Goal: Task Accomplishment & Management: Manage account settings

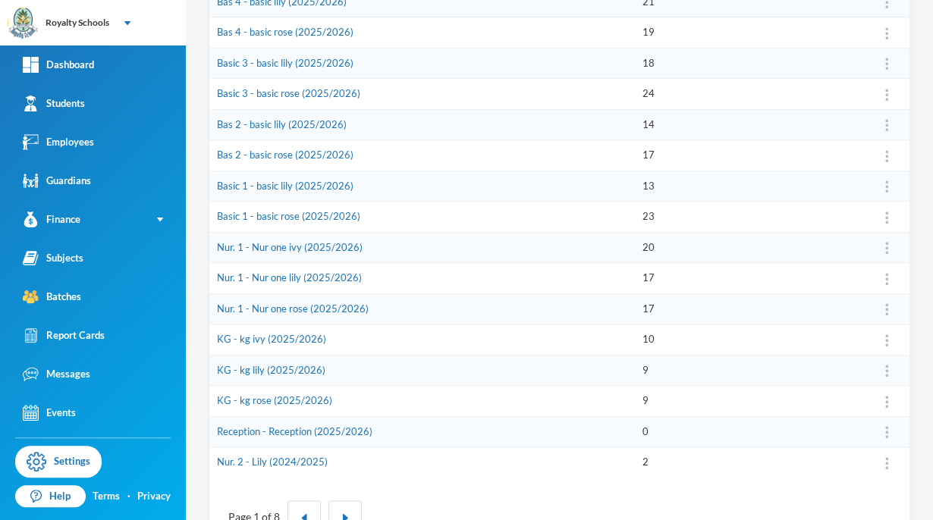
scroll to position [439, 0]
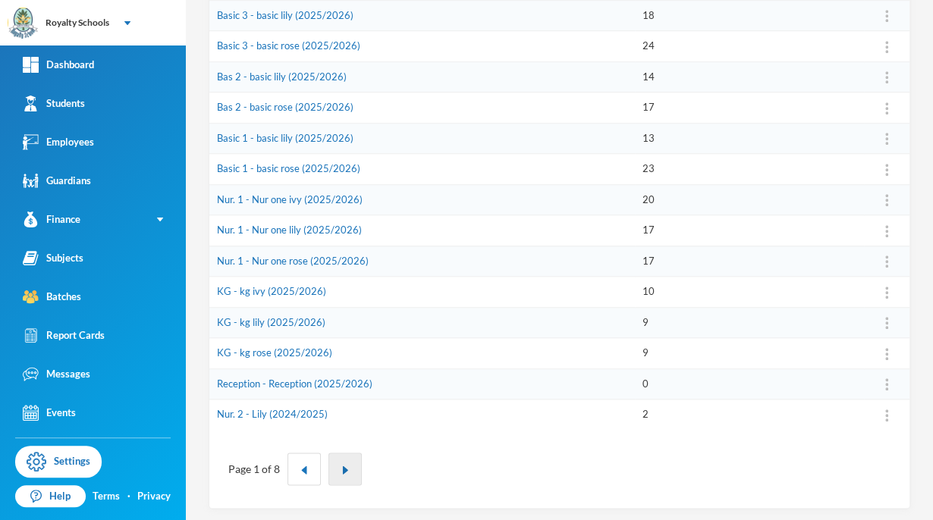
click at [340, 476] on button "button" at bounding box center [344, 469] width 33 height 33
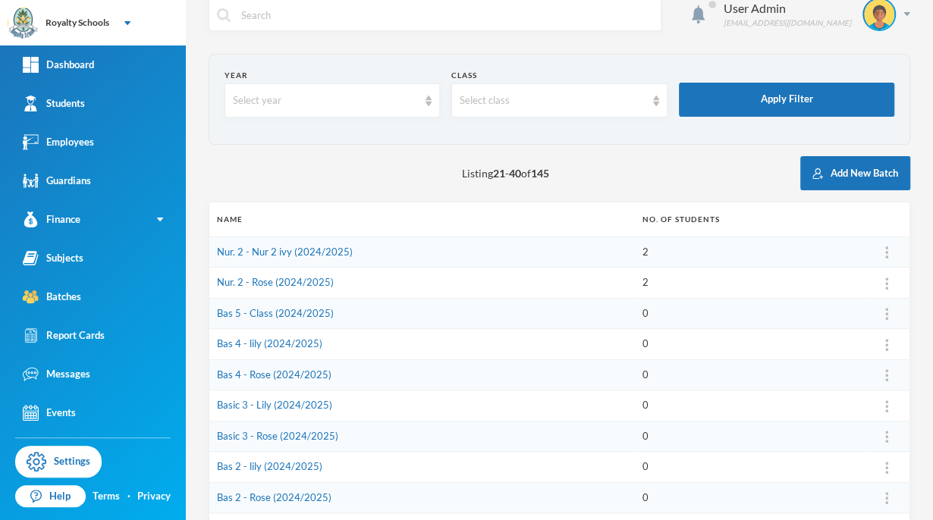
scroll to position [13, 0]
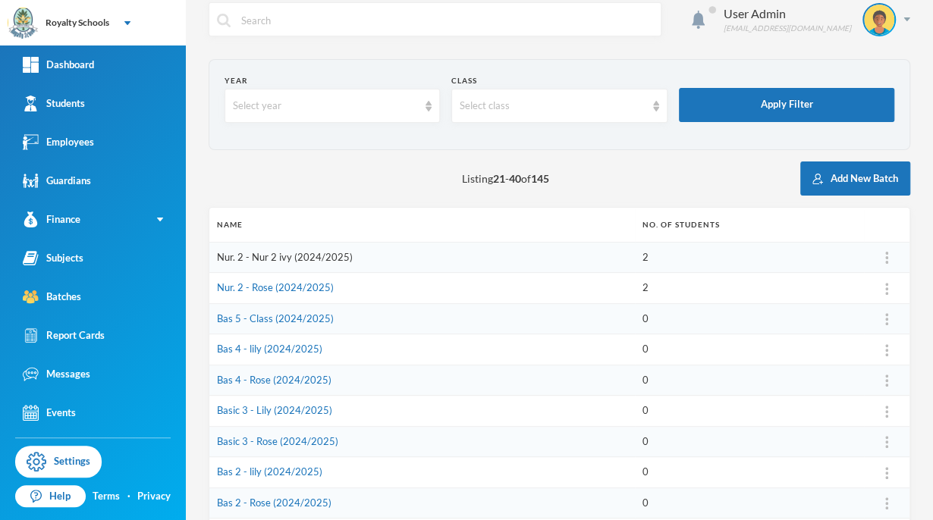
click at [319, 261] on link "Nur. 2 - Nur 2 ivy (2024/2025)" at bounding box center [285, 257] width 136 height 12
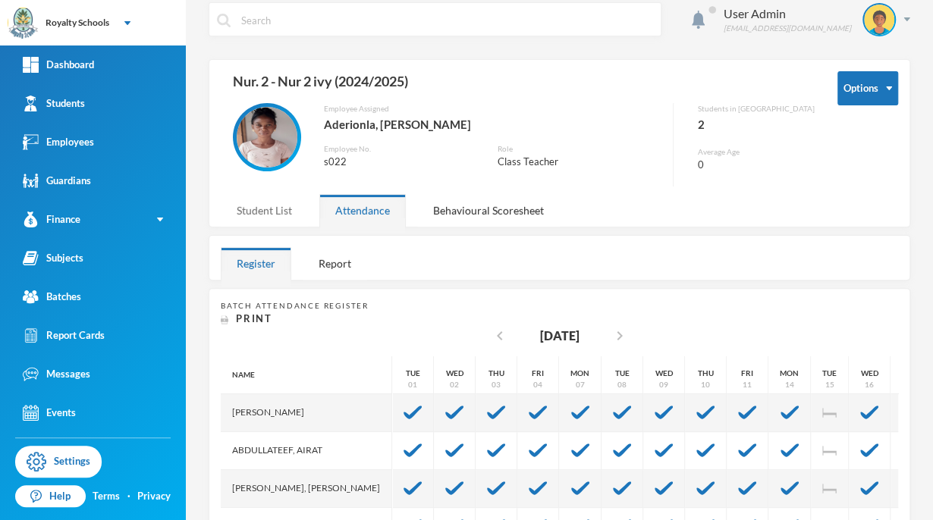
click at [258, 206] on div "Student List" at bounding box center [264, 210] width 87 height 33
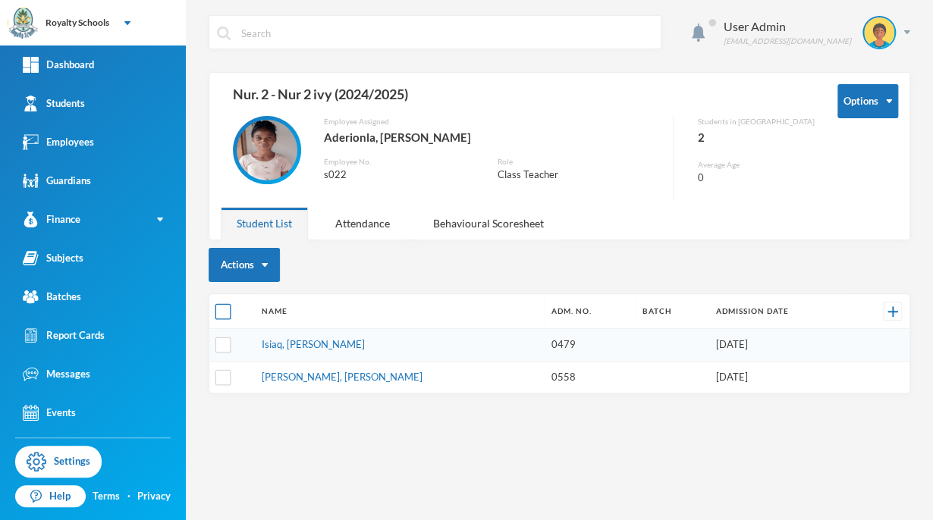
click at [225, 306] on input "checkbox" at bounding box center [223, 312] width 16 height 16
checkbox input "true"
click at [292, 380] on button "Change Batch" at bounding box center [259, 378] width 85 height 27
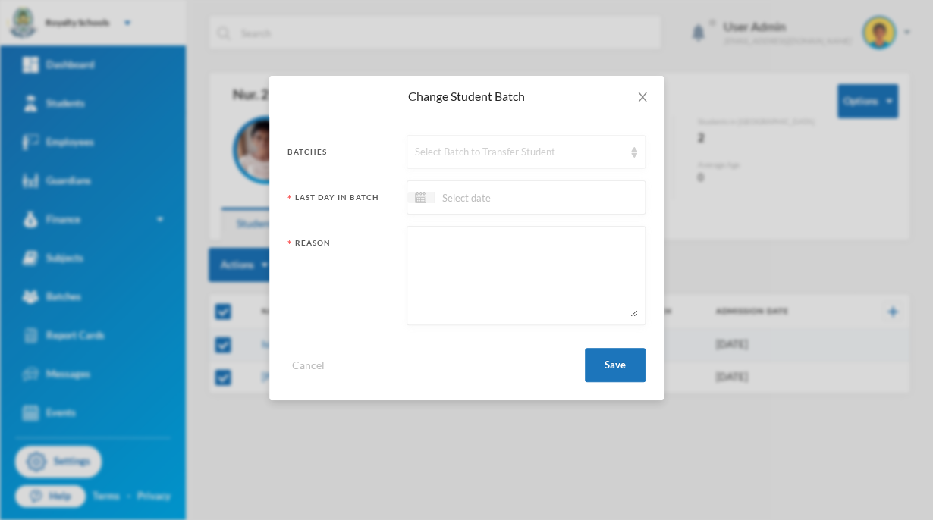
click at [416, 161] on div "Select Batch to Transfer Student" at bounding box center [526, 152] width 239 height 34
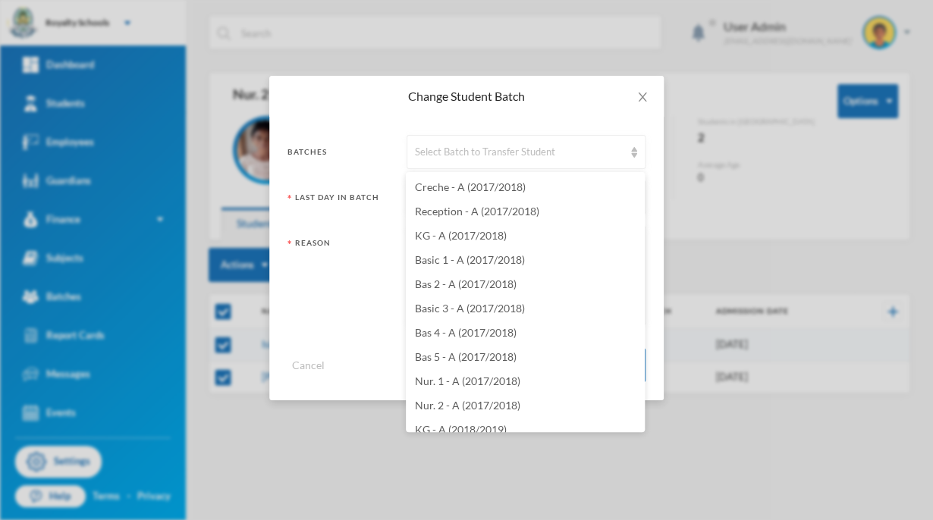
click at [528, 512] on div "Change Student Batch Batches Select Batch to Transfer Student Last Day In Batch…" at bounding box center [466, 260] width 933 height 520
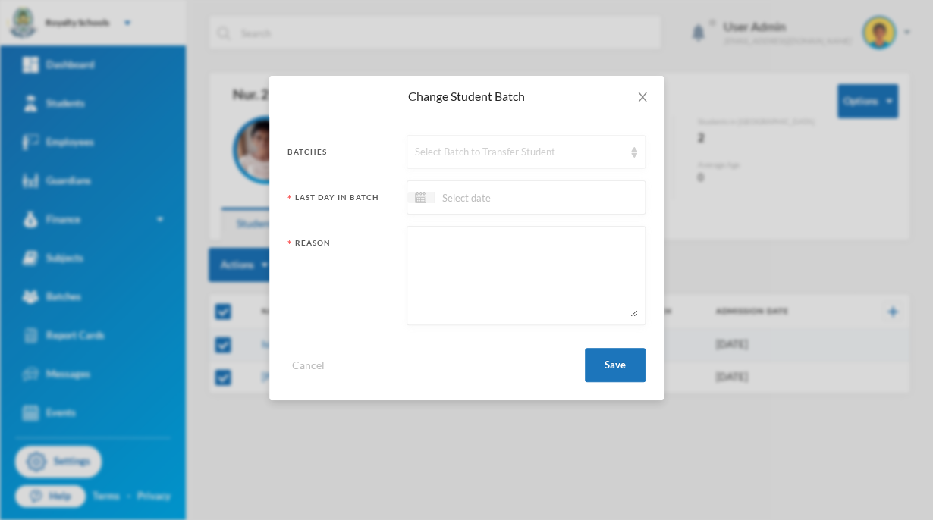
click at [589, 165] on div "Select Batch to Transfer Student" at bounding box center [526, 152] width 239 height 34
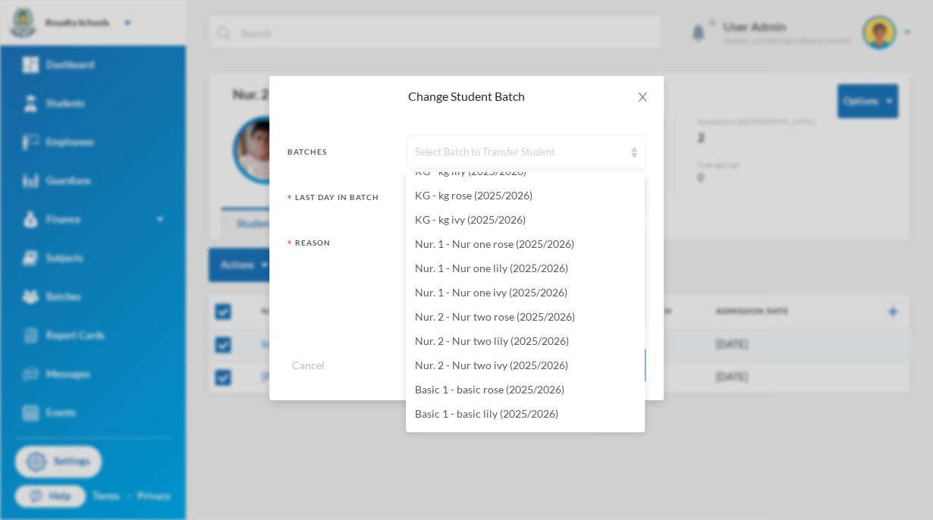
scroll to position [3265, 0]
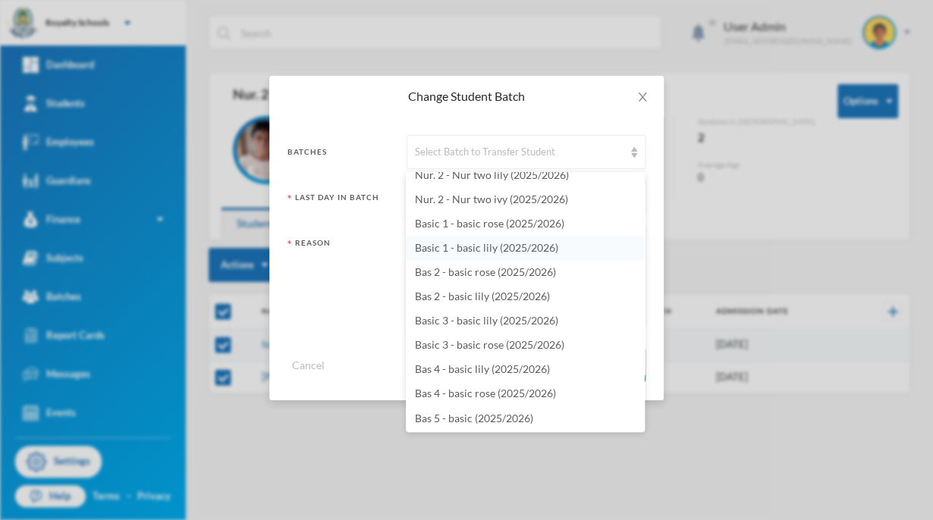
click at [608, 240] on li "Basic 1 - basic lily (2025/2026)" at bounding box center [525, 248] width 239 height 24
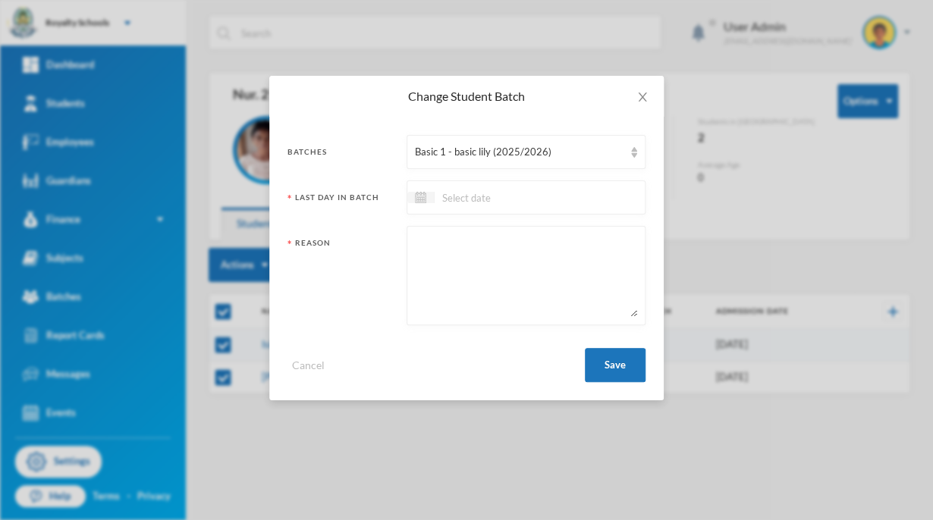
click at [546, 203] on input at bounding box center [498, 197] width 127 height 17
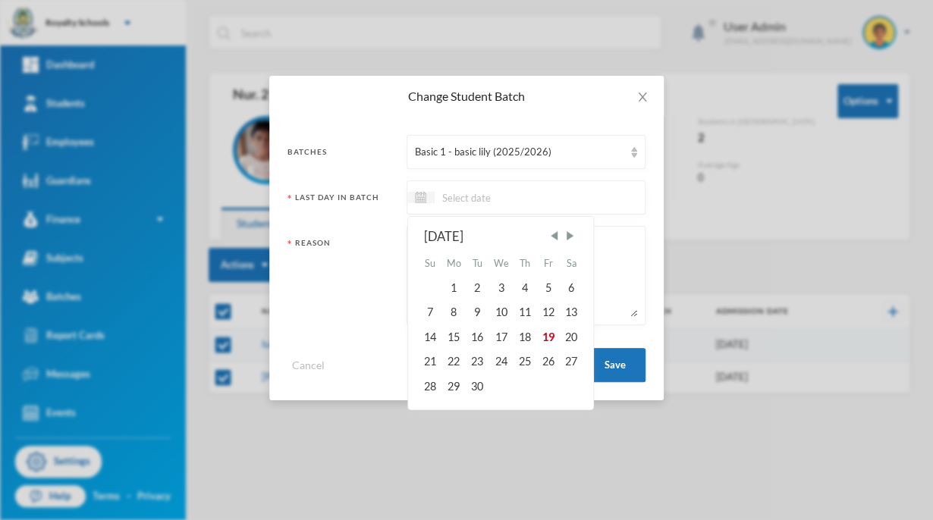
click at [743, 222] on div "Change Student Batch Batches Basic 1 - basic lily (2025/2026) Last Day In Batch…" at bounding box center [466, 260] width 933 height 520
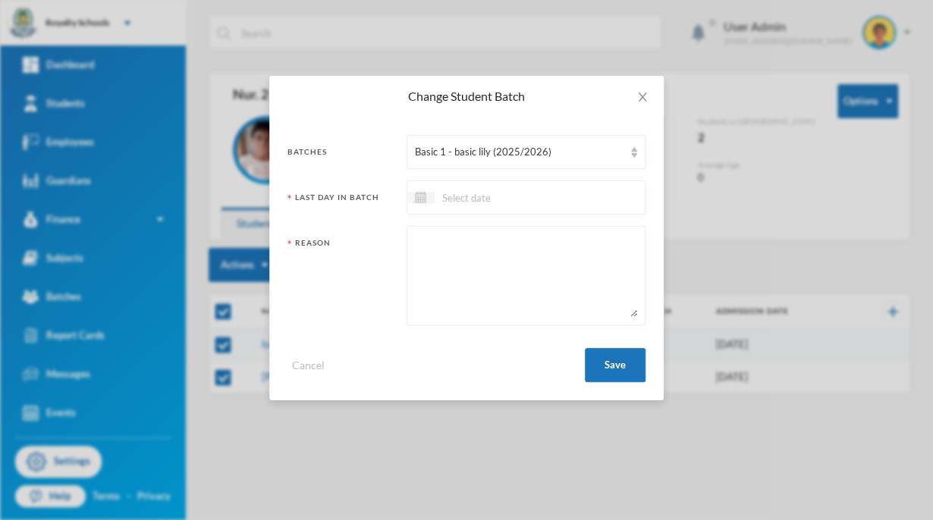
click at [589, 202] on div at bounding box center [526, 198] width 239 height 34
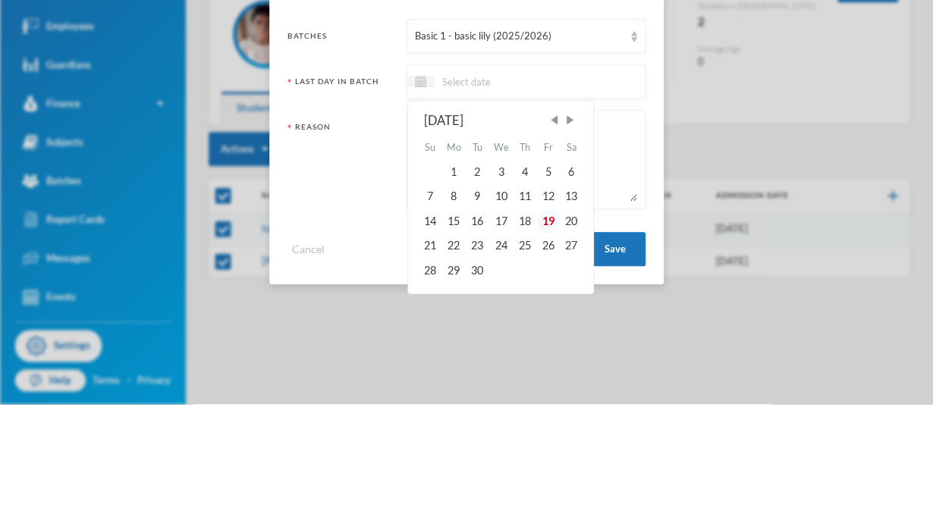
click at [549, 337] on div "19" at bounding box center [547, 337] width 23 height 24
type input "[DATE]"
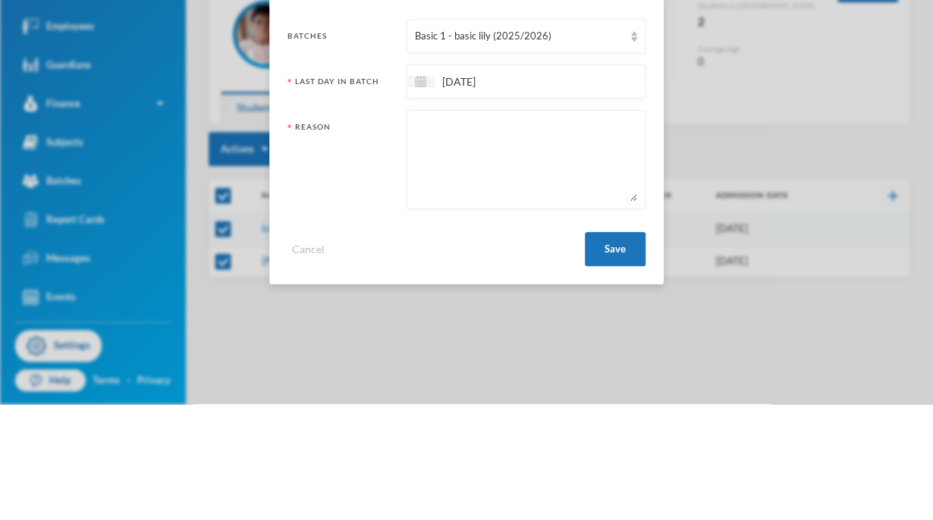
click at [556, 264] on textarea at bounding box center [526, 275] width 222 height 83
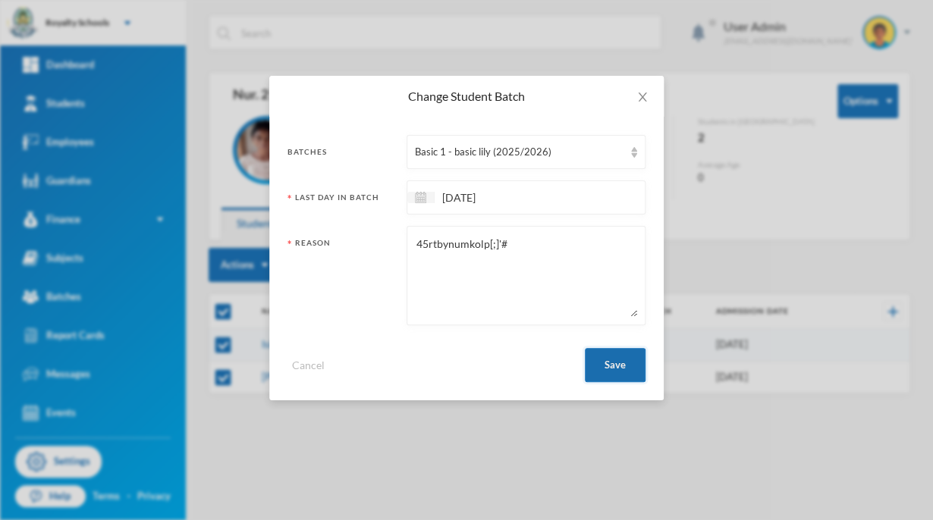
type textarea "45rtbynumkolp[;]'#"
click at [637, 364] on button "Save" at bounding box center [615, 365] width 61 height 34
checkbox input "false"
click at [591, 378] on button "Save" at bounding box center [615, 365] width 61 height 34
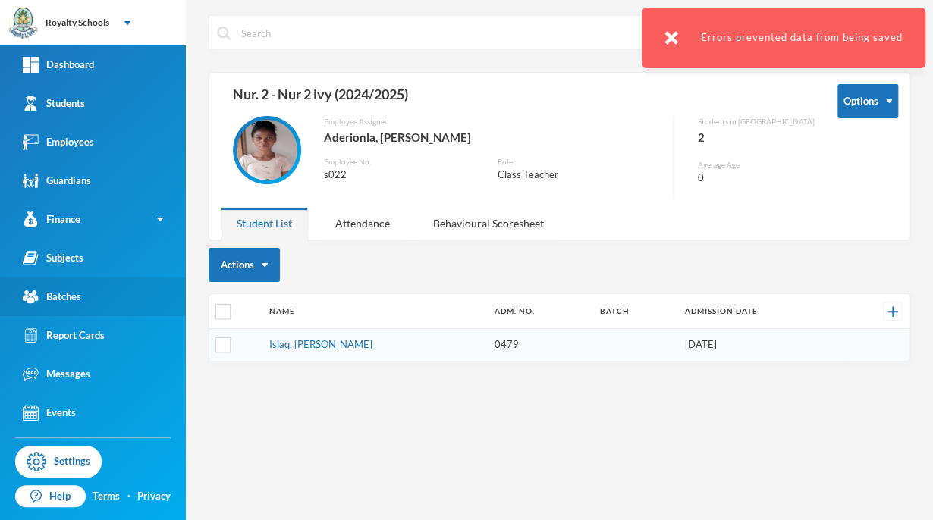
click at [106, 300] on link "Batches" at bounding box center [93, 297] width 186 height 39
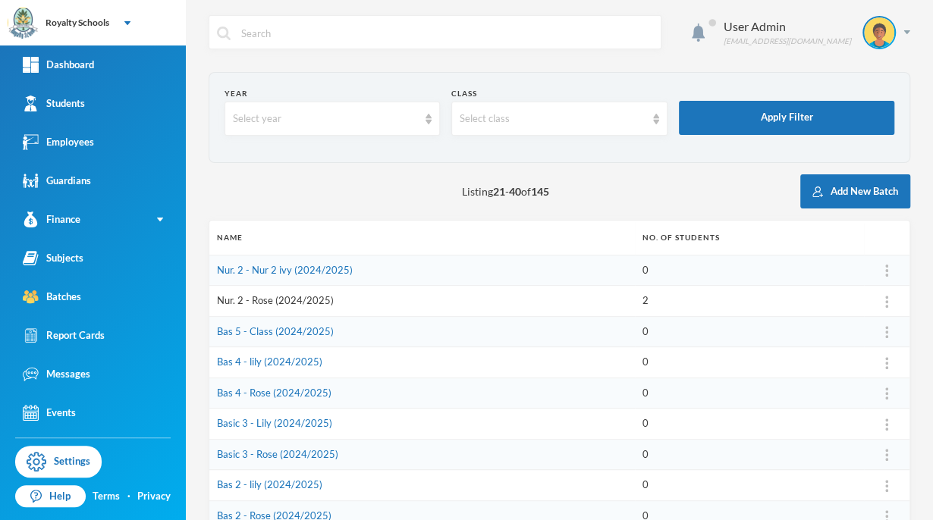
click at [288, 304] on link "Nur. 2 - Rose (2024/2025)" at bounding box center [275, 300] width 117 height 12
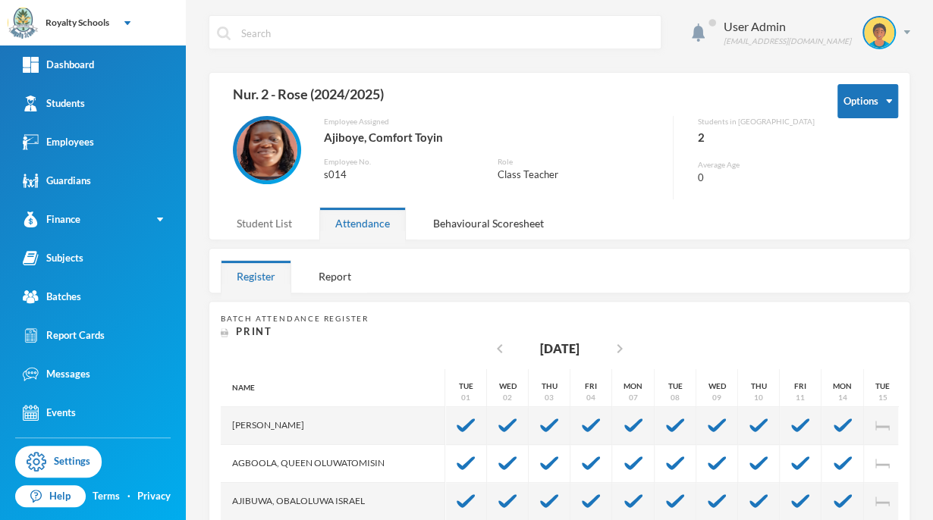
click at [282, 222] on div "Student List" at bounding box center [264, 223] width 87 height 33
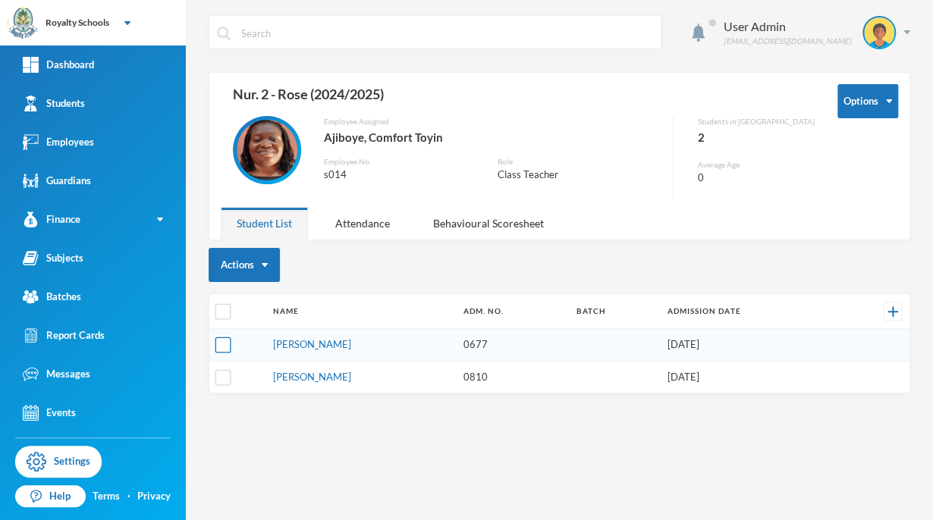
click at [228, 348] on input "checkbox" at bounding box center [223, 346] width 16 height 16
checkbox input "true"
click at [249, 267] on button "Actions" at bounding box center [244, 265] width 71 height 34
click at [293, 376] on button "Change Batch" at bounding box center [259, 378] width 85 height 27
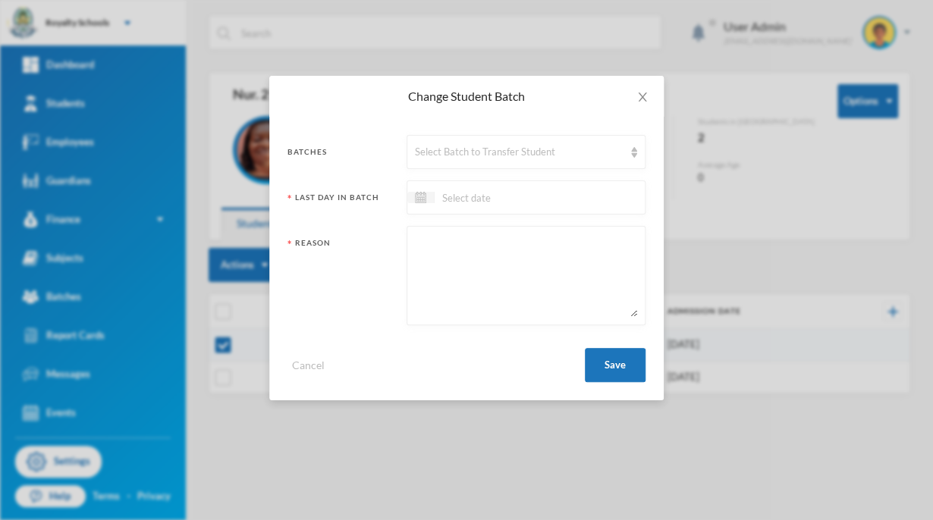
click at [801, 149] on div "Change Student Batch Batches Select Batch to Transfer Student Last Day In Batch…" at bounding box center [466, 260] width 933 height 520
click at [520, 165] on div "Select Batch to Transfer Student" at bounding box center [526, 152] width 239 height 34
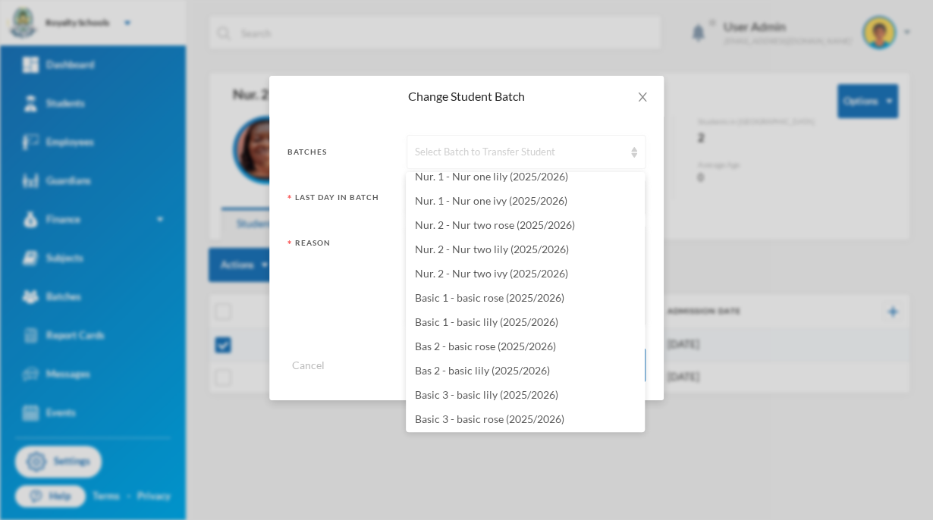
scroll to position [3186, 0]
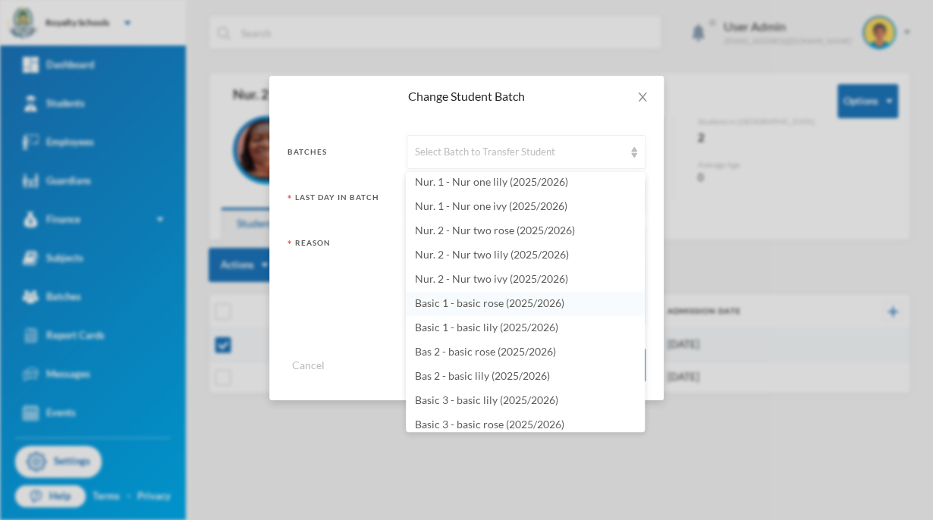
click at [545, 303] on span "Basic 1 - basic rose (2025/2026)" at bounding box center [489, 303] width 149 height 13
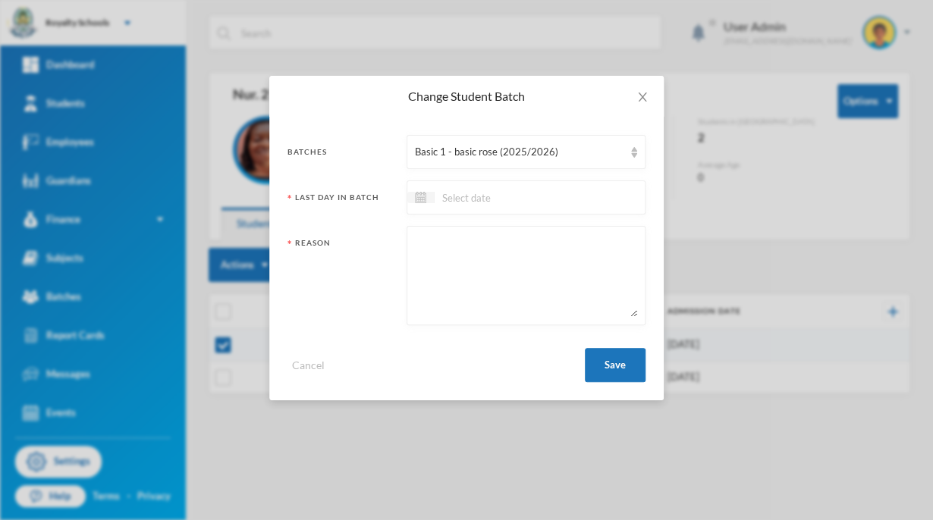
click at [536, 198] on input at bounding box center [498, 197] width 127 height 17
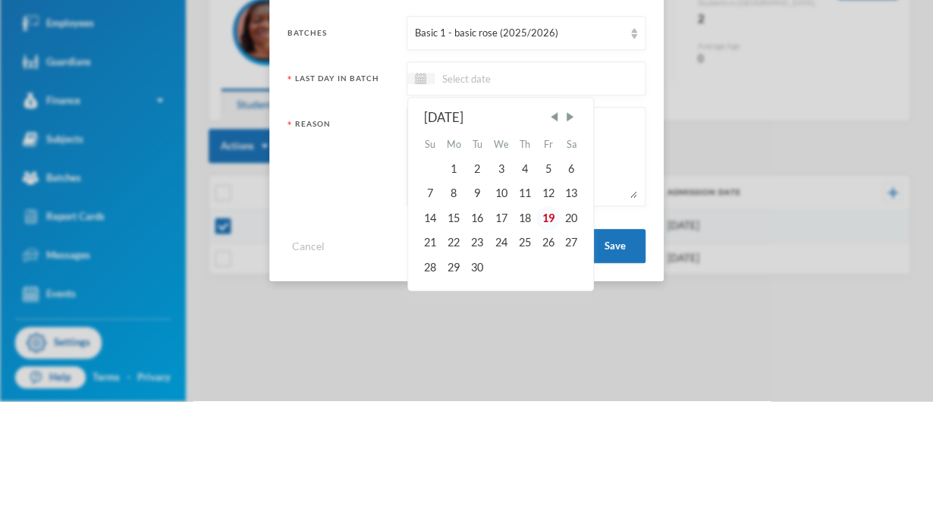
click at [550, 337] on div "19" at bounding box center [547, 337] width 23 height 24
type input "[DATE]"
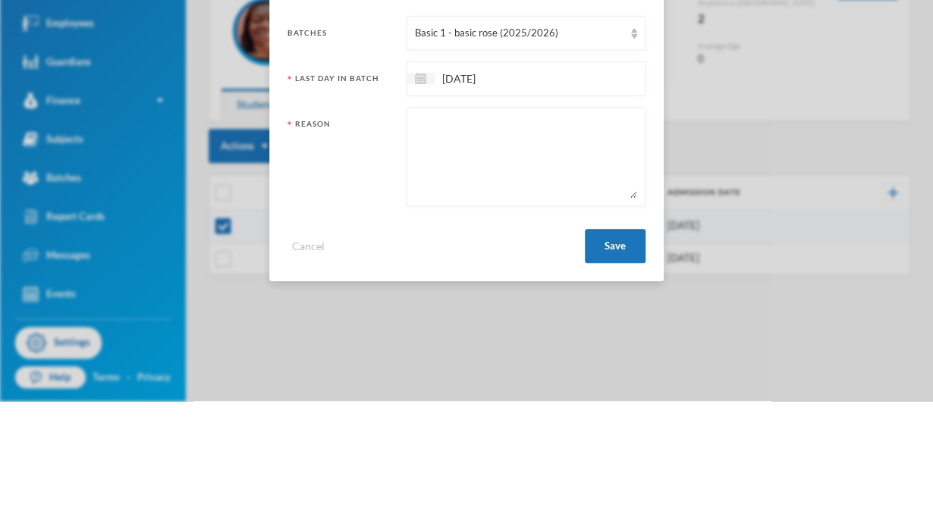
click at [605, 281] on textarea at bounding box center [526, 275] width 222 height 83
type textarea "Copyca"
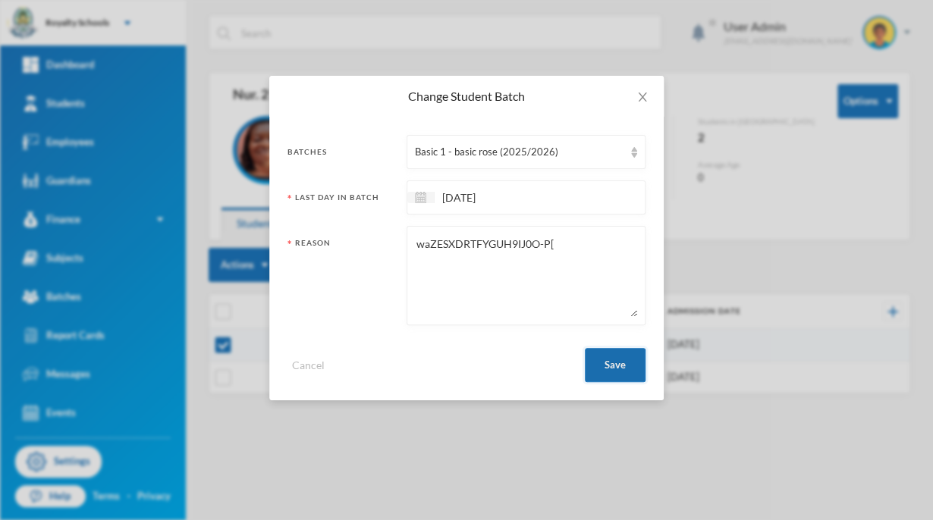
type textarea "waZESXDRTFYGUH9IJ0O-P["
click at [624, 359] on button "Save" at bounding box center [615, 365] width 61 height 34
click at [603, 379] on button "Save" at bounding box center [615, 365] width 61 height 34
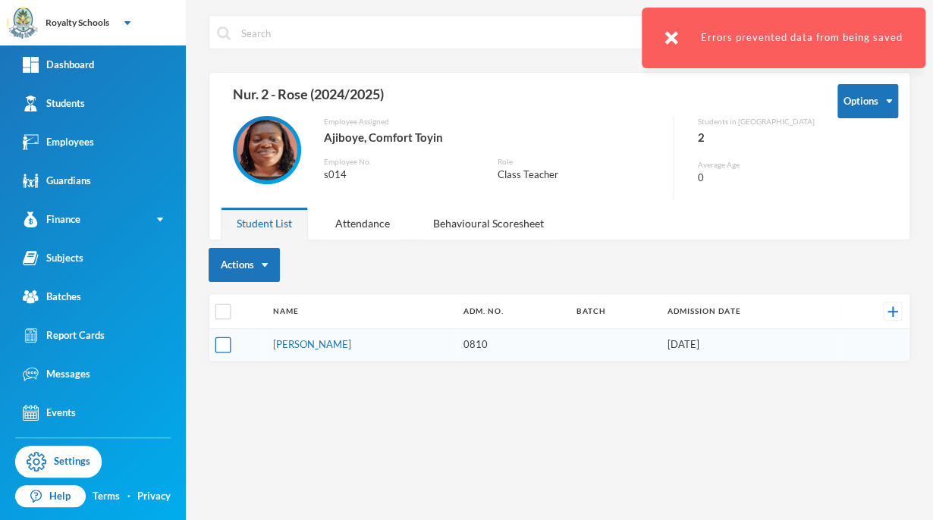
click at [222, 340] on input "checkbox" at bounding box center [223, 346] width 16 height 16
checkbox input "true"
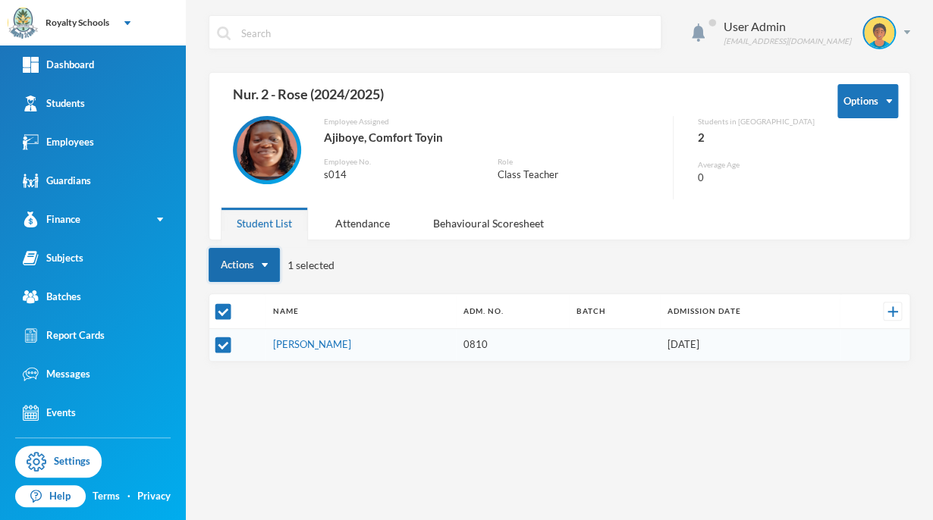
click at [246, 259] on button "Actions" at bounding box center [244, 265] width 71 height 34
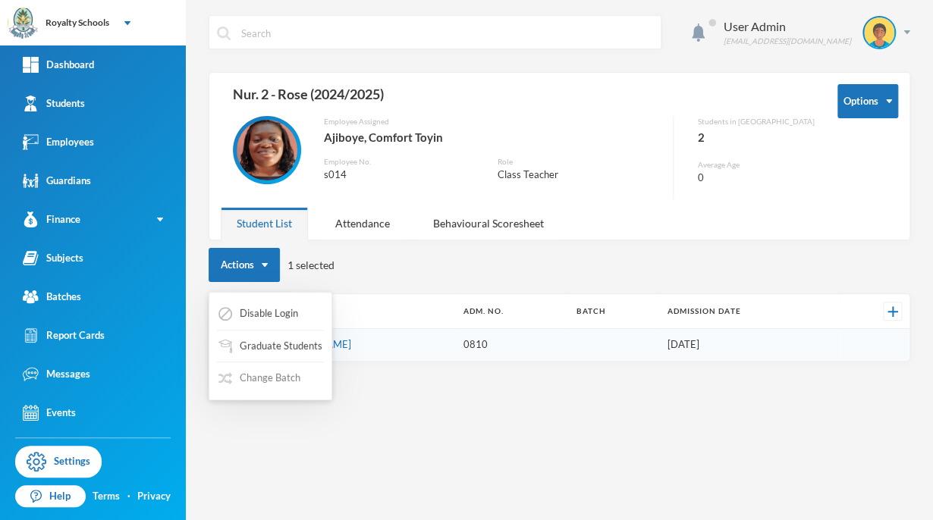
click at [288, 378] on button "Change Batch" at bounding box center [259, 378] width 85 height 27
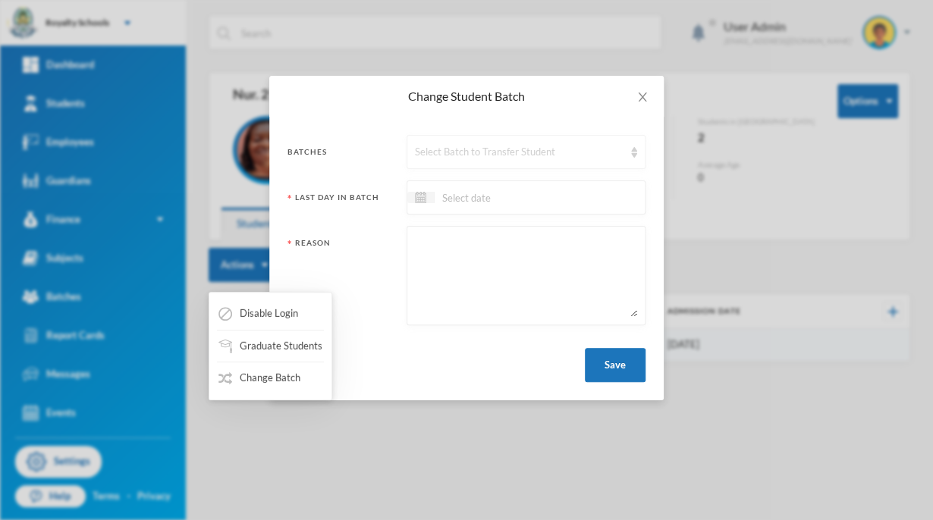
click at [453, 153] on div "Select Batch to Transfer Student" at bounding box center [519, 152] width 209 height 15
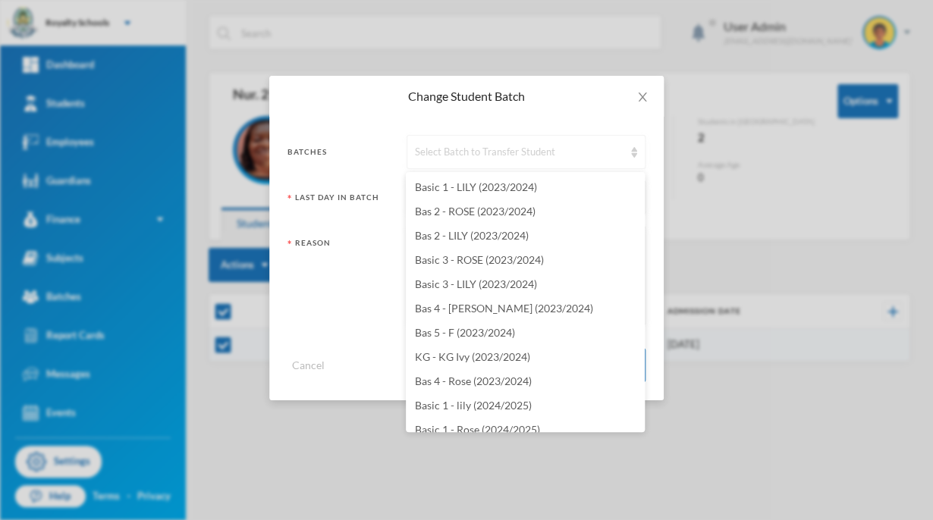
scroll to position [3265, 0]
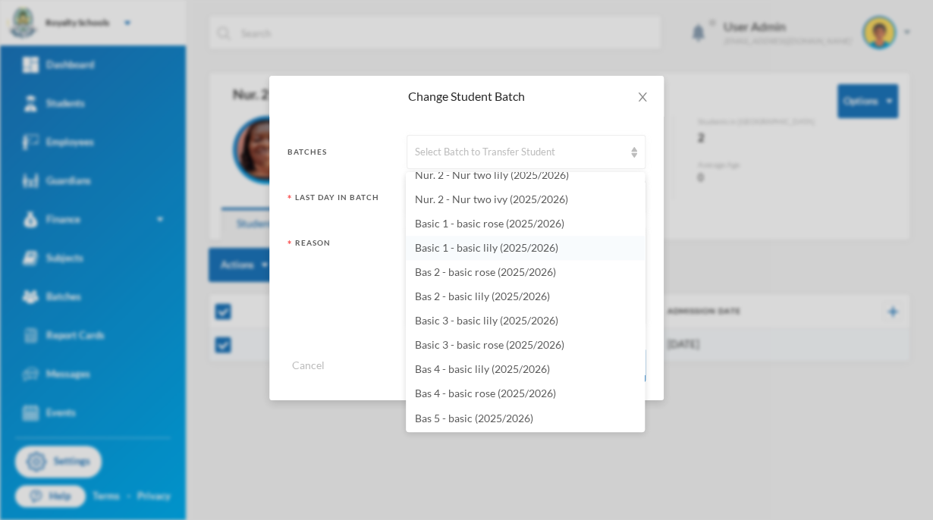
click at [535, 247] on span "Basic 1 - basic lily (2025/2026)" at bounding box center [486, 247] width 143 height 13
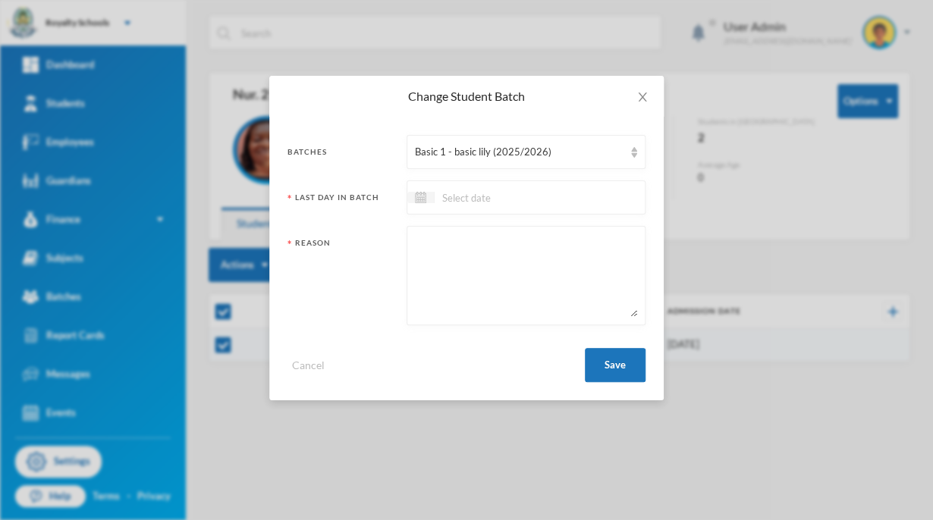
click at [558, 197] on input at bounding box center [498, 197] width 127 height 17
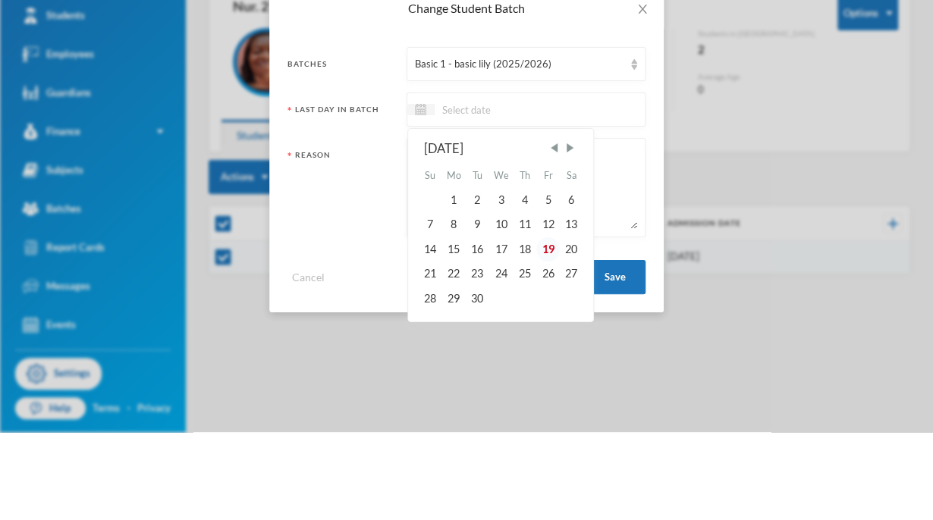
click at [553, 337] on div "19" at bounding box center [547, 337] width 23 height 24
type input "[DATE]"
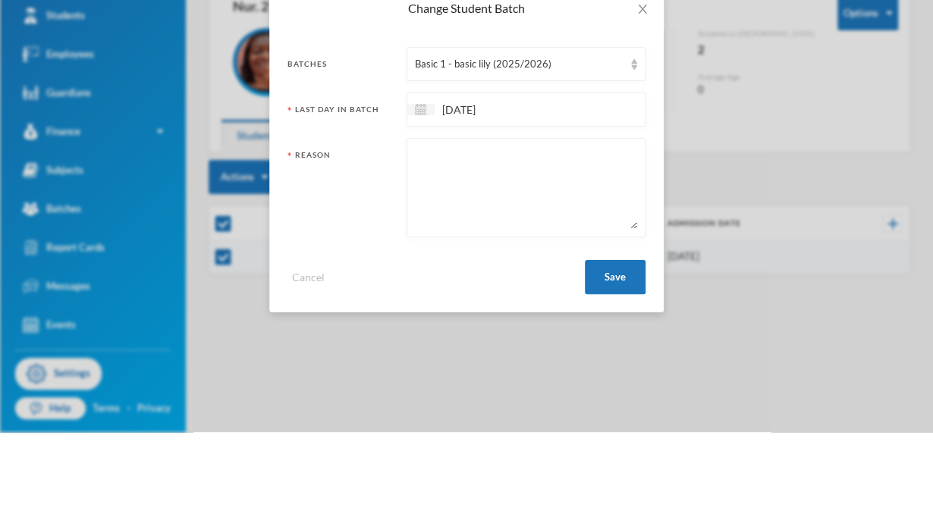
click at [589, 291] on textarea at bounding box center [526, 275] width 222 height 83
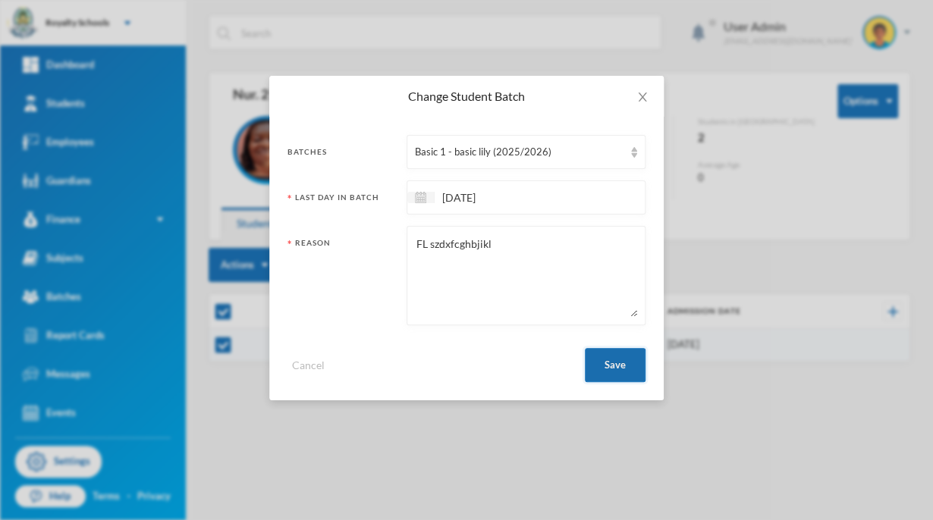
type textarea "FL szdxfcghbjikl"
click at [626, 373] on button "Save" at bounding box center [615, 365] width 61 height 34
checkbox input "false"
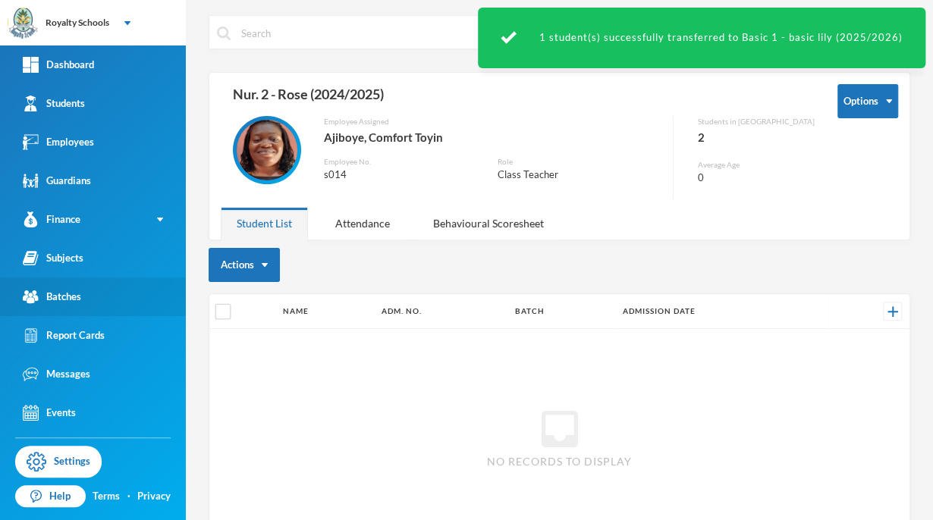
click at [58, 300] on div "Batches" at bounding box center [52, 297] width 58 height 16
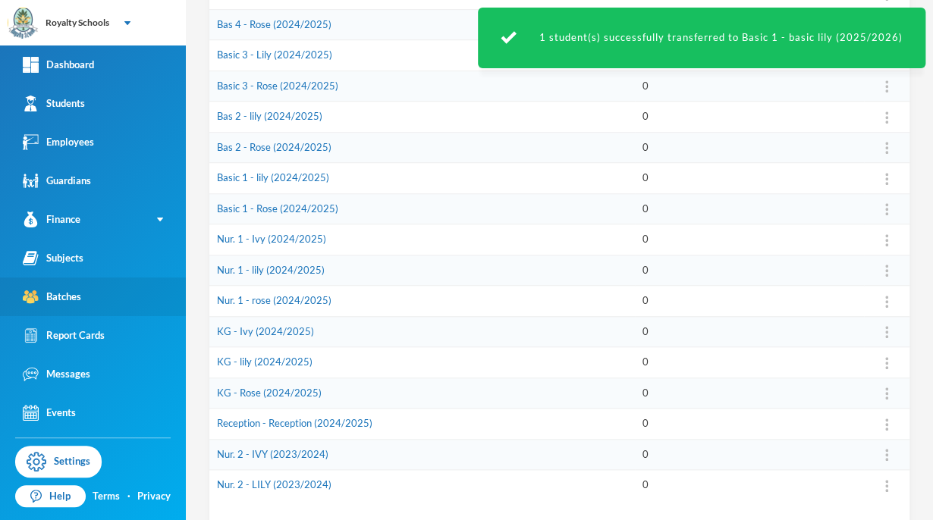
scroll to position [439, 0]
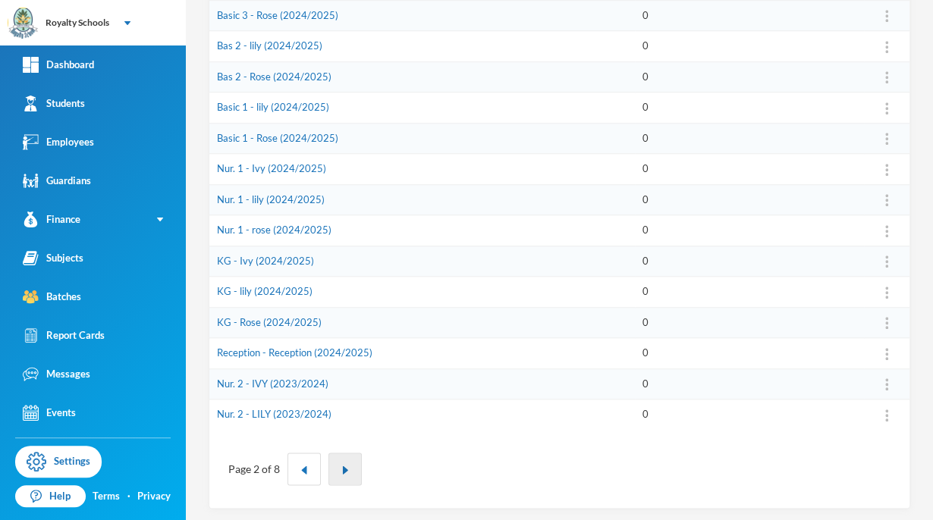
click at [346, 467] on img "button" at bounding box center [345, 470] width 9 height 9
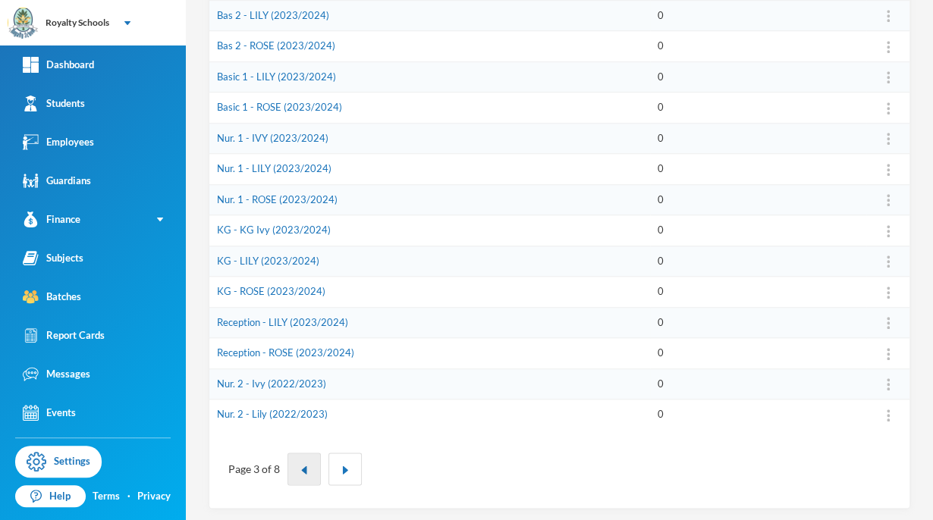
click at [292, 467] on button "button" at bounding box center [304, 469] width 33 height 33
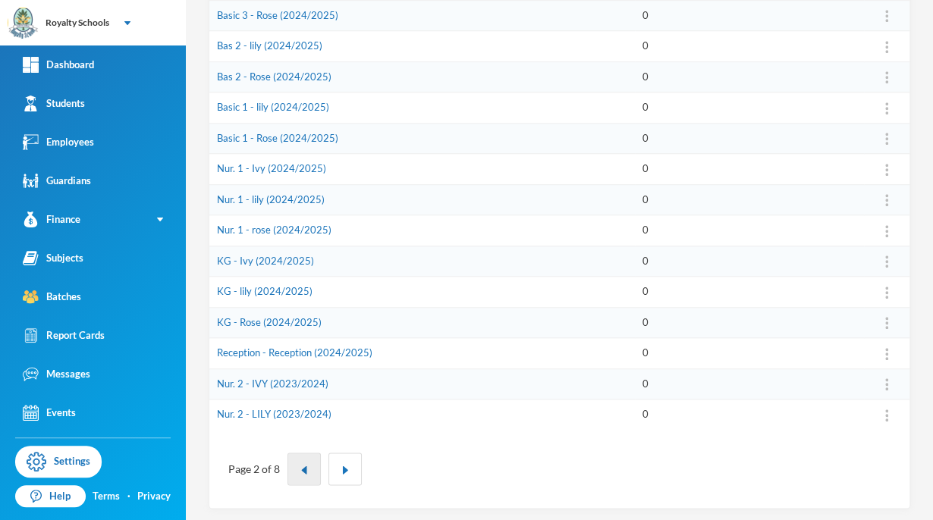
click at [288, 470] on button "button" at bounding box center [304, 469] width 33 height 33
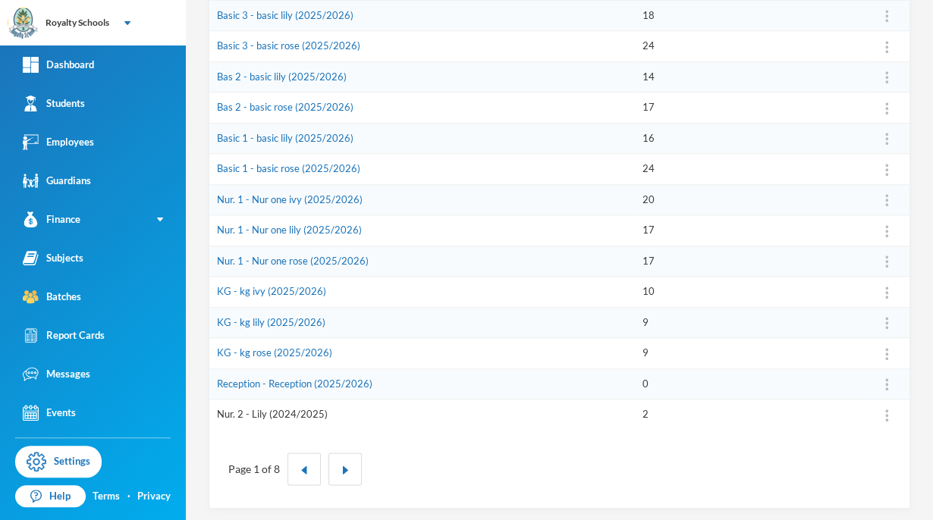
click at [277, 412] on link "Nur. 2 - Lily (2024/2025)" at bounding box center [272, 414] width 111 height 12
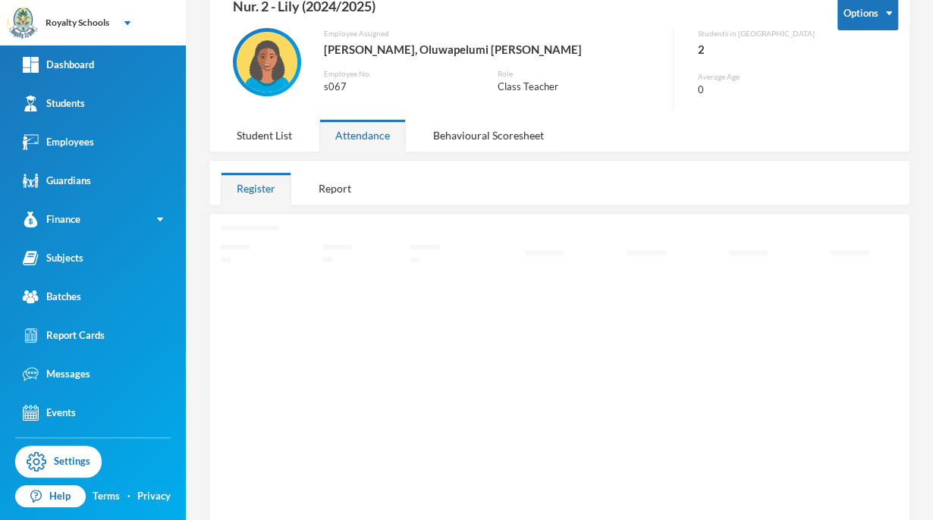
scroll to position [108, 0]
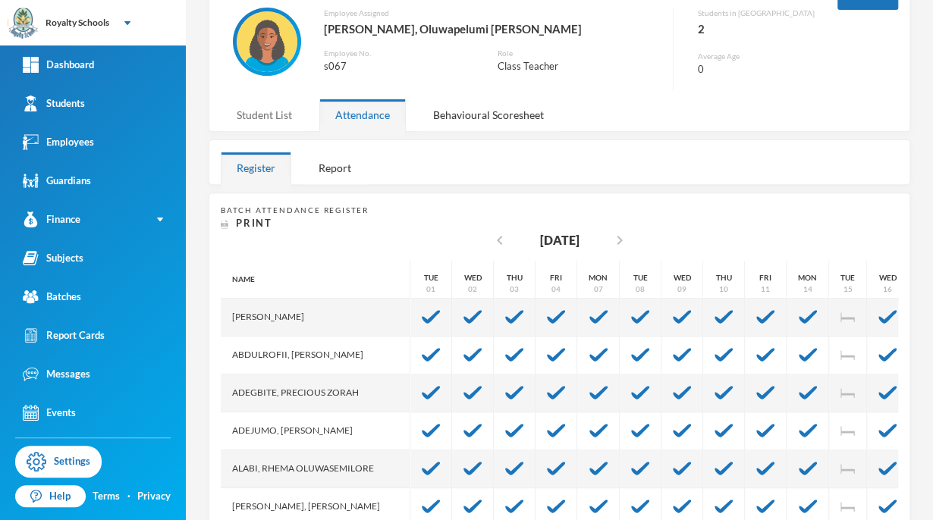
click at [253, 118] on div "Student List" at bounding box center [264, 115] width 87 height 33
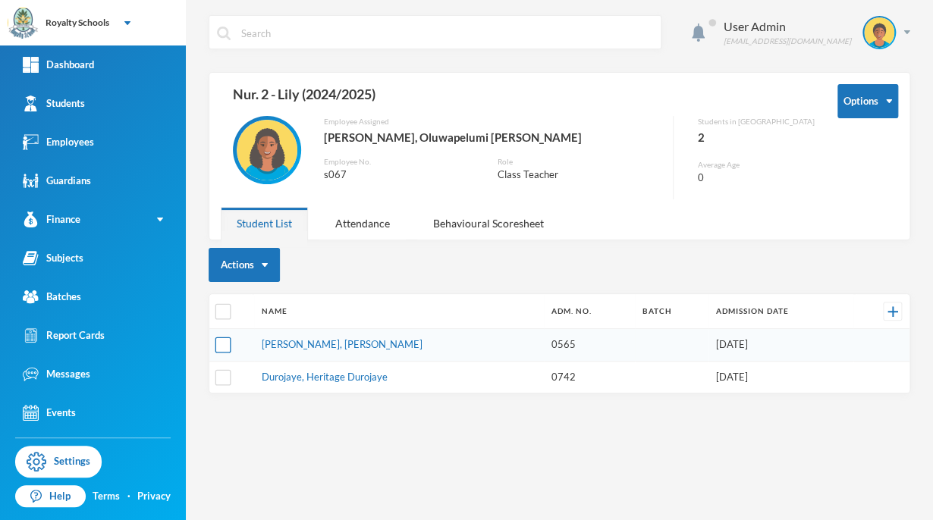
click at [228, 351] on input "checkbox" at bounding box center [223, 346] width 16 height 16
checkbox input "true"
click at [227, 381] on input "checkbox" at bounding box center [223, 377] width 16 height 16
checkbox input "true"
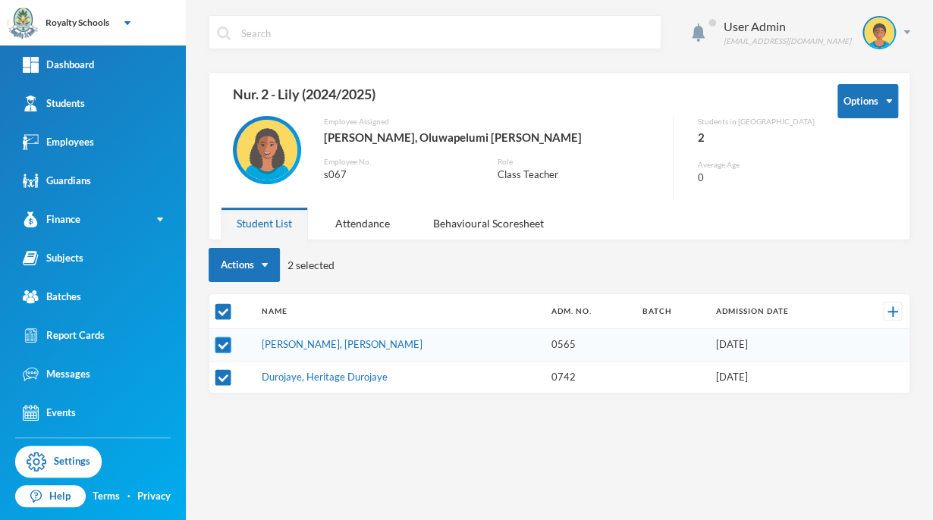
click at [217, 340] on input "checkbox" at bounding box center [223, 346] width 16 height 16
checkbox input "false"
click at [218, 381] on input "checkbox" at bounding box center [223, 377] width 16 height 16
click at [218, 378] on input "checkbox" at bounding box center [223, 377] width 16 height 16
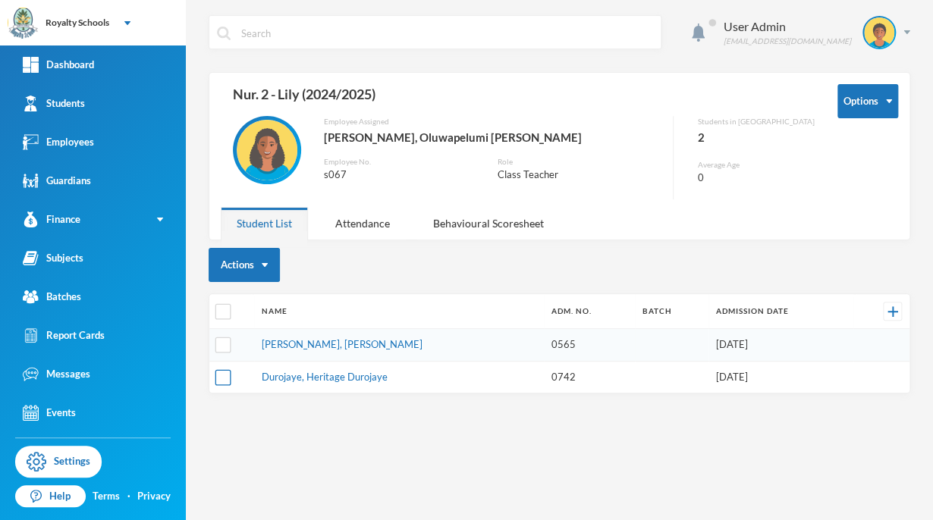
checkbox input "true"
click at [231, 271] on button "Actions" at bounding box center [244, 265] width 71 height 34
click at [244, 382] on button "Change Batch" at bounding box center [259, 378] width 85 height 27
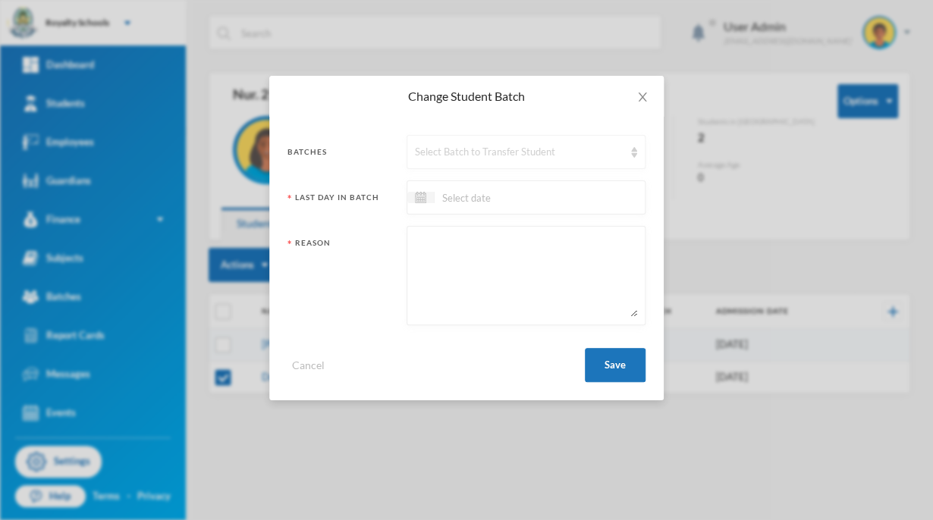
click at [634, 152] on img at bounding box center [634, 152] width 6 height 11
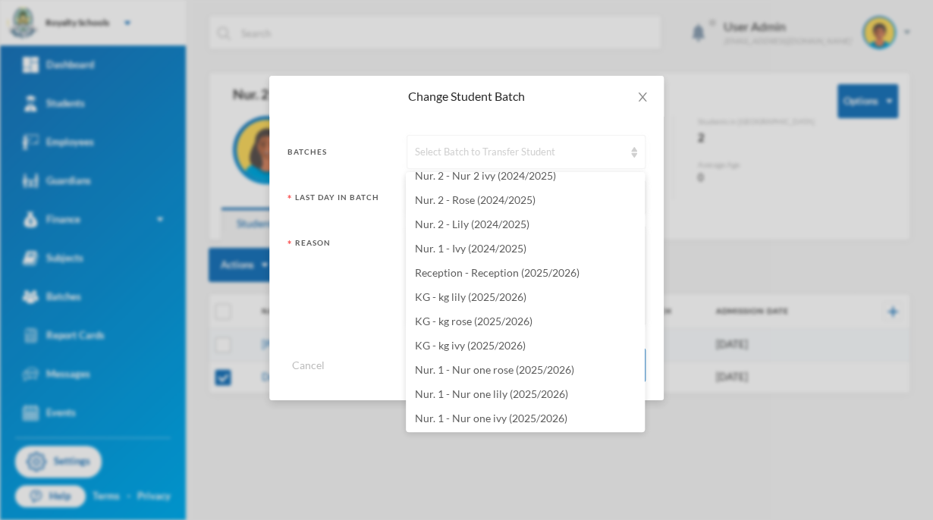
scroll to position [3265, 0]
click at [555, 246] on span "Basic 1 - basic lily (2025/2026)" at bounding box center [486, 247] width 143 height 13
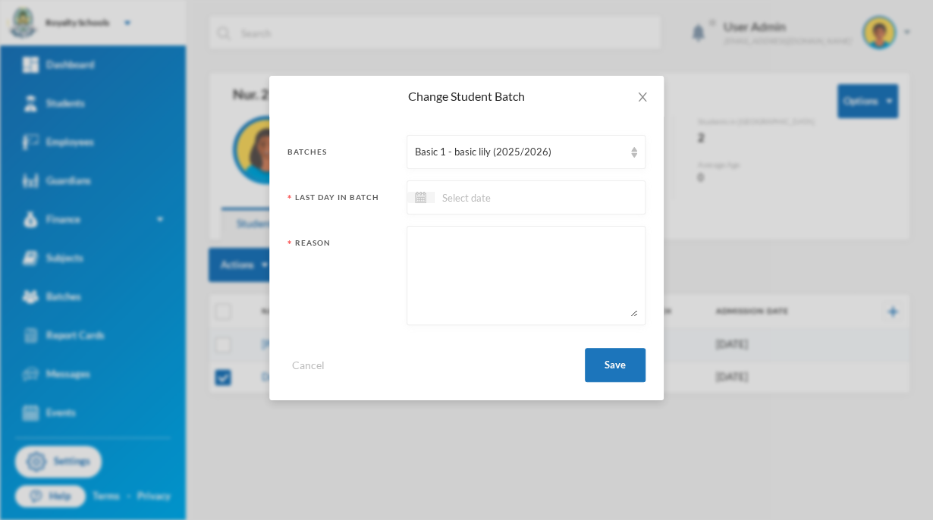
click at [618, 200] on div at bounding box center [526, 198] width 239 height 34
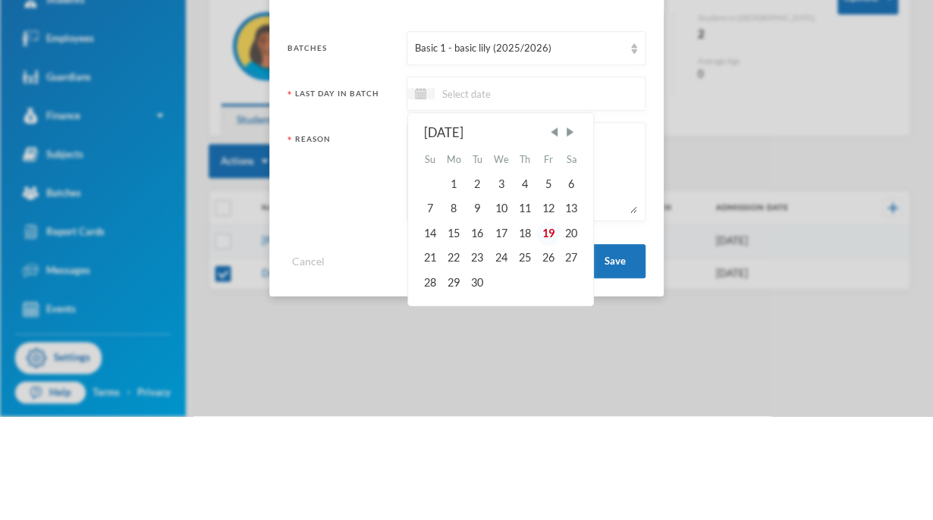
click at [549, 337] on div "19" at bounding box center [547, 337] width 23 height 24
type input "[DATE]"
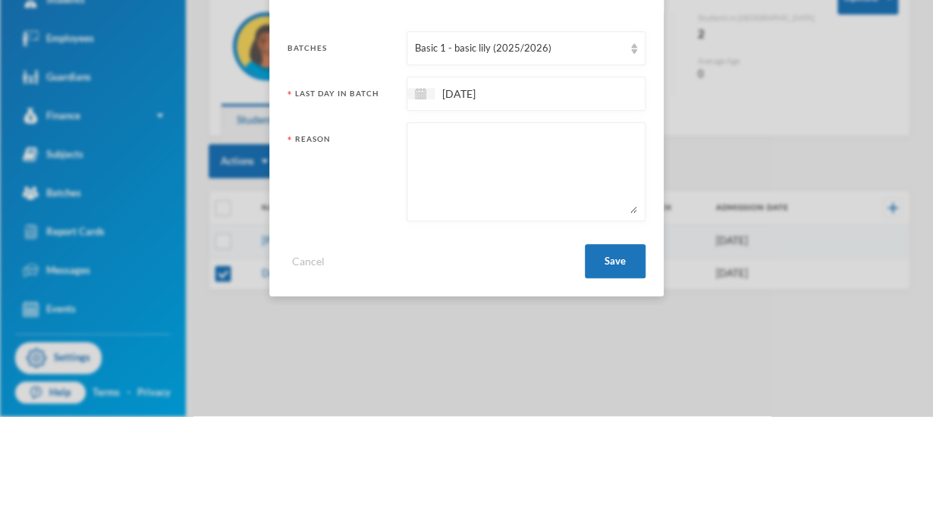
click at [580, 291] on textarea at bounding box center [526, 275] width 222 height 83
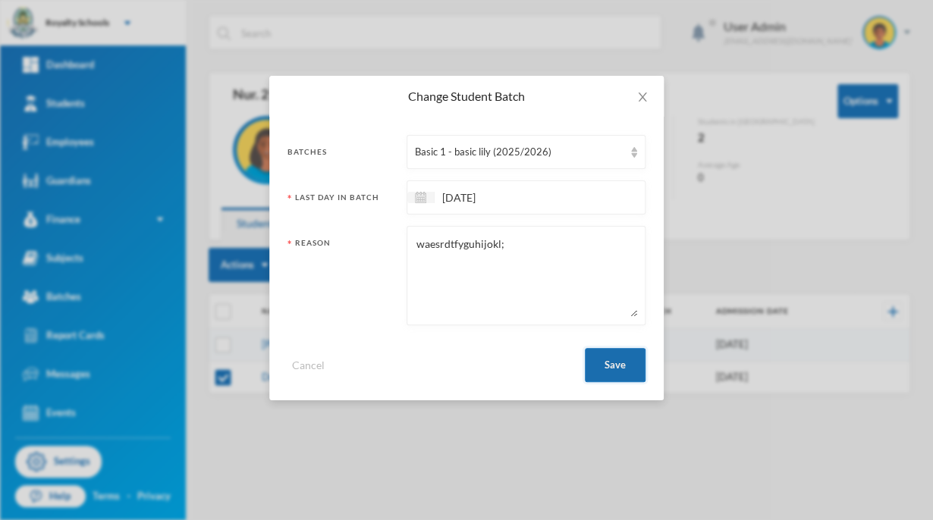
type textarea "waesrdtfyguhijokl;"
click at [618, 358] on button "Save" at bounding box center [615, 365] width 61 height 34
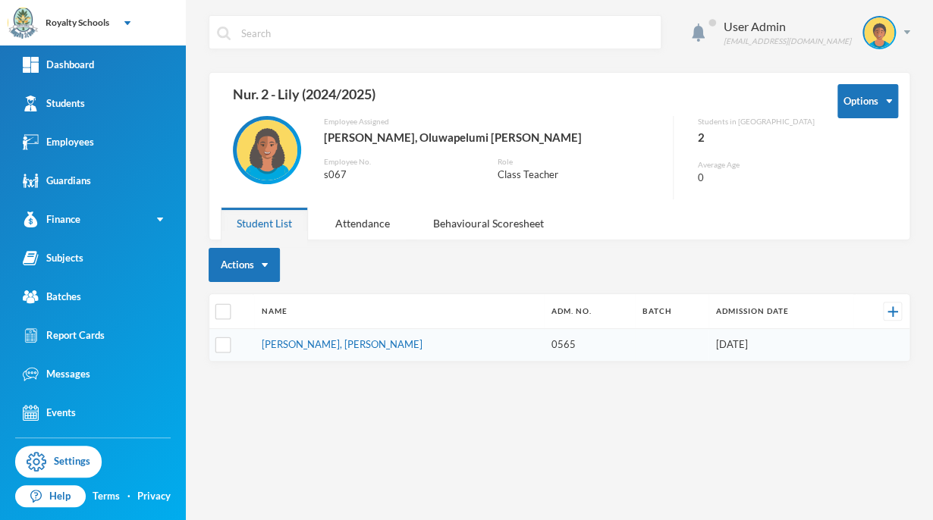
click at [624, 376] on div "User Admin [EMAIL_ADDRESS][DOMAIN_NAME] Options Nur. 2 - Lily (2024/2025) Emplo…" at bounding box center [559, 260] width 747 height 520
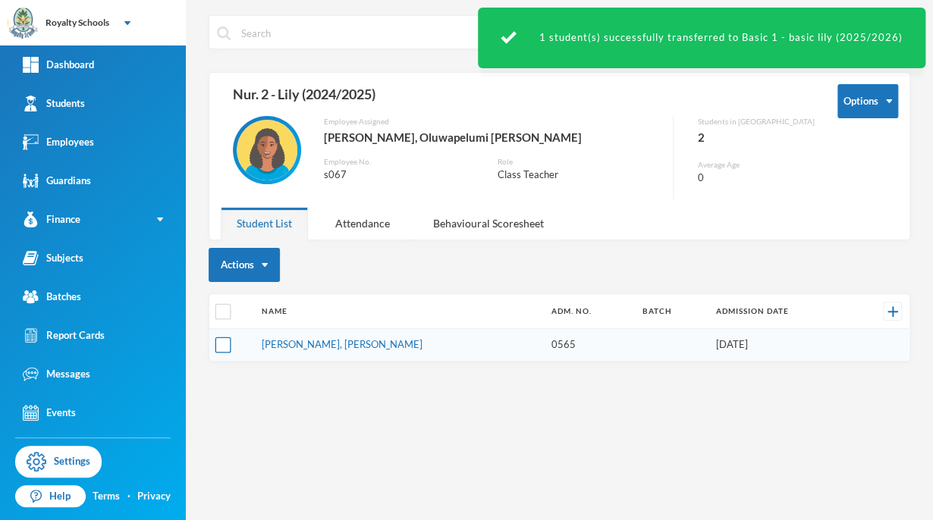
click at [225, 347] on input "checkbox" at bounding box center [223, 346] width 16 height 16
checkbox input "true"
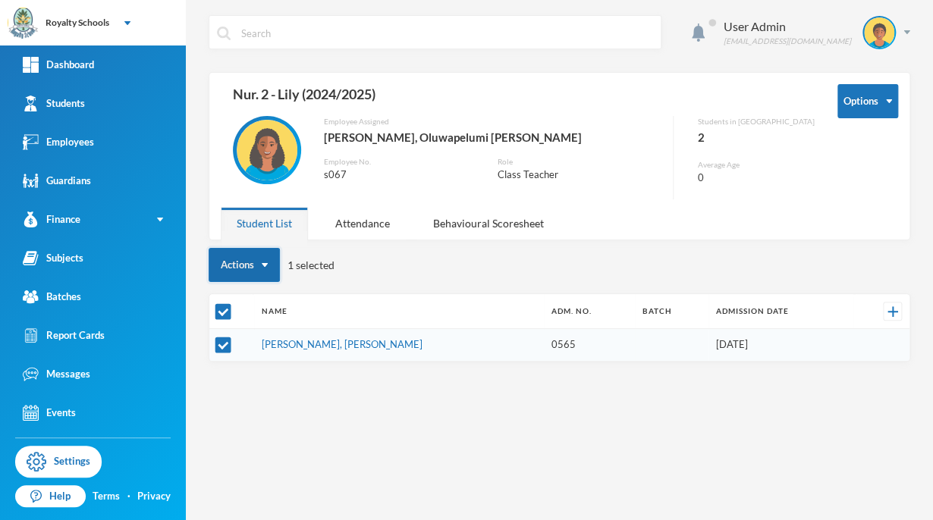
click at [226, 269] on button "Actions" at bounding box center [244, 265] width 71 height 34
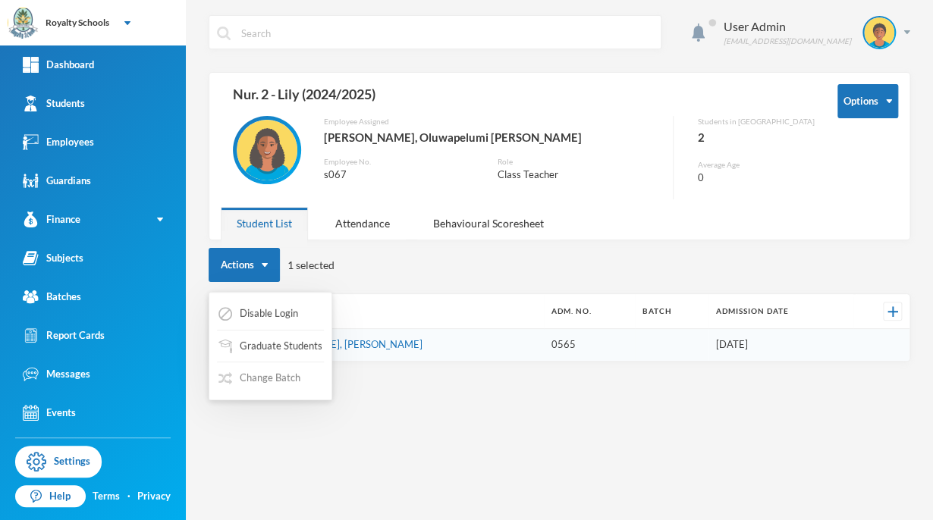
click at [250, 381] on button "Change Batch" at bounding box center [259, 378] width 85 height 27
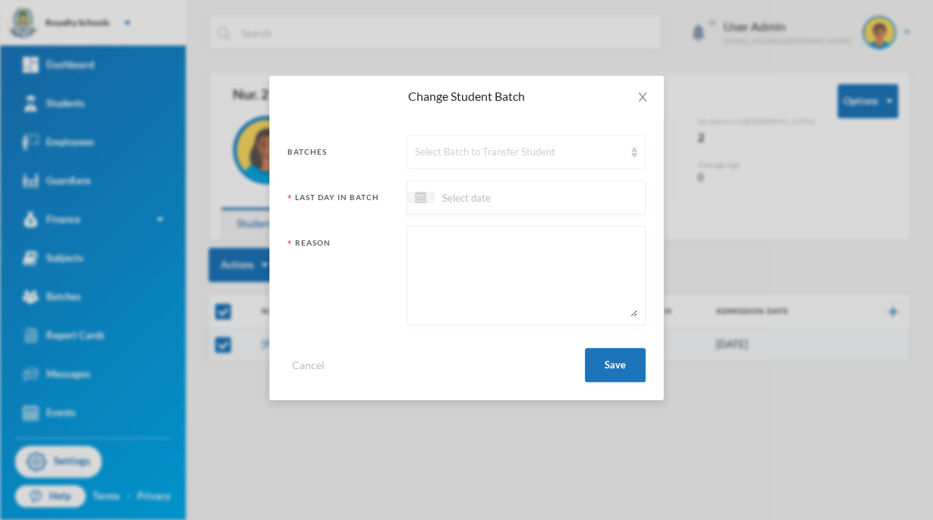
click at [518, 165] on div "Select Batch to Transfer Student" at bounding box center [526, 152] width 239 height 34
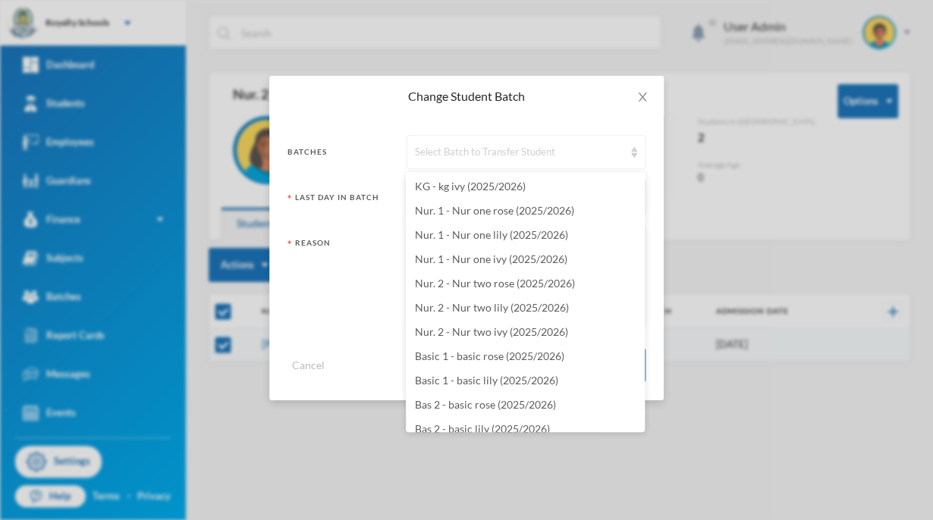
scroll to position [3129, 0]
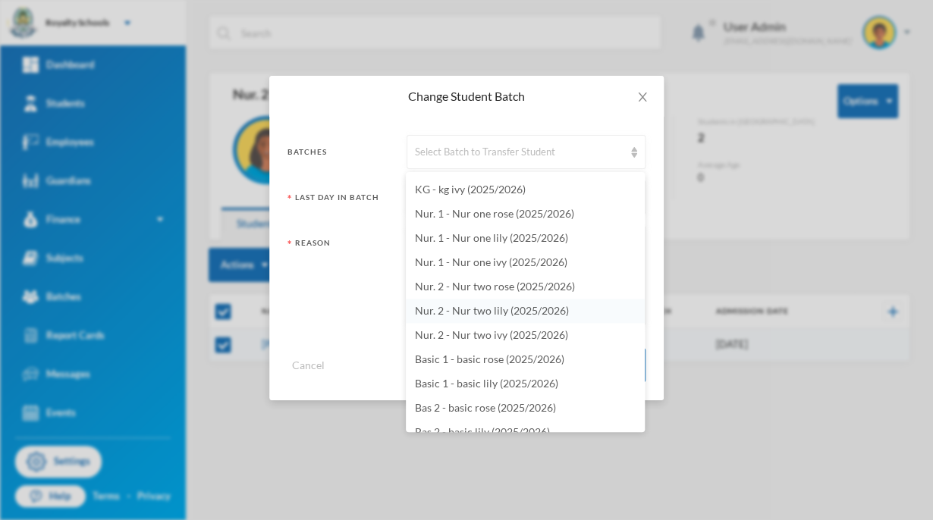
click at [554, 313] on span "Nur. 2 - Nur two lily (2025/2026)" at bounding box center [492, 310] width 154 height 13
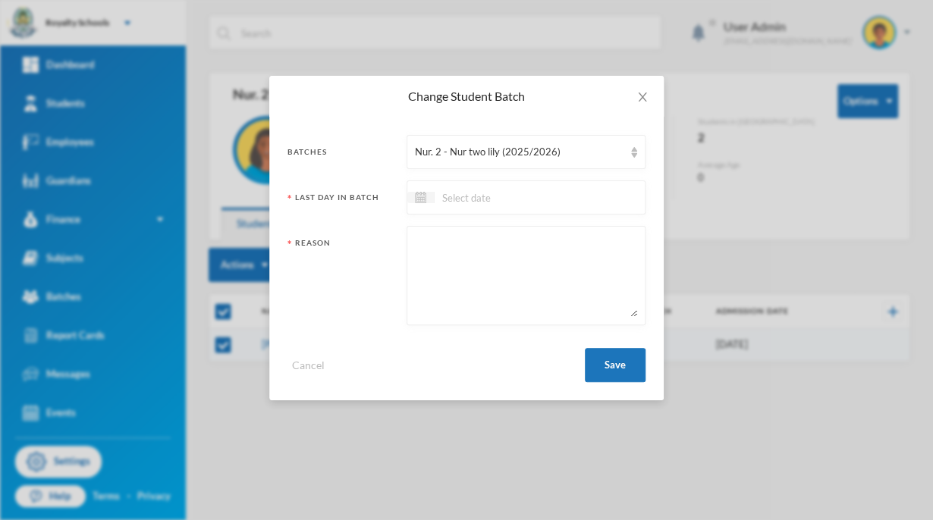
click at [590, 191] on div at bounding box center [526, 198] width 239 height 34
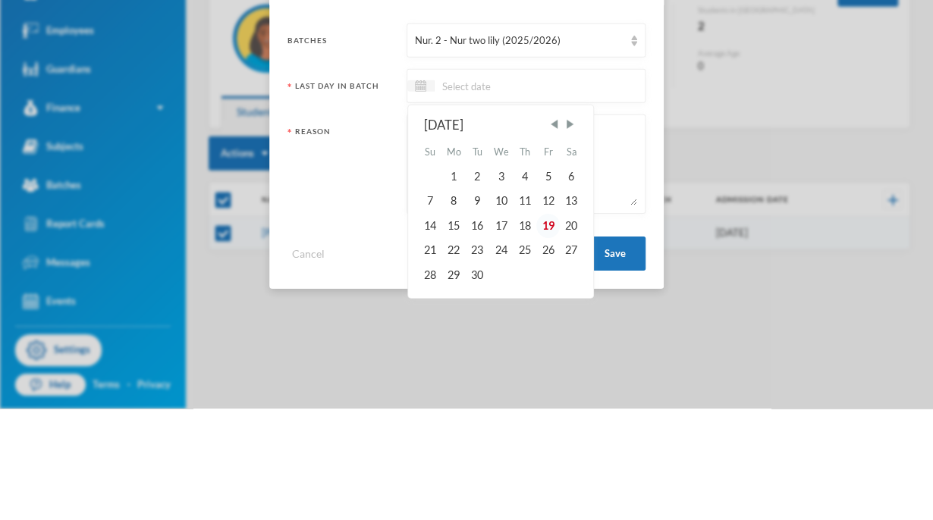
click at [551, 343] on div "19" at bounding box center [547, 337] width 23 height 24
type input "[DATE]"
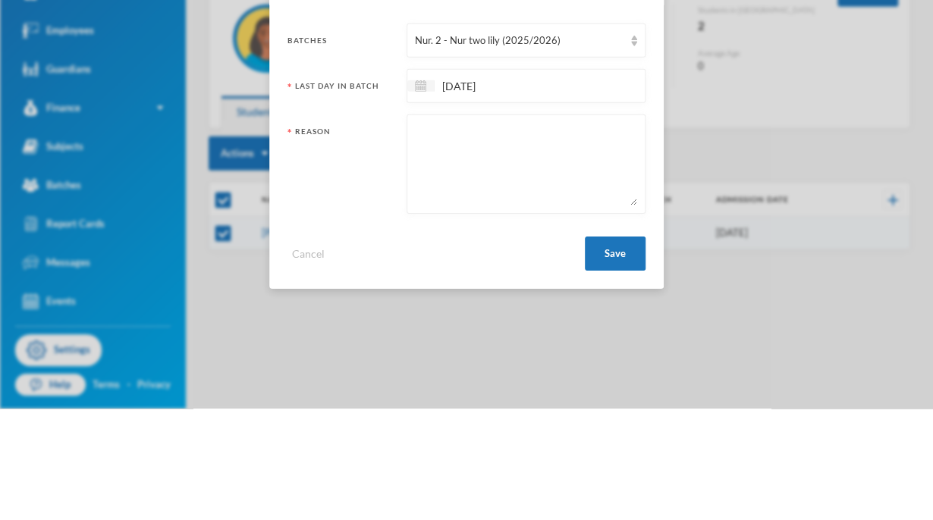
click at [578, 289] on textarea at bounding box center [526, 275] width 222 height 83
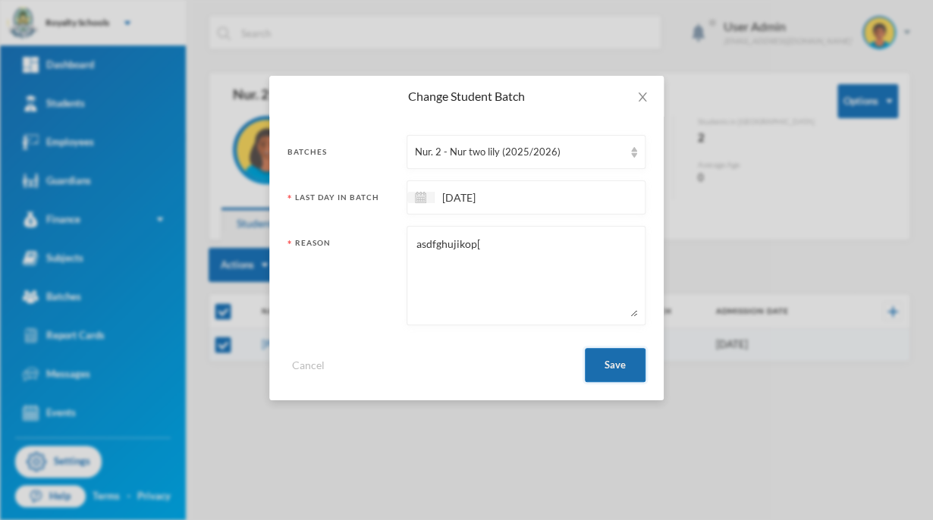
type textarea "asdfghujikop["
click at [621, 372] on button "Save" at bounding box center [615, 365] width 61 height 34
checkbox input "false"
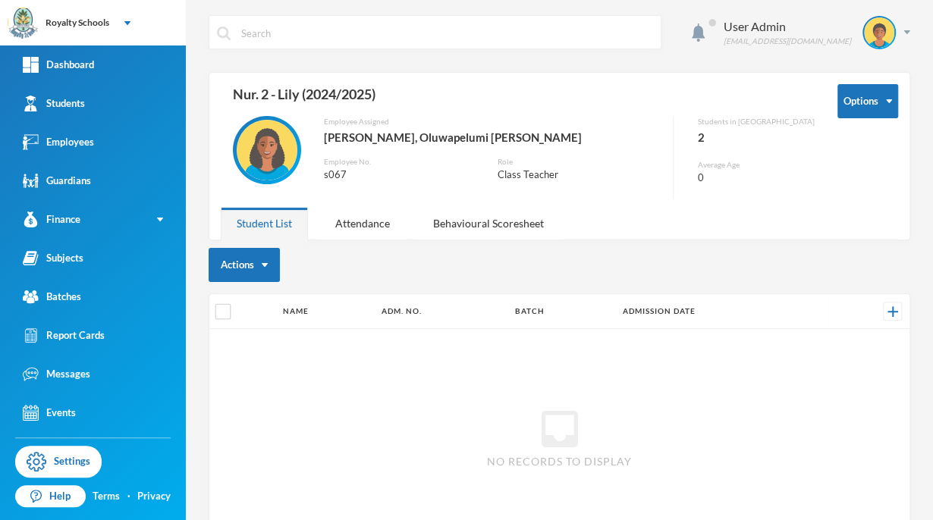
click at [622, 376] on div "Change Student Batch Batches Nur. 2 - Nur two lily (2025/2026) Last Day In Batc…" at bounding box center [466, 260] width 933 height 520
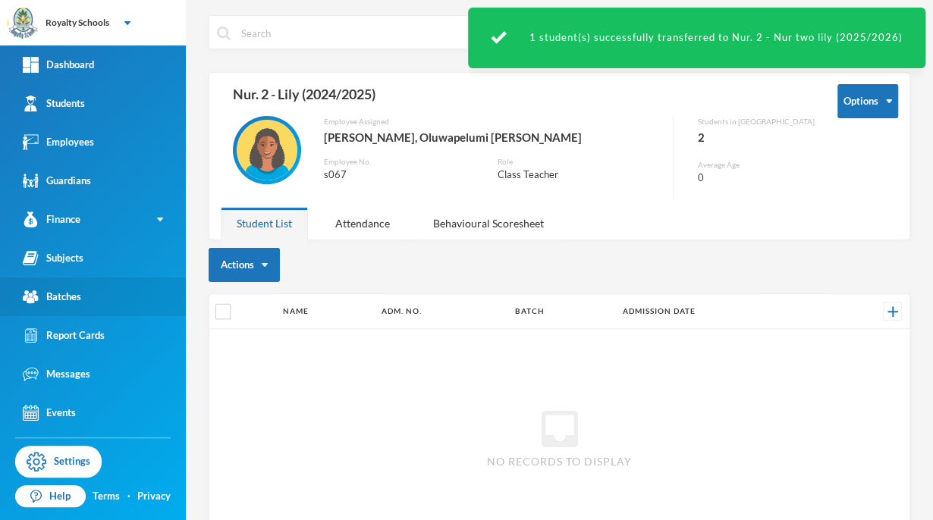
click at [49, 302] on div "Batches" at bounding box center [52, 297] width 58 height 16
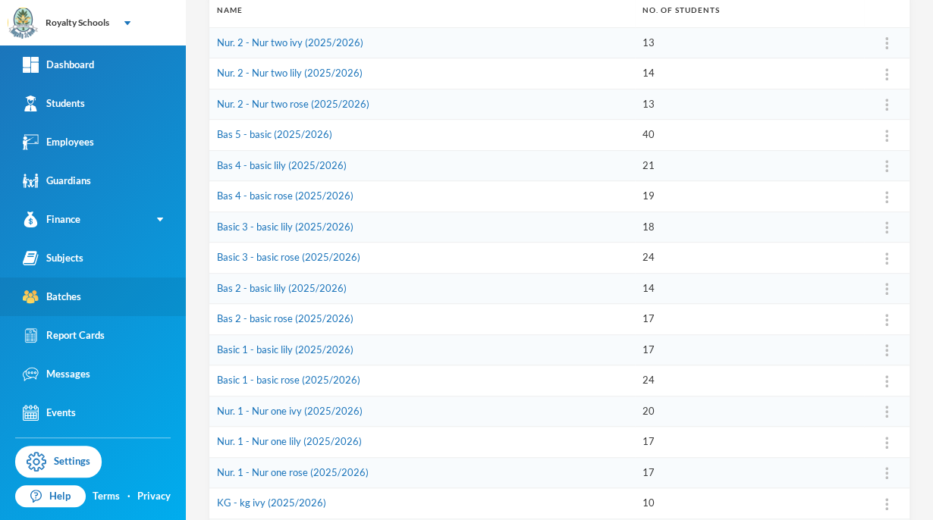
scroll to position [245, 0]
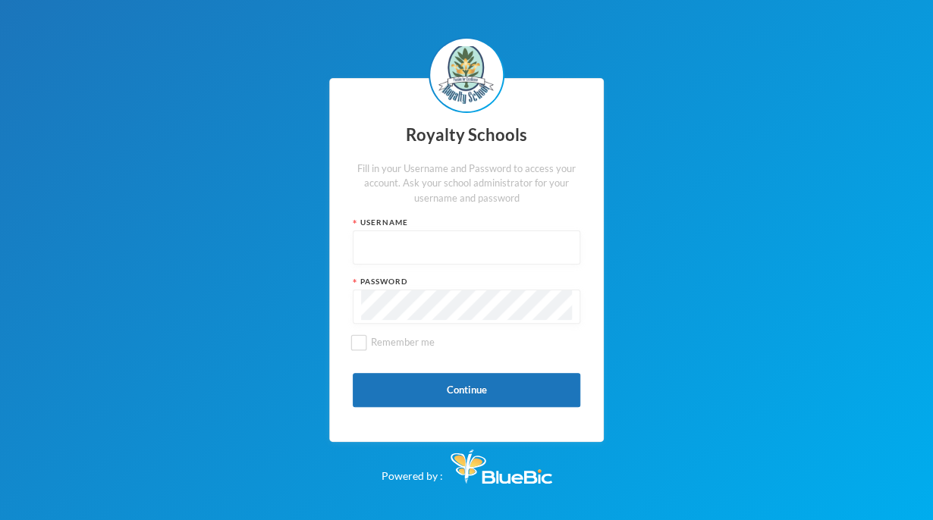
type input "admin"
click at [502, 388] on button "Continue" at bounding box center [467, 390] width 228 height 34
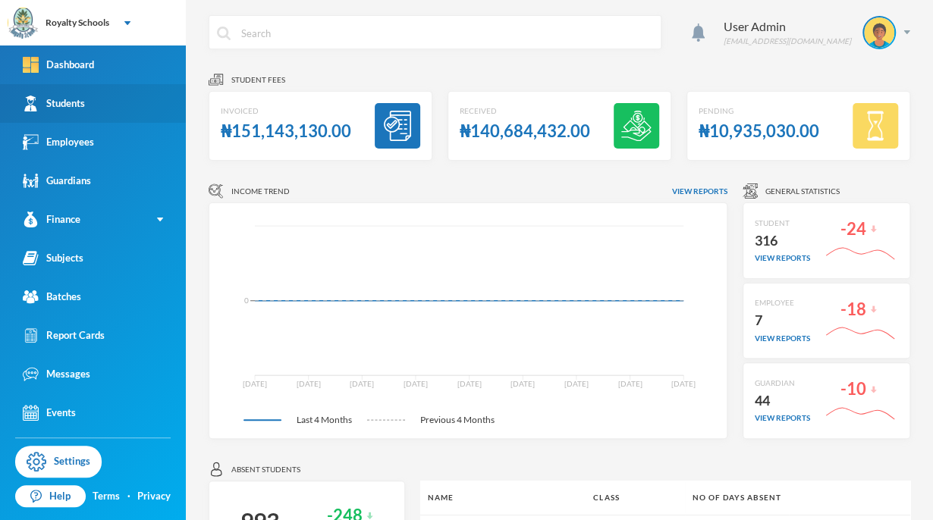
click at [105, 114] on link "Students" at bounding box center [93, 103] width 186 height 39
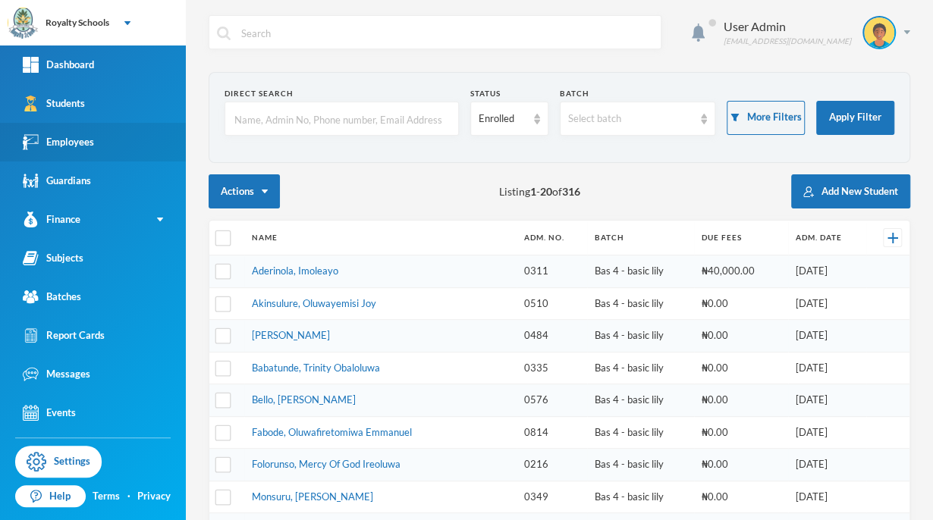
click at [80, 137] on div "Employees" at bounding box center [58, 142] width 71 height 16
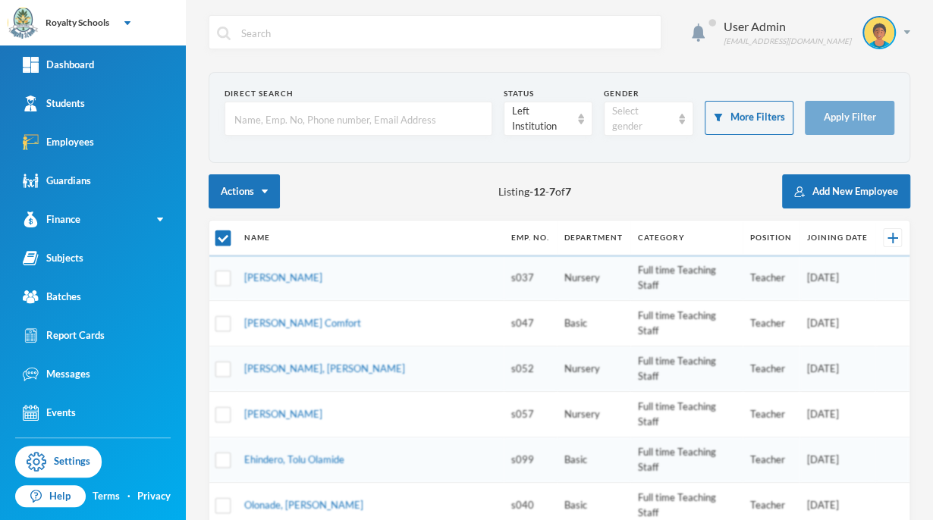
checkbox input "false"
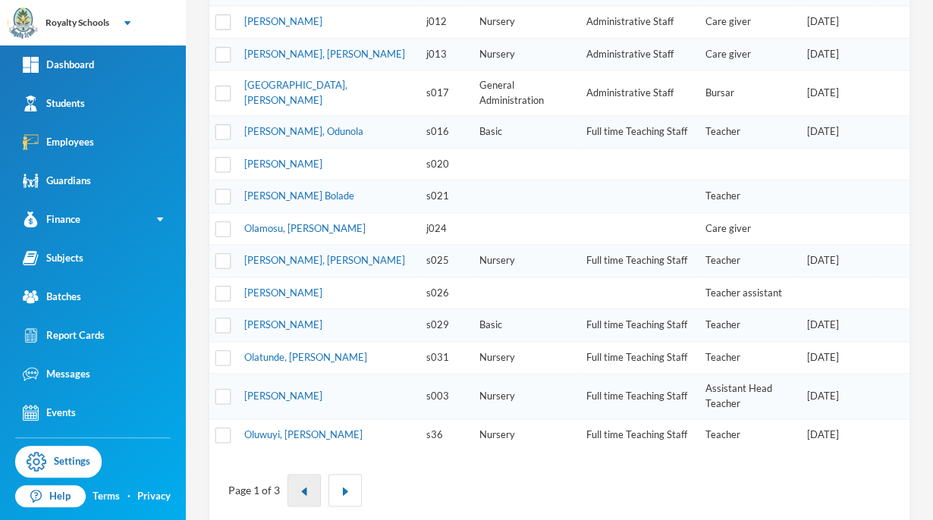
scroll to position [530, 0]
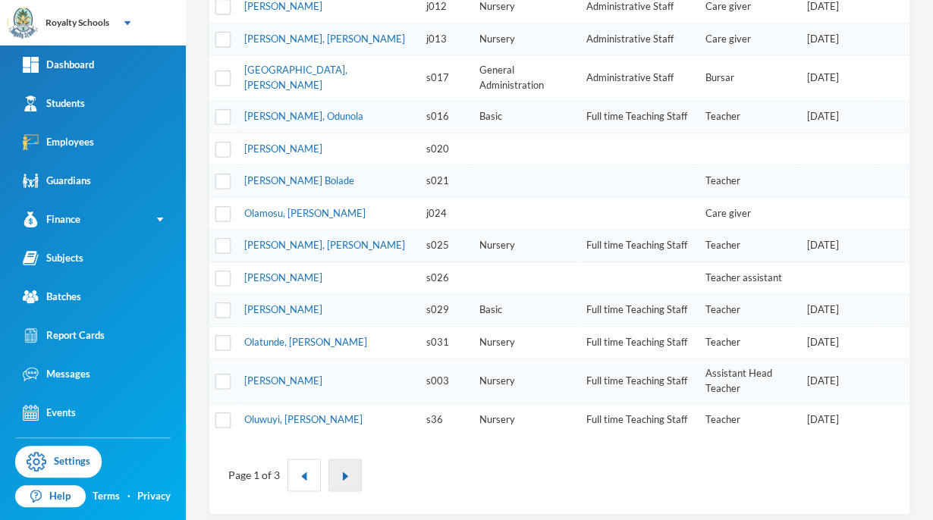
click at [343, 472] on img "button" at bounding box center [345, 476] width 9 height 9
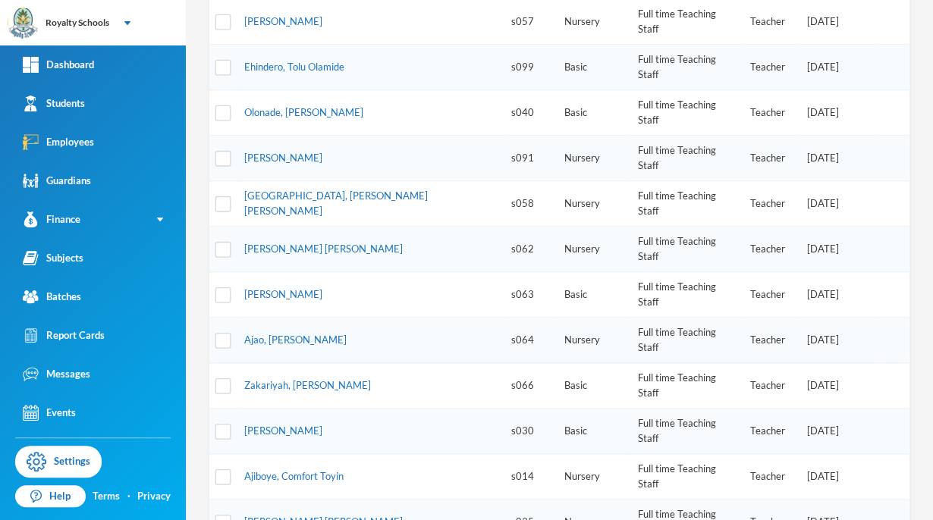
scroll to position [394, 0]
click at [331, 469] on link "Ajiboye, Comfort Toyin" at bounding box center [293, 475] width 99 height 12
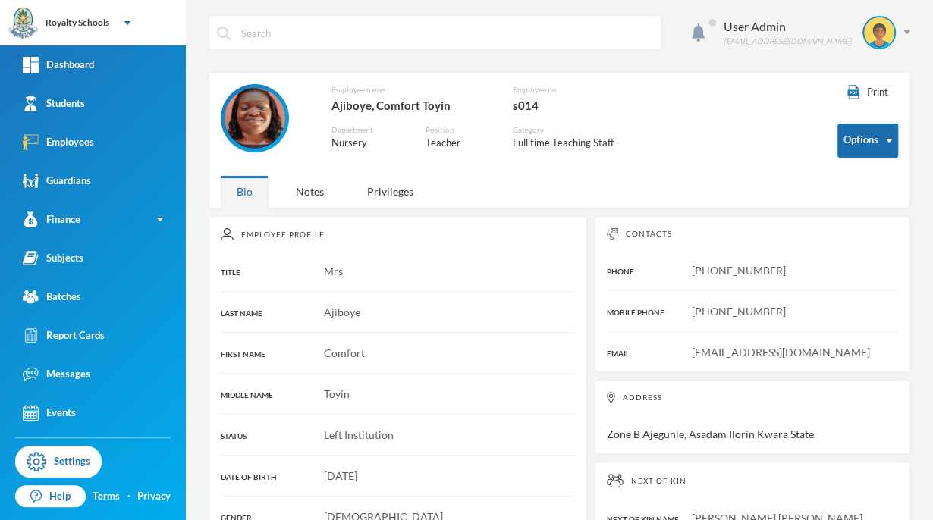
click at [857, 150] on button "Options" at bounding box center [868, 141] width 61 height 34
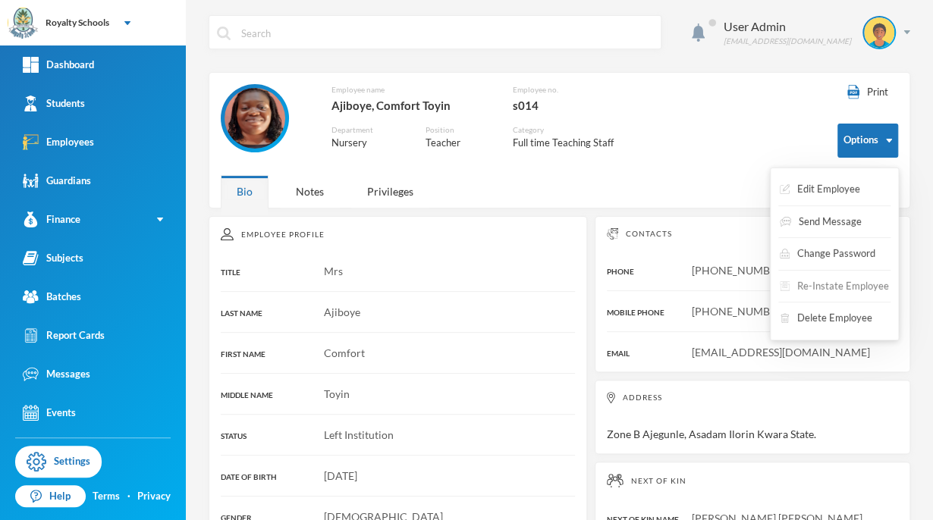
click at [819, 292] on button "Re-Instate Employee" at bounding box center [834, 286] width 112 height 27
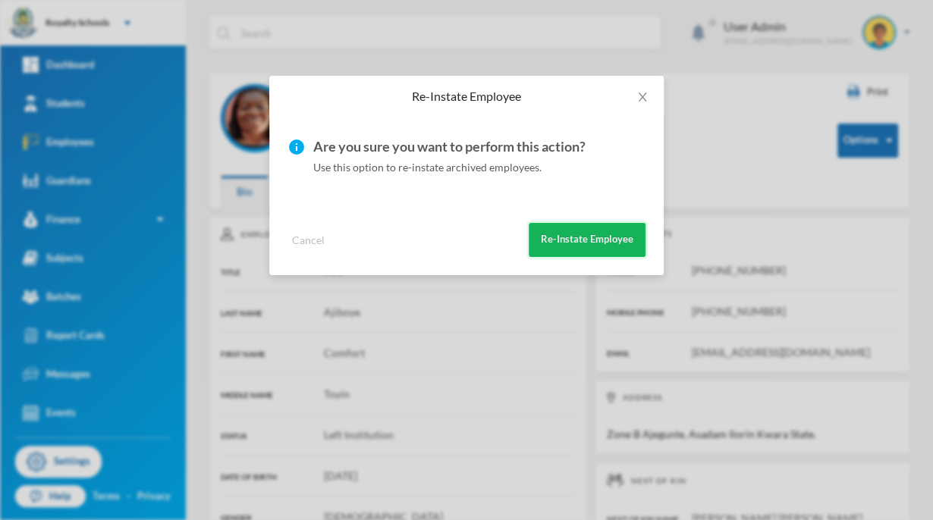
click at [615, 250] on button "Re-Instate Employee" at bounding box center [587, 240] width 117 height 34
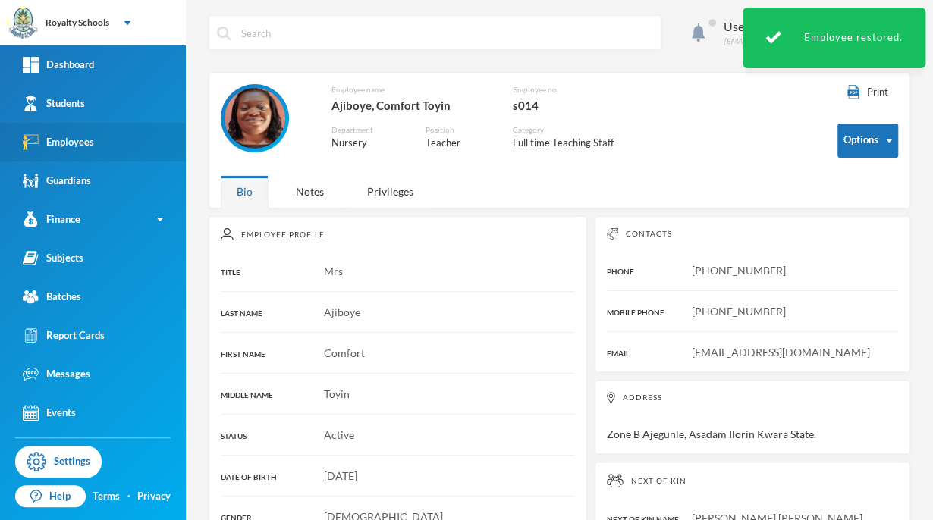
click at [96, 143] on link "Employees" at bounding box center [93, 142] width 186 height 39
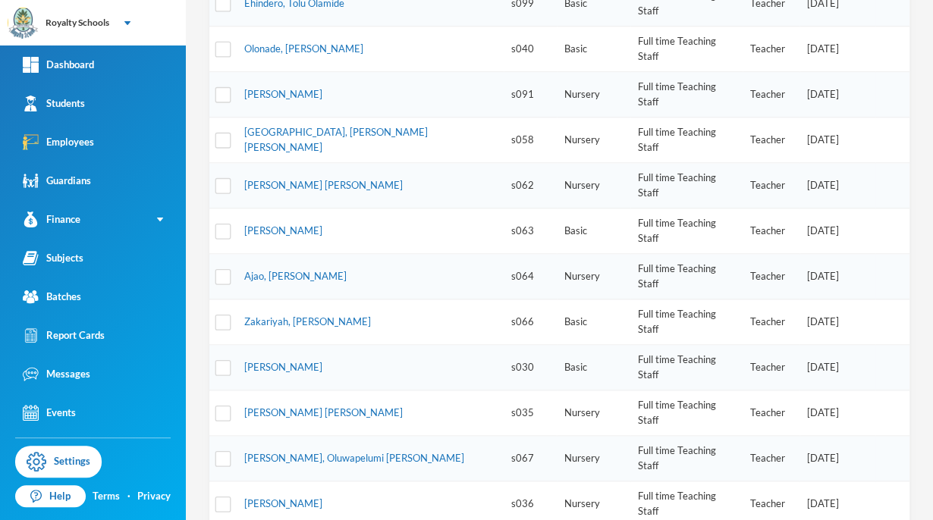
scroll to position [462, 0]
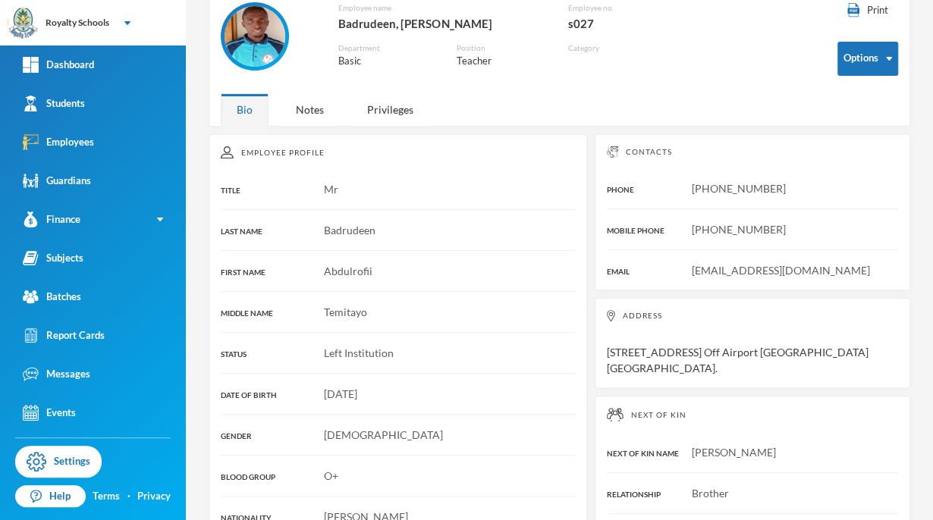
scroll to position [78, 0]
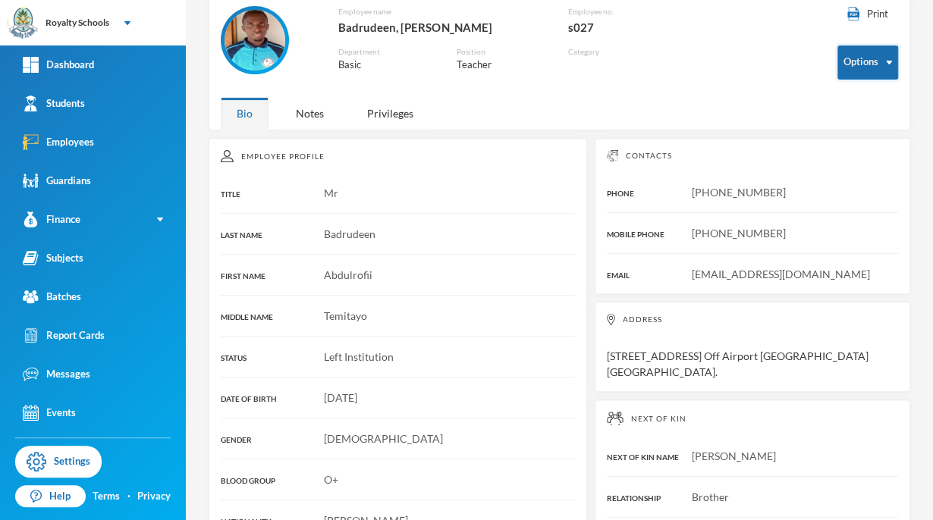
click at [856, 64] on button "Options" at bounding box center [868, 63] width 61 height 34
click at [868, 74] on button "Options" at bounding box center [868, 63] width 61 height 34
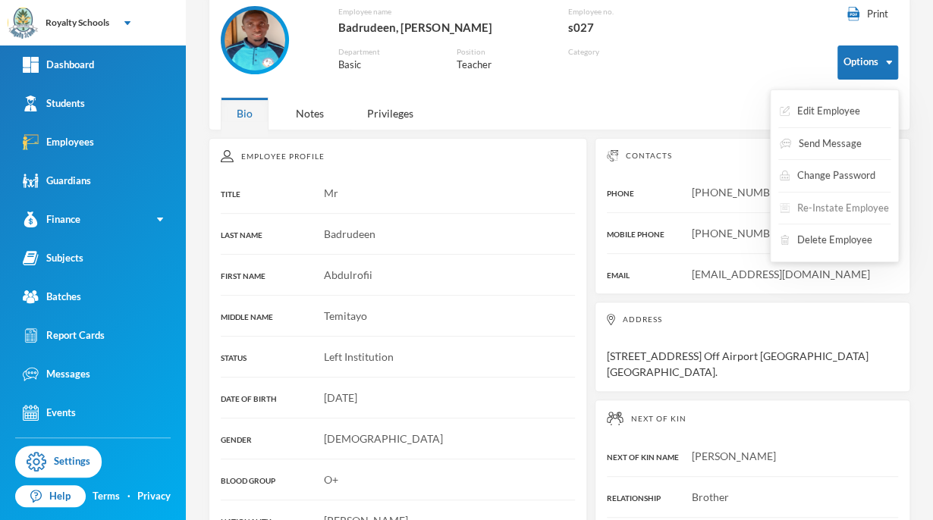
click at [791, 204] on button "Re-Instate Employee" at bounding box center [834, 208] width 112 height 27
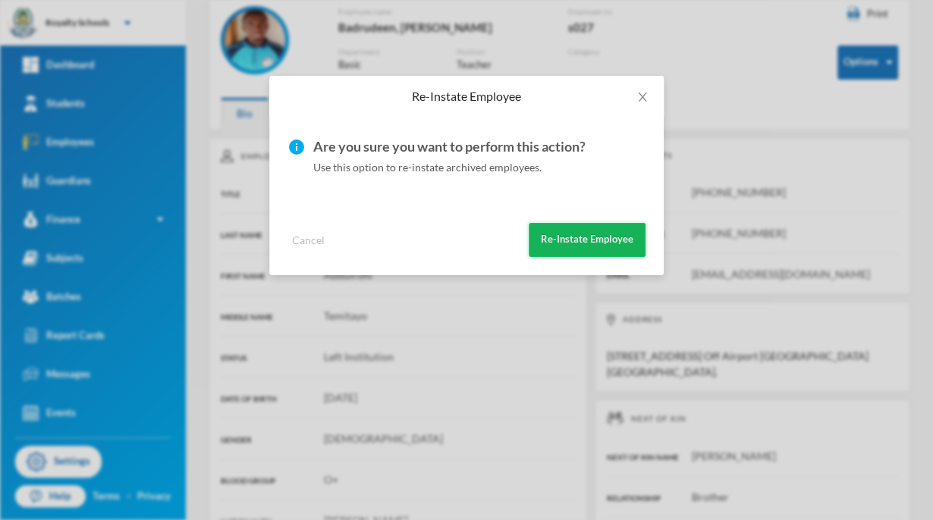
click at [589, 232] on button "Re-Instate Employee" at bounding box center [587, 240] width 117 height 34
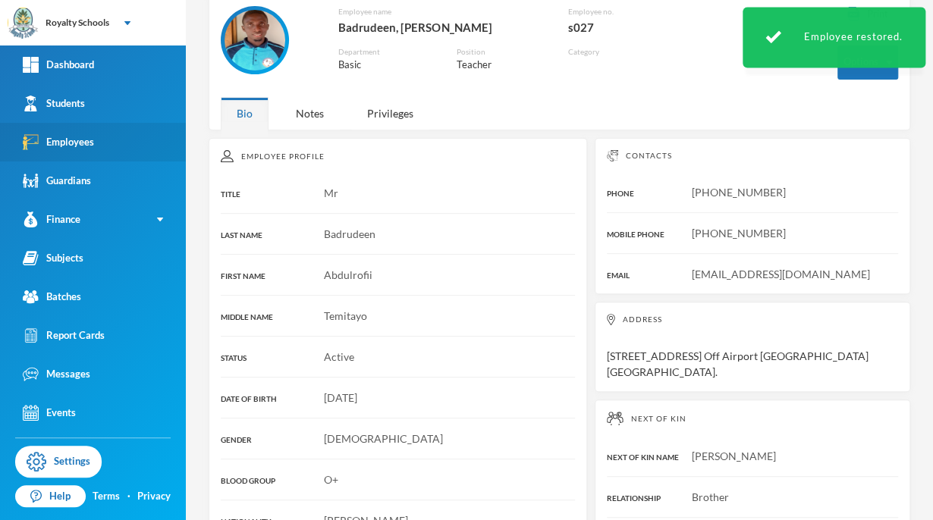
click at [119, 152] on link "Employees" at bounding box center [93, 142] width 186 height 39
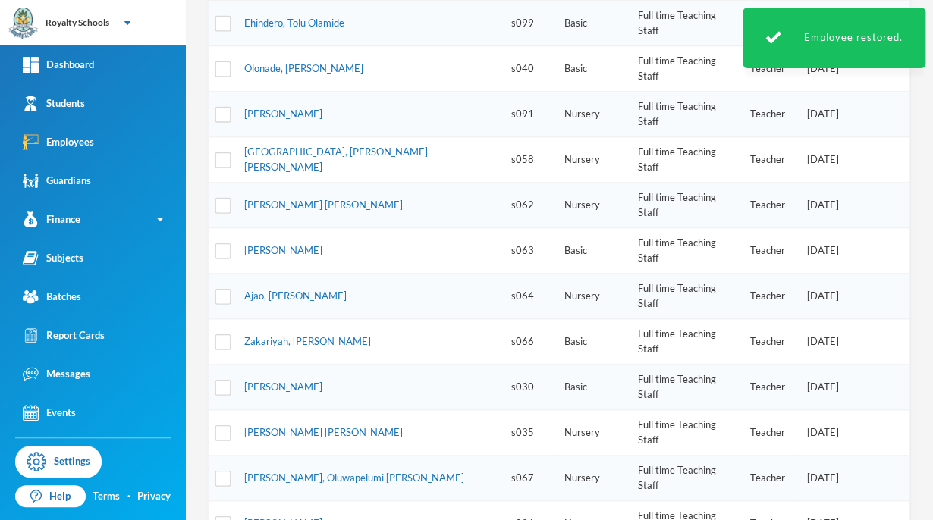
scroll to position [437, 0]
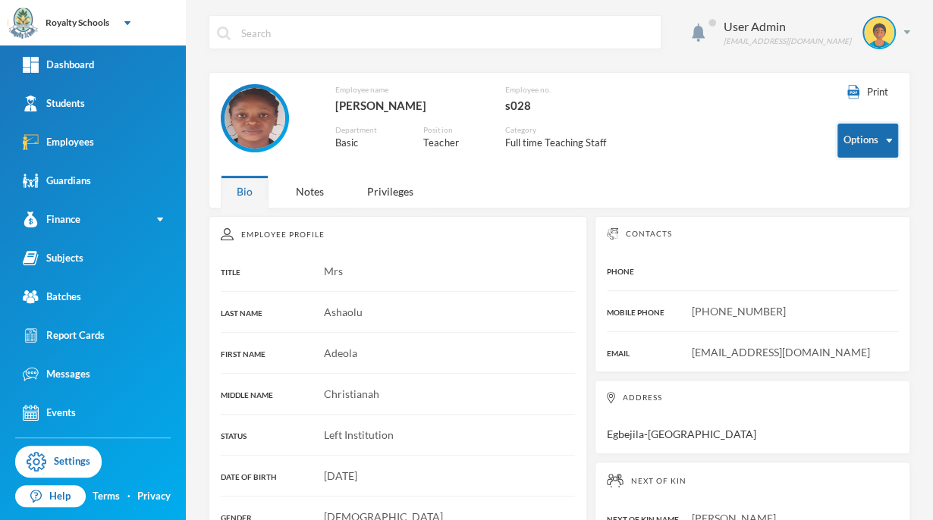
click at [865, 138] on button "Options" at bounding box center [868, 141] width 61 height 34
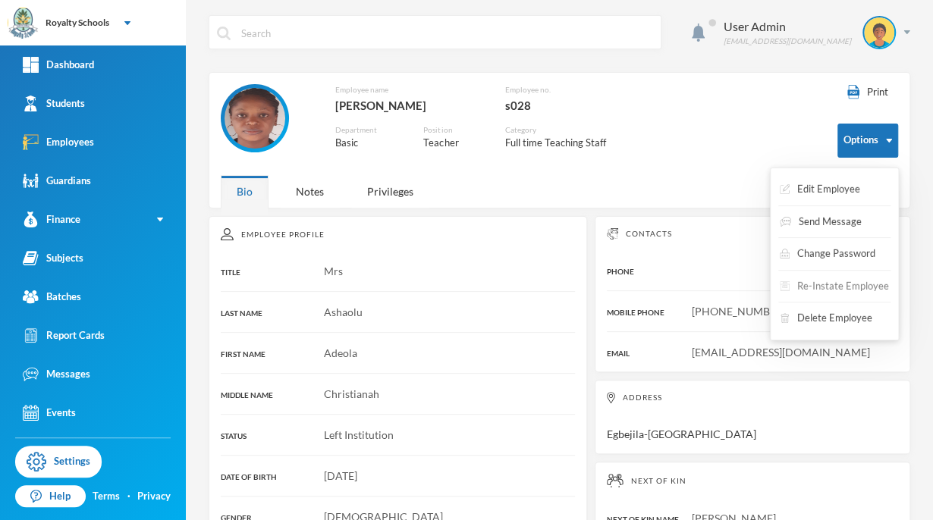
click at [853, 289] on button "Re-Instate Employee" at bounding box center [834, 286] width 112 height 27
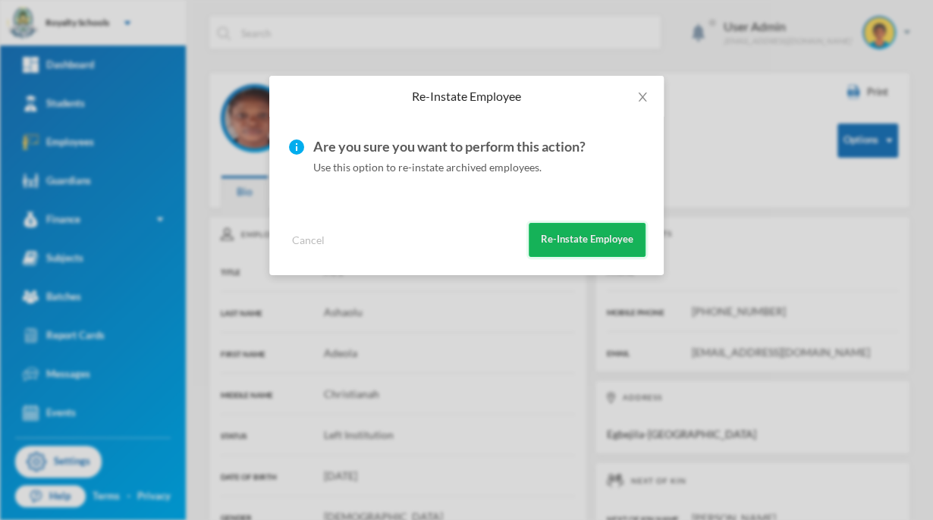
click at [616, 252] on button "Re-Instate Employee" at bounding box center [587, 240] width 117 height 34
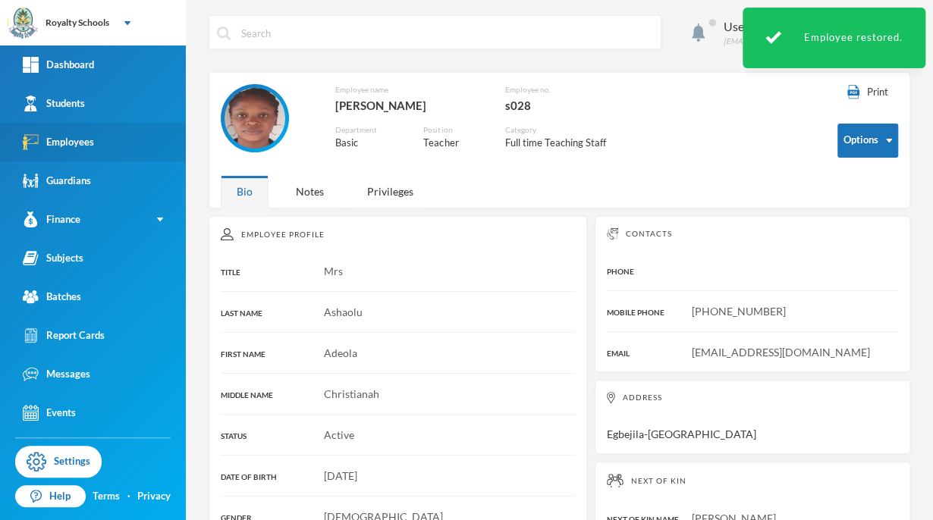
click at [164, 146] on link "Employees" at bounding box center [93, 142] width 186 height 39
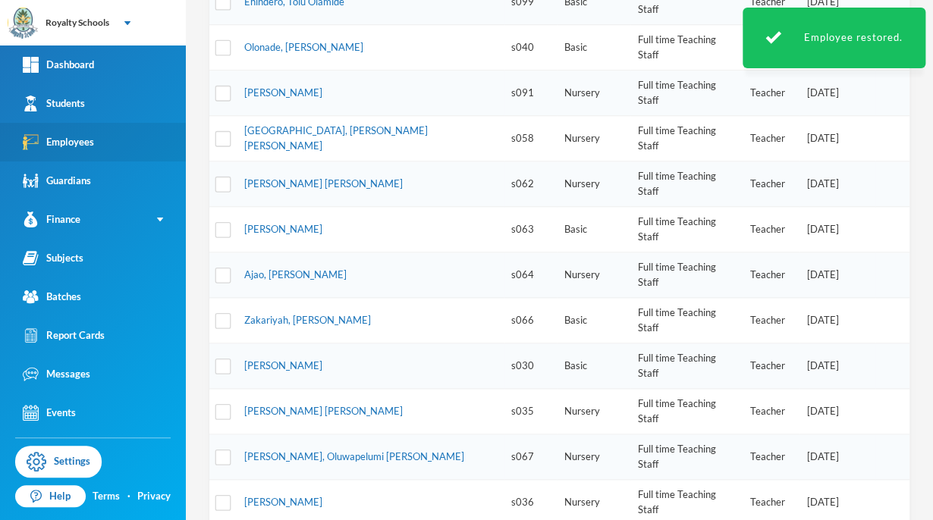
scroll to position [462, 0]
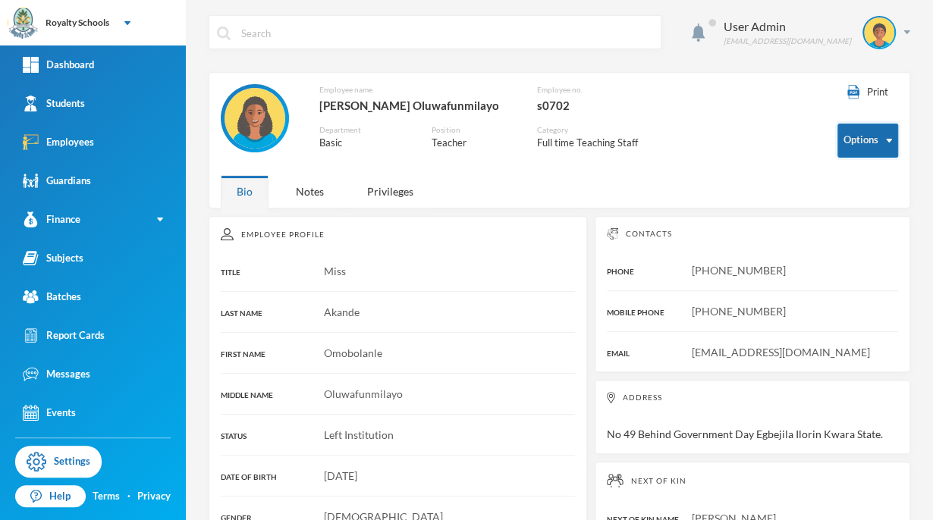
click at [865, 148] on button "Options" at bounding box center [868, 141] width 61 height 34
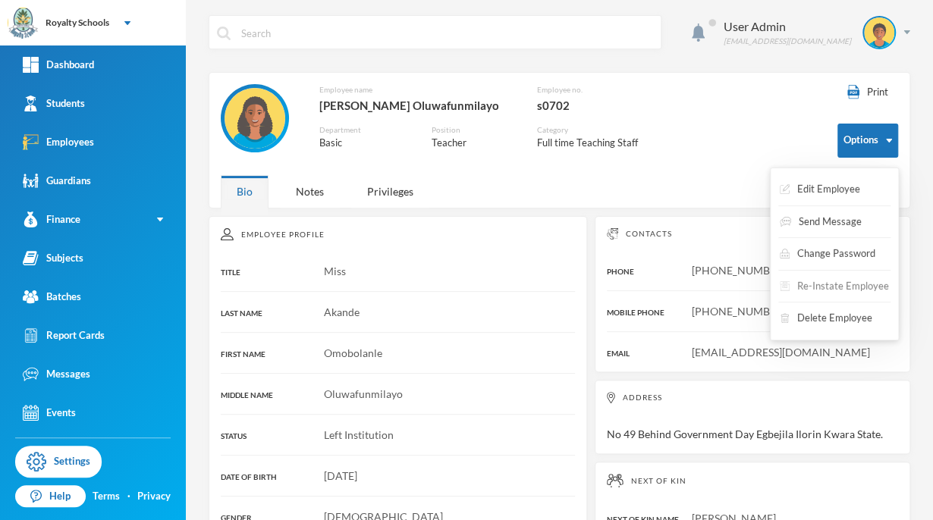
click at [820, 283] on button "Re-Instate Employee" at bounding box center [834, 286] width 112 height 27
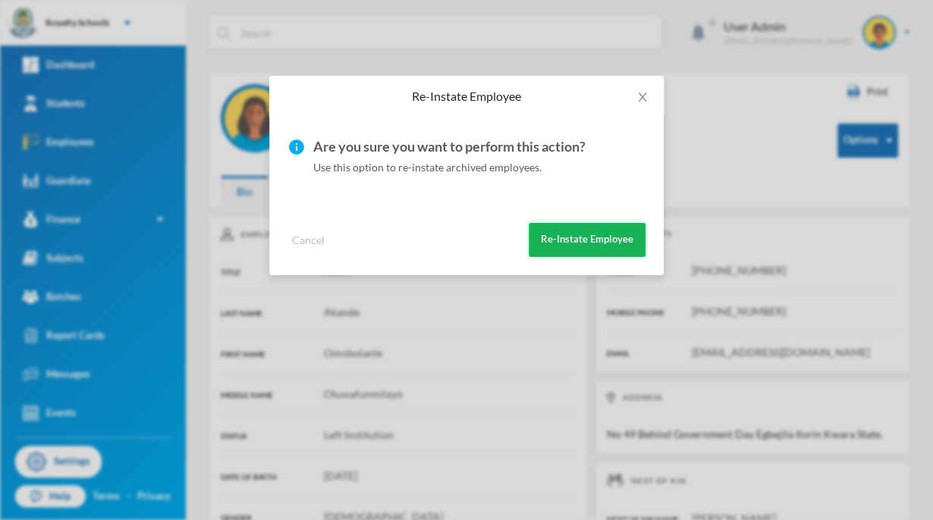
click at [553, 246] on button "Re-Instate Employee" at bounding box center [587, 240] width 117 height 34
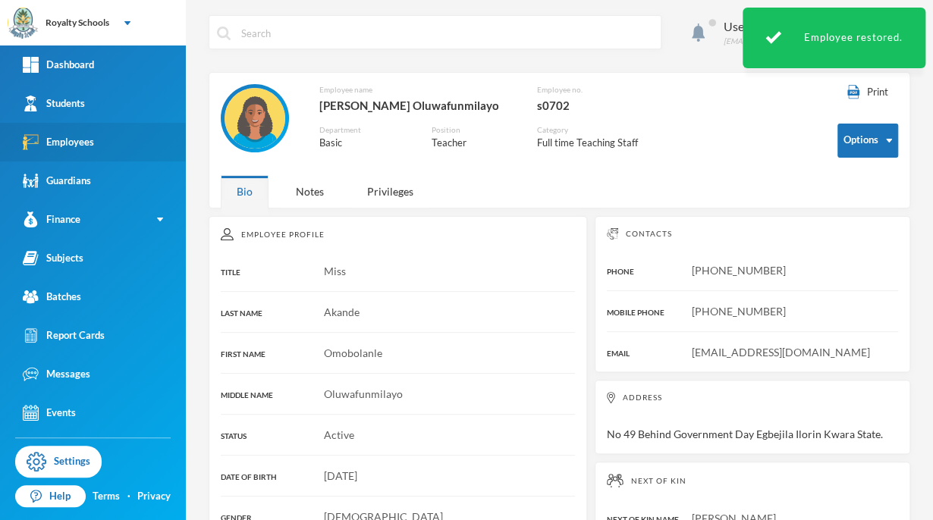
click at [112, 152] on link "Employees" at bounding box center [93, 142] width 186 height 39
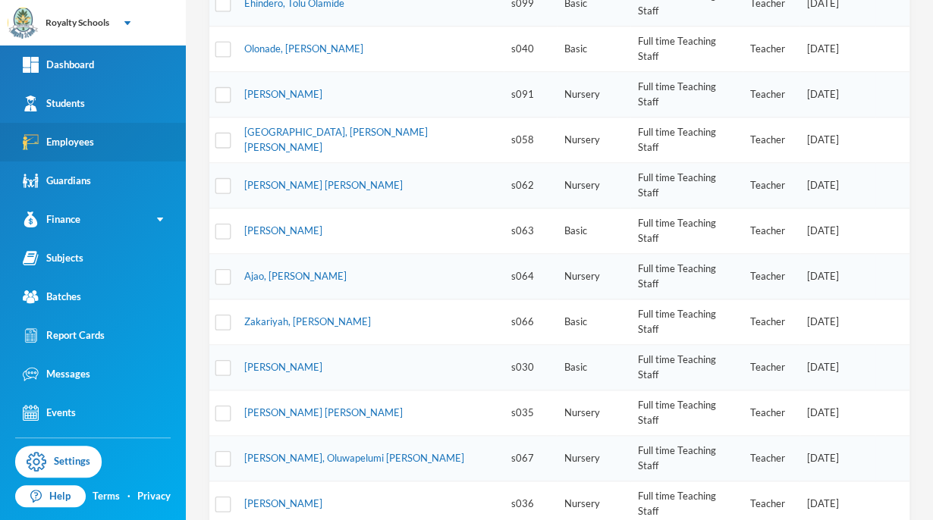
scroll to position [456, 0]
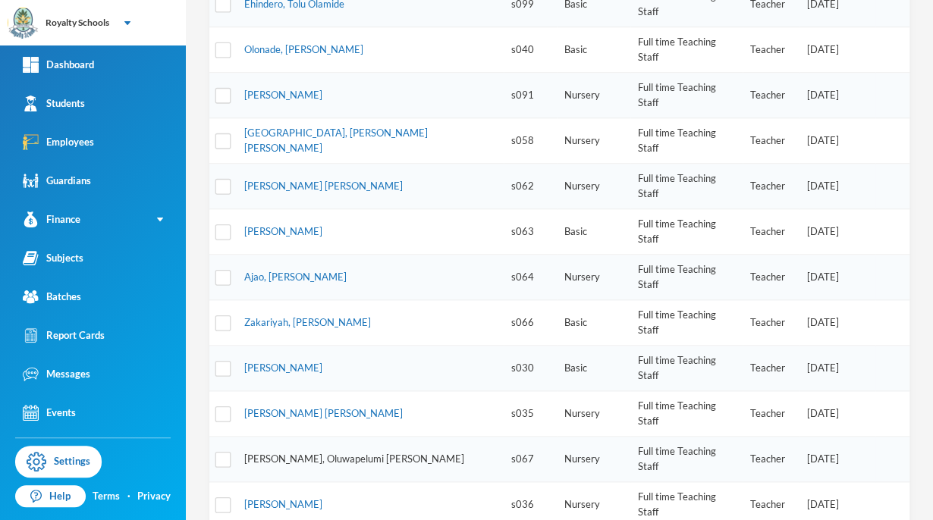
click at [376, 453] on link "[PERSON_NAME], Oluwapelumi [PERSON_NAME]" at bounding box center [354, 459] width 220 height 12
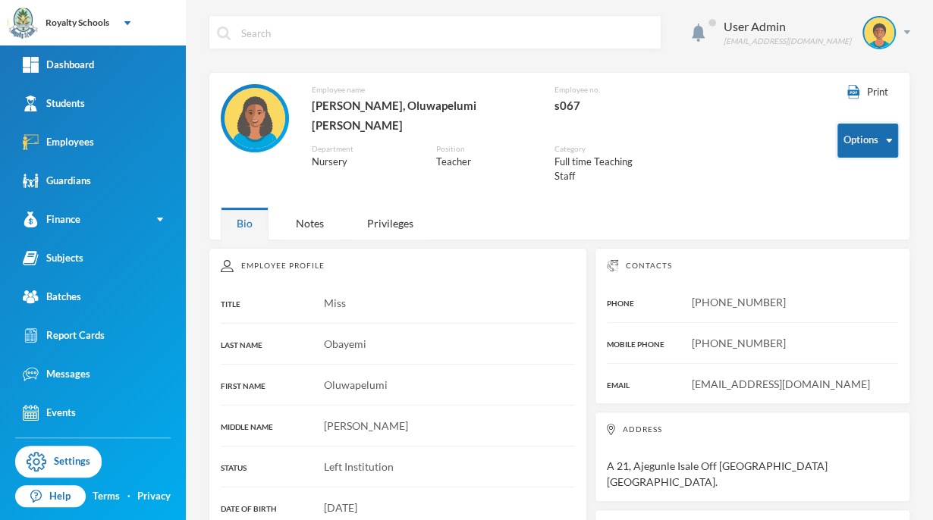
click at [863, 149] on button "Options" at bounding box center [868, 141] width 61 height 34
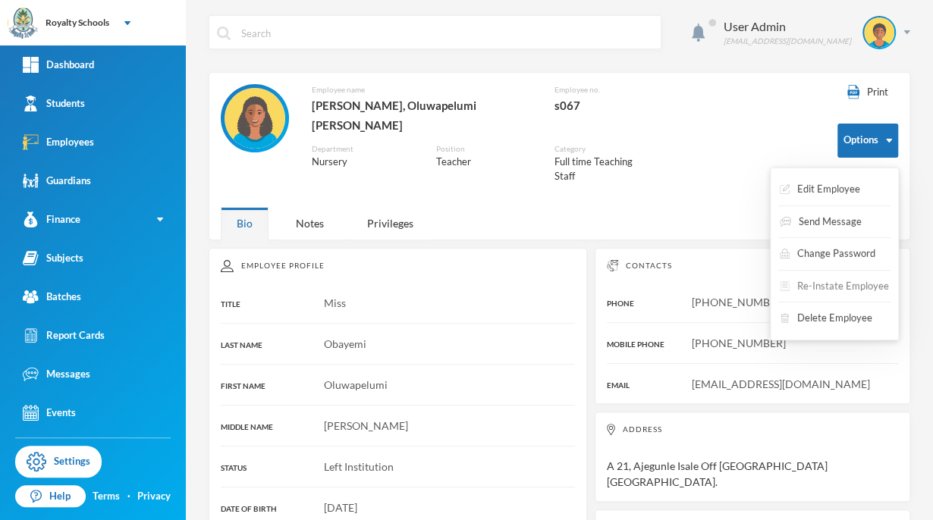
click at [828, 283] on button "Re-Instate Employee" at bounding box center [834, 286] width 112 height 27
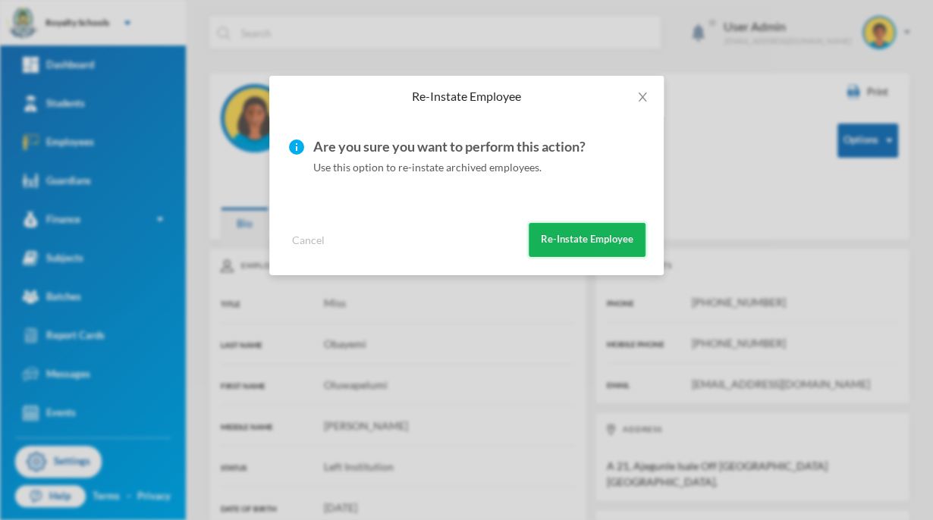
click at [612, 234] on button "Re-Instate Employee" at bounding box center [587, 240] width 117 height 34
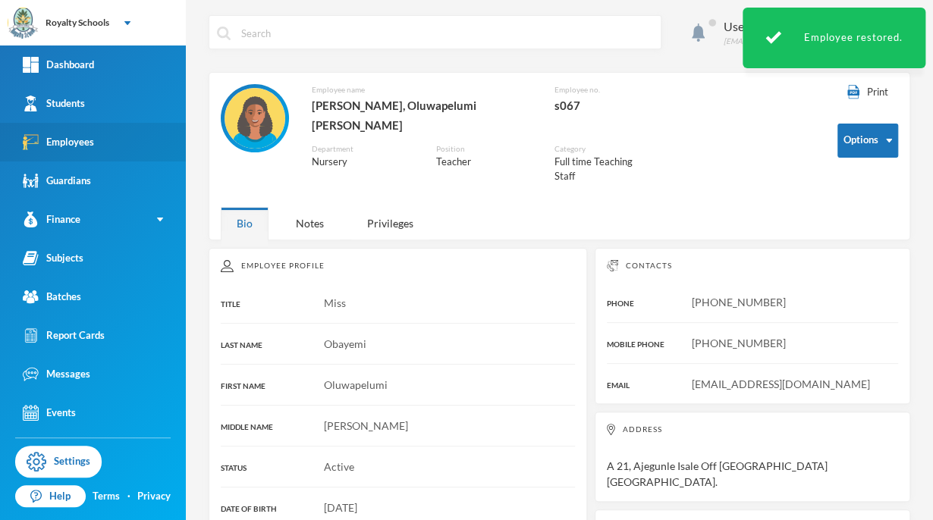
click at [57, 140] on div "Employees" at bounding box center [58, 142] width 71 height 16
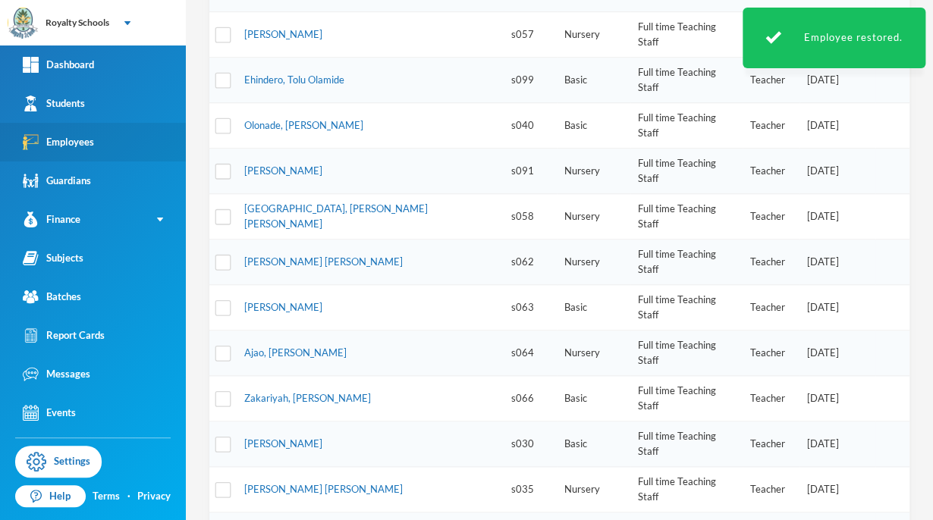
scroll to position [462, 0]
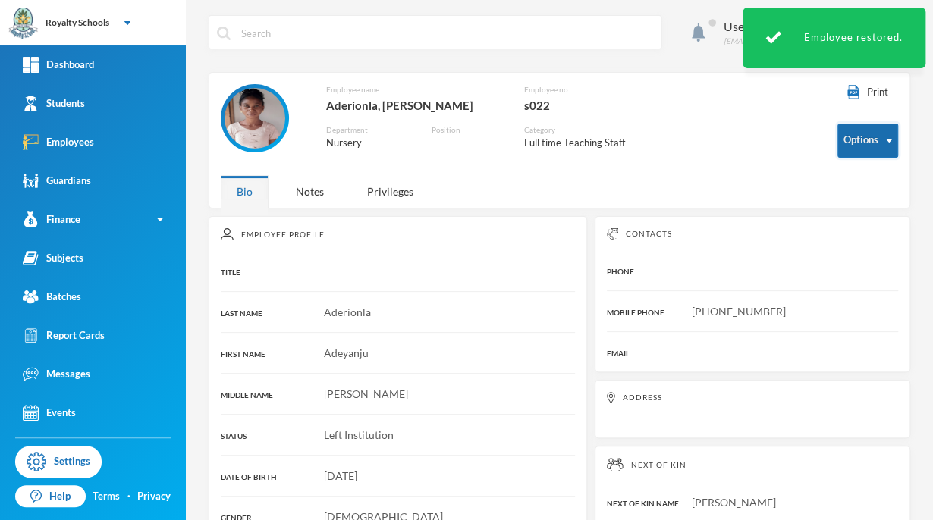
click at [853, 147] on button "Options" at bounding box center [868, 141] width 61 height 34
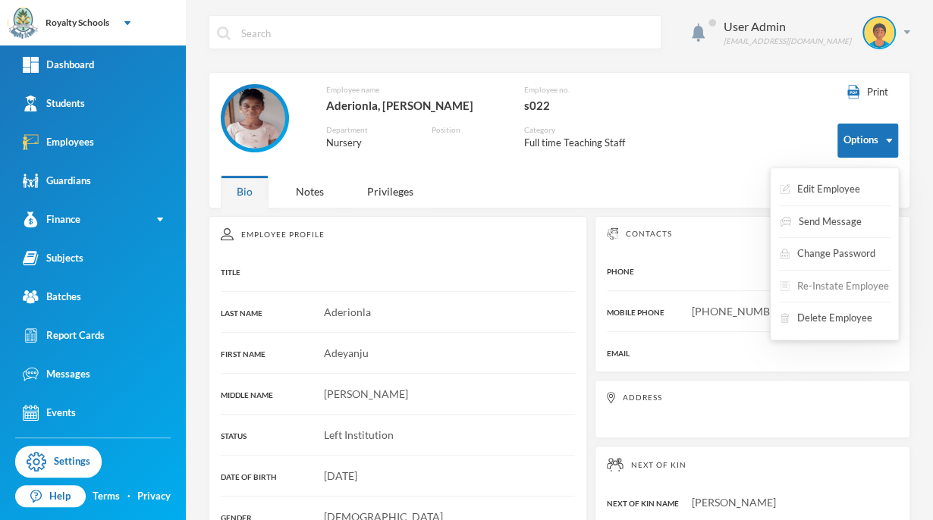
click at [825, 285] on button "Re-Instate Employee" at bounding box center [834, 286] width 112 height 27
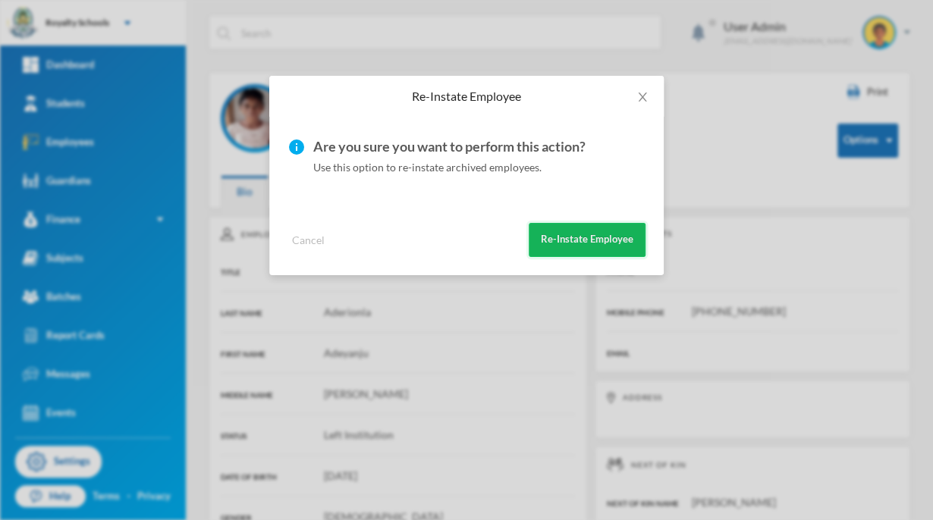
click at [589, 245] on button "Re-Instate Employee" at bounding box center [587, 240] width 117 height 34
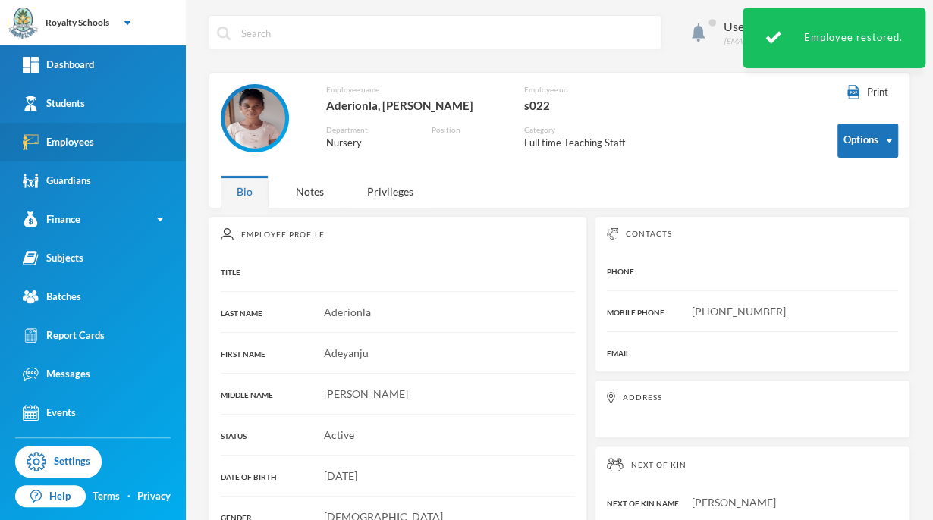
click at [71, 146] on div "Employees" at bounding box center [58, 142] width 71 height 16
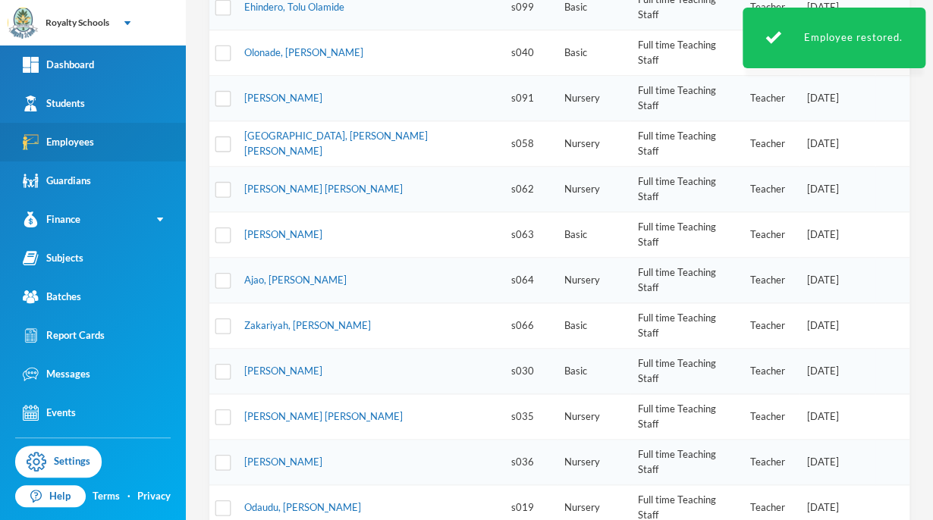
scroll to position [462, 0]
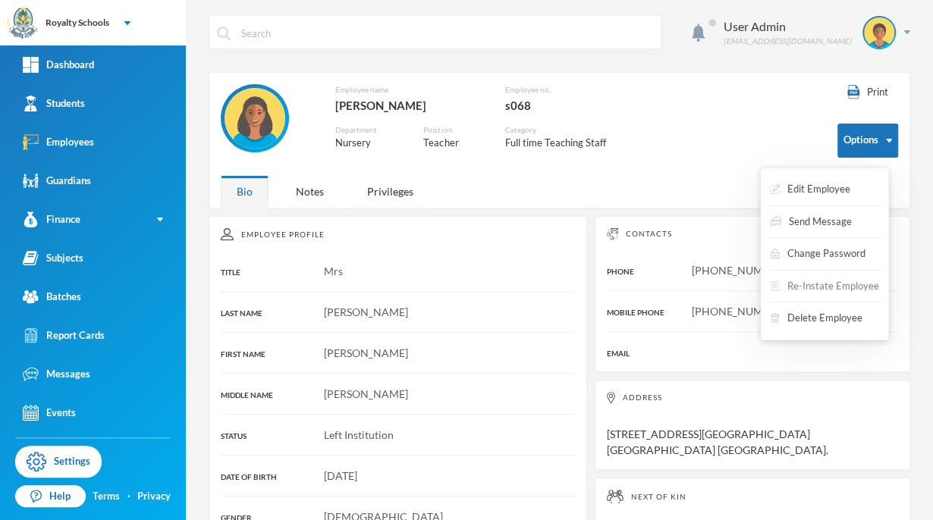
click at [875, 287] on button "Re-Instate Employee" at bounding box center [825, 286] width 112 height 27
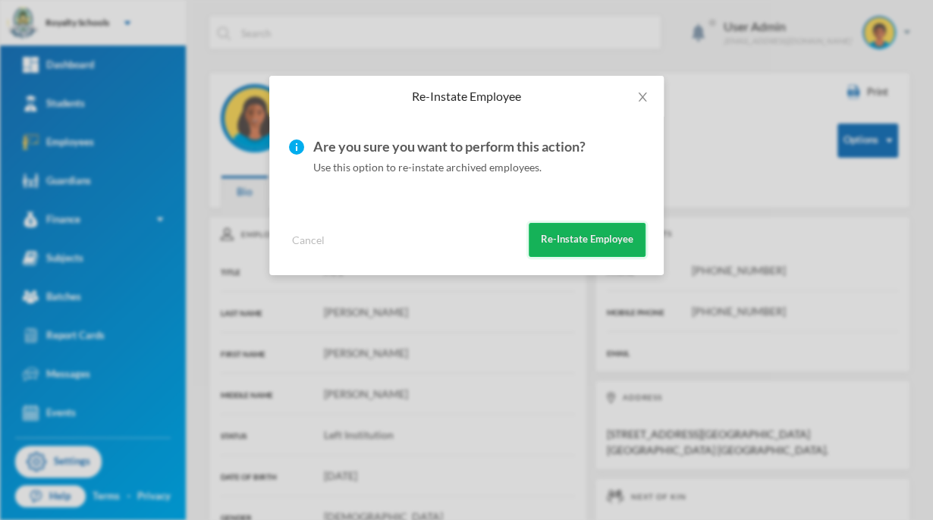
click at [627, 236] on button "Re-Instate Employee" at bounding box center [587, 240] width 117 height 34
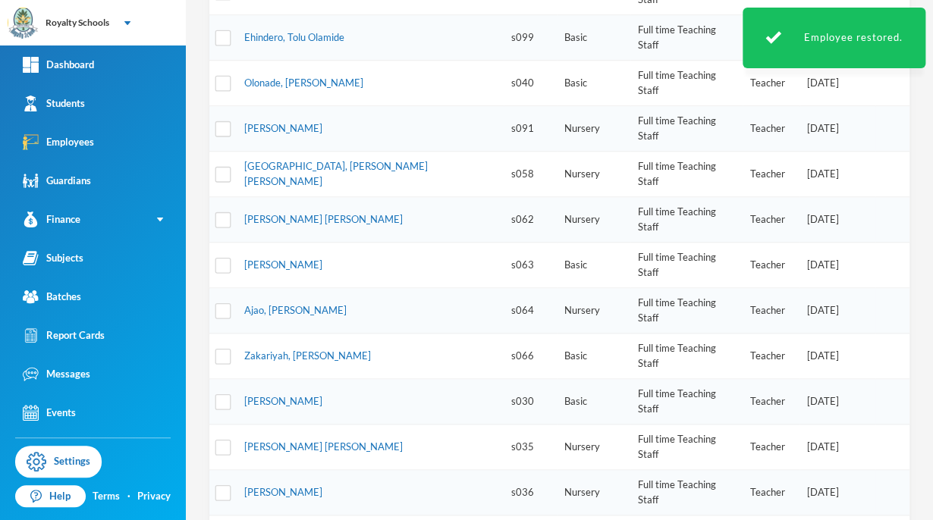
scroll to position [462, 0]
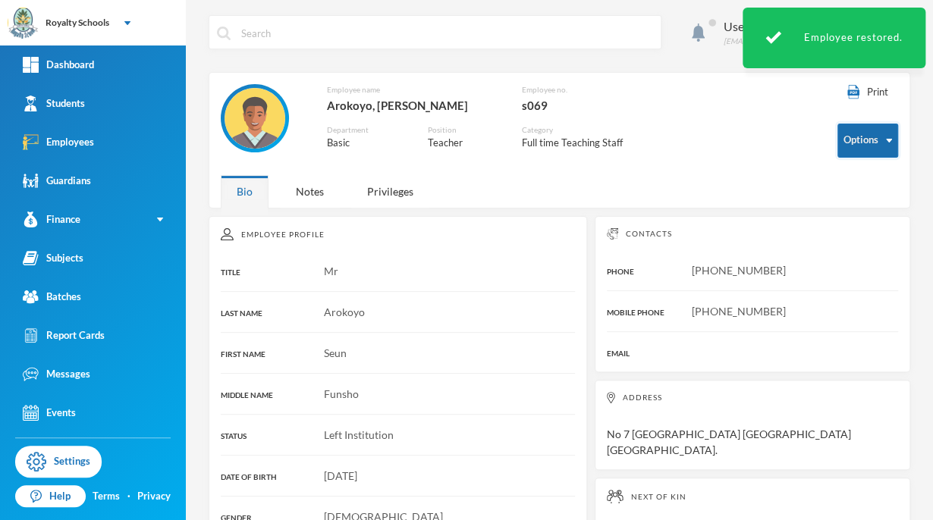
click at [871, 141] on button "Options" at bounding box center [868, 141] width 61 height 34
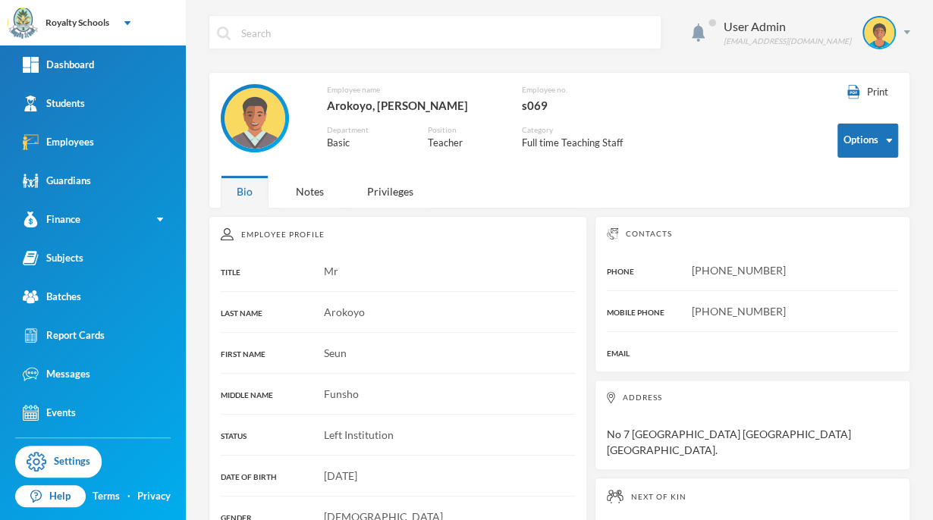
drag, startPoint x: 349, startPoint y: 230, endPoint x: 346, endPoint y: 238, distance: 8.9
click at [346, 238] on div "Employee Profile" at bounding box center [398, 234] width 354 height 12
click at [297, 234] on div "Employee Profile" at bounding box center [398, 234] width 354 height 12
drag, startPoint x: 289, startPoint y: 226, endPoint x: 251, endPoint y: 208, distance: 42.1
click at [251, 208] on div "Bio" at bounding box center [245, 191] width 48 height 33
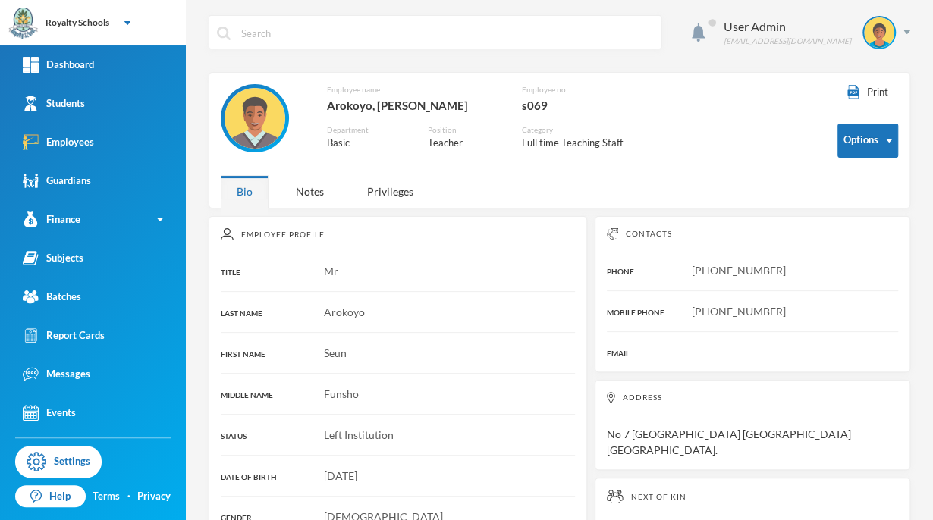
click at [846, 438] on div "Address No 7 Temidire Airport Ilorin Kwara State." at bounding box center [753, 425] width 316 height 90
click at [870, 152] on button "Options" at bounding box center [868, 141] width 61 height 34
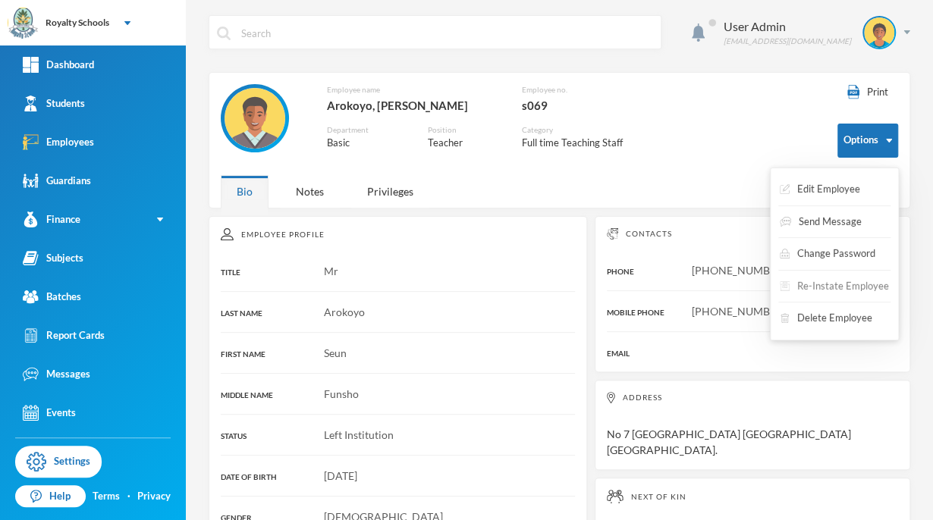
click at [800, 292] on button "Re-Instate Employee" at bounding box center [834, 286] width 112 height 27
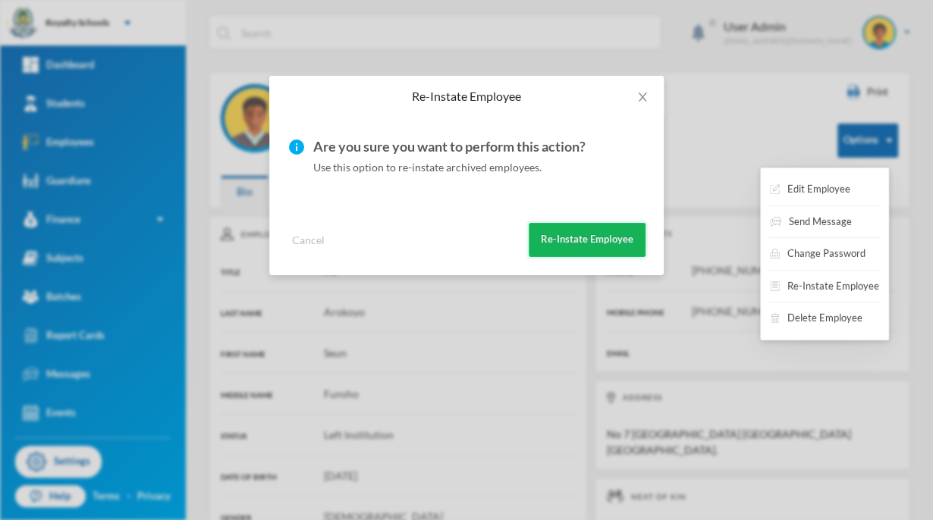
click at [559, 244] on button "Re-Instate Employee" at bounding box center [587, 240] width 117 height 34
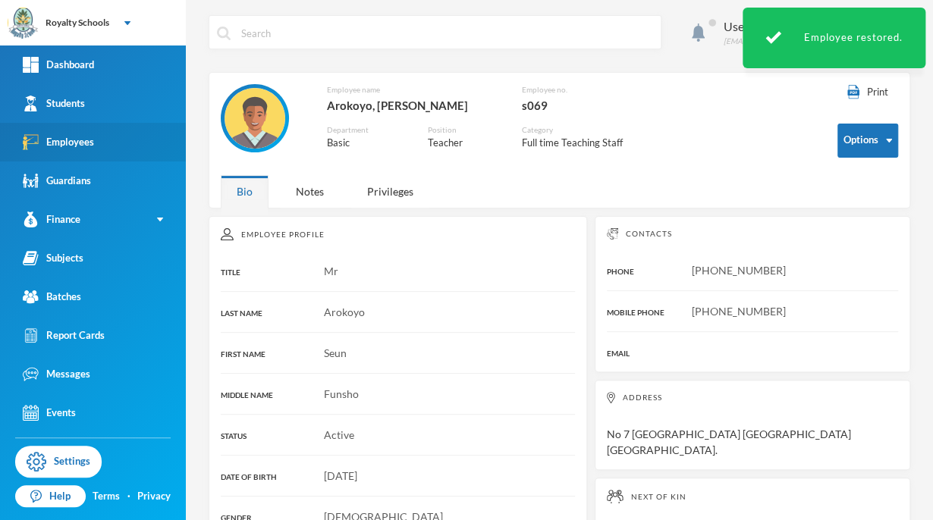
click at [46, 144] on div "Employees" at bounding box center [58, 142] width 71 height 16
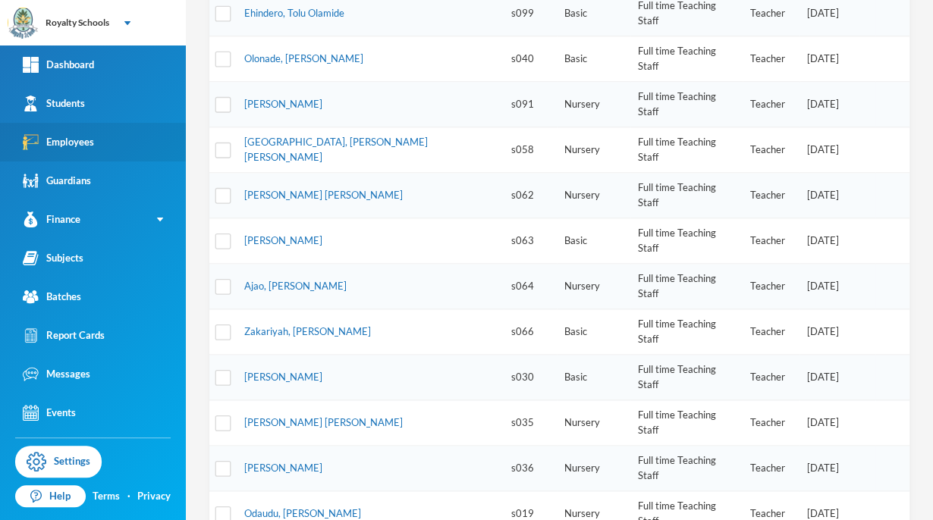
scroll to position [442, 0]
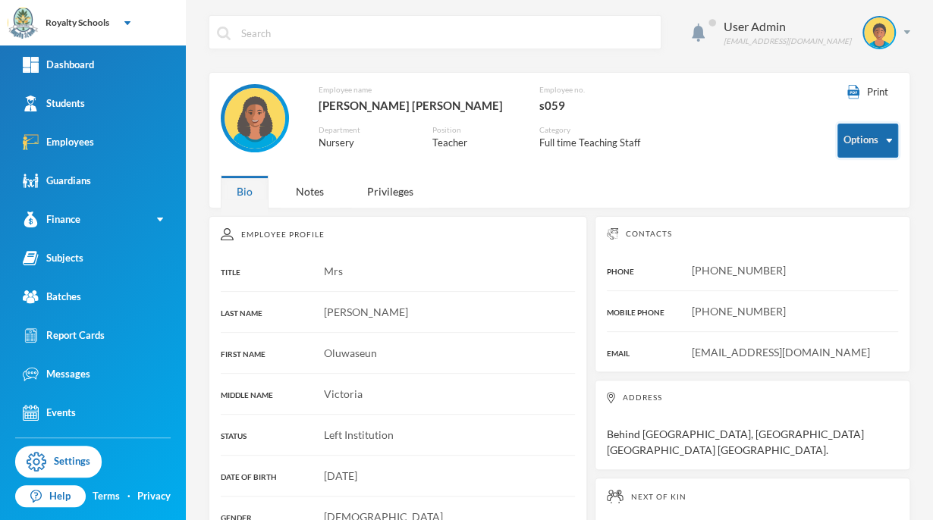
click at [845, 141] on button "Options" at bounding box center [868, 141] width 61 height 34
click at [853, 152] on button "Options" at bounding box center [868, 141] width 61 height 34
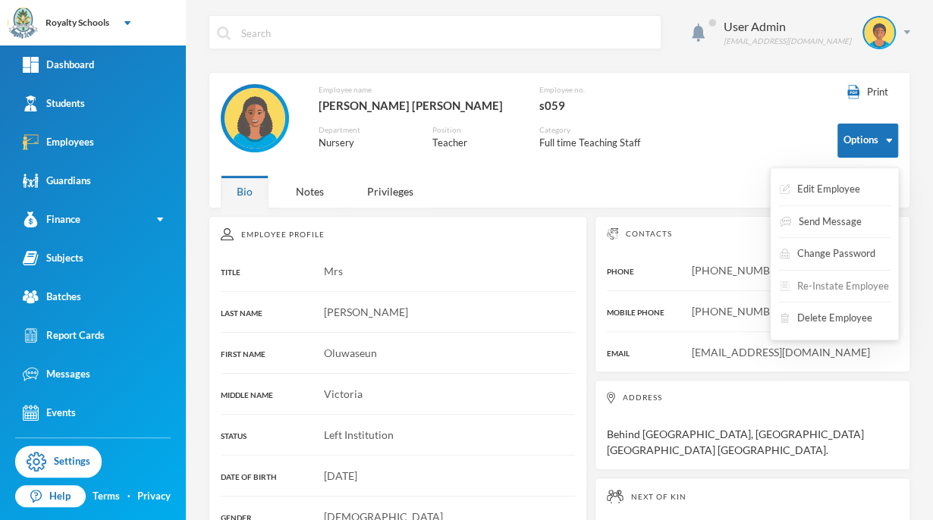
click at [847, 288] on button "Re-Instate Employee" at bounding box center [834, 286] width 112 height 27
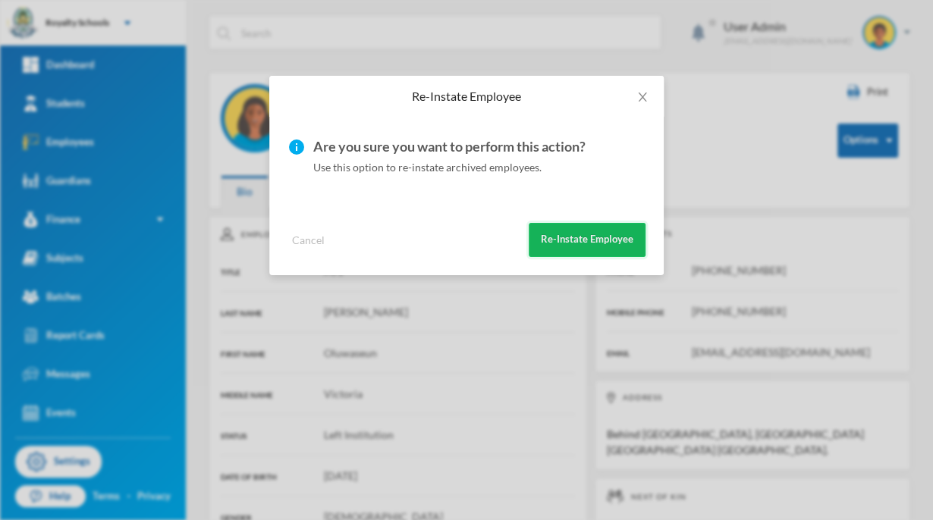
click at [591, 237] on button "Re-Instate Employee" at bounding box center [587, 240] width 117 height 34
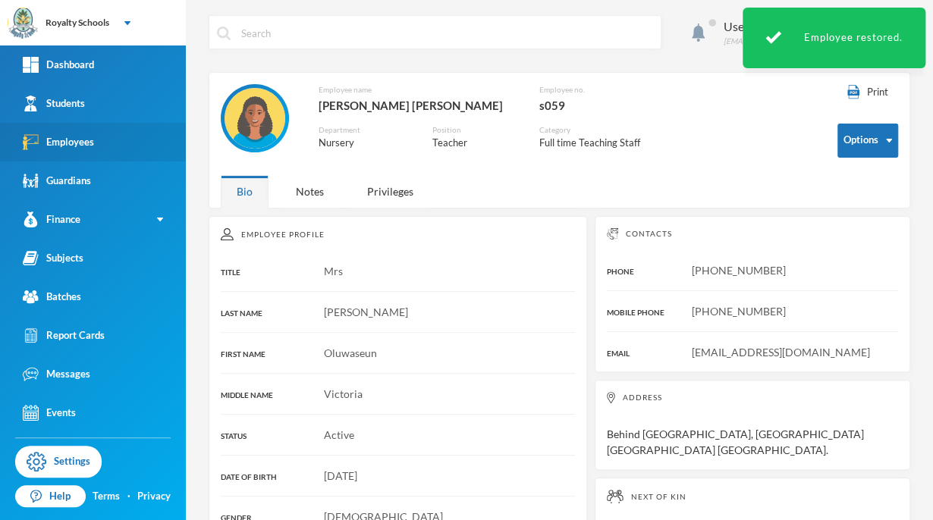
click at [113, 149] on link "Employees" at bounding box center [93, 142] width 186 height 39
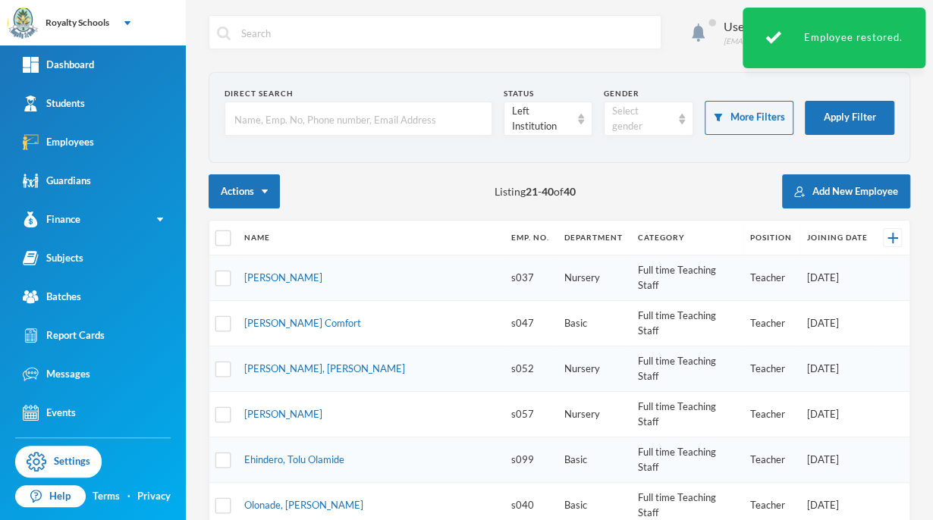
click at [240, 347] on td "Obadu, Esther Modupe" at bounding box center [370, 370] width 267 height 46
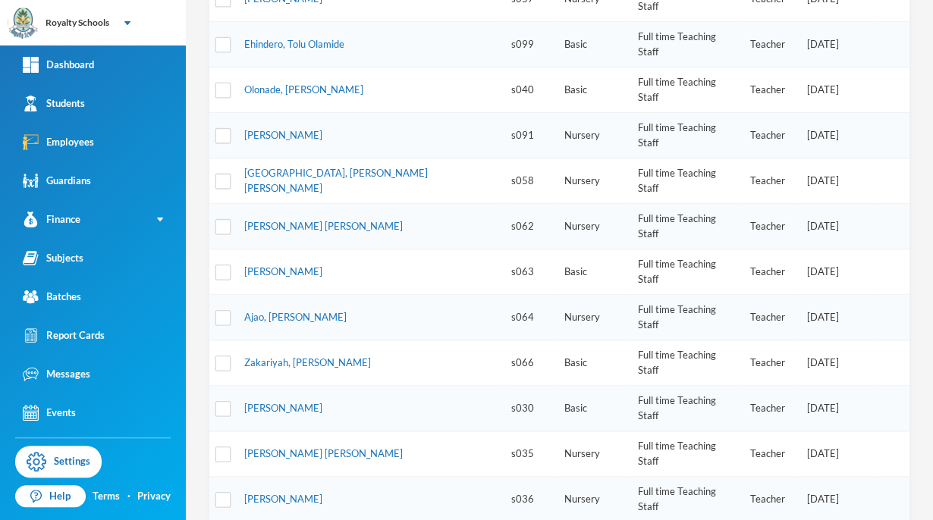
scroll to position [462, 0]
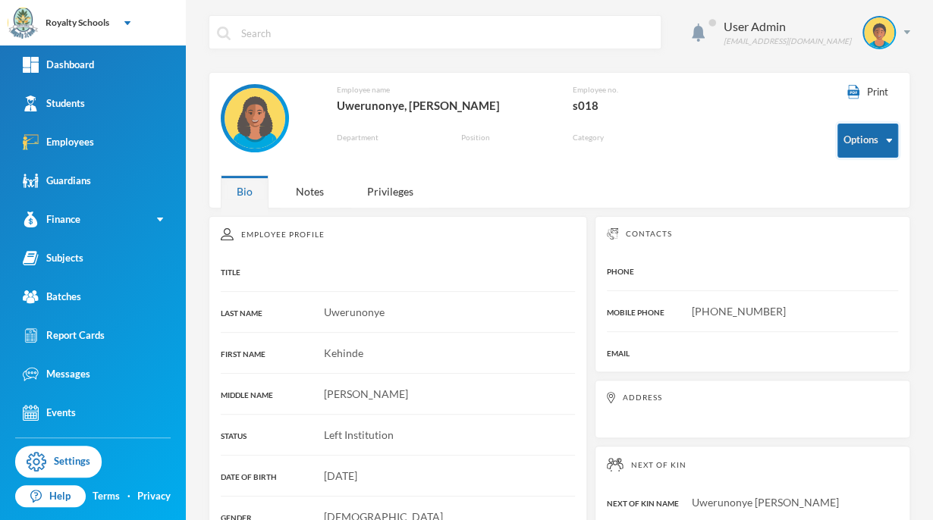
click at [869, 146] on button "Options" at bounding box center [868, 141] width 61 height 34
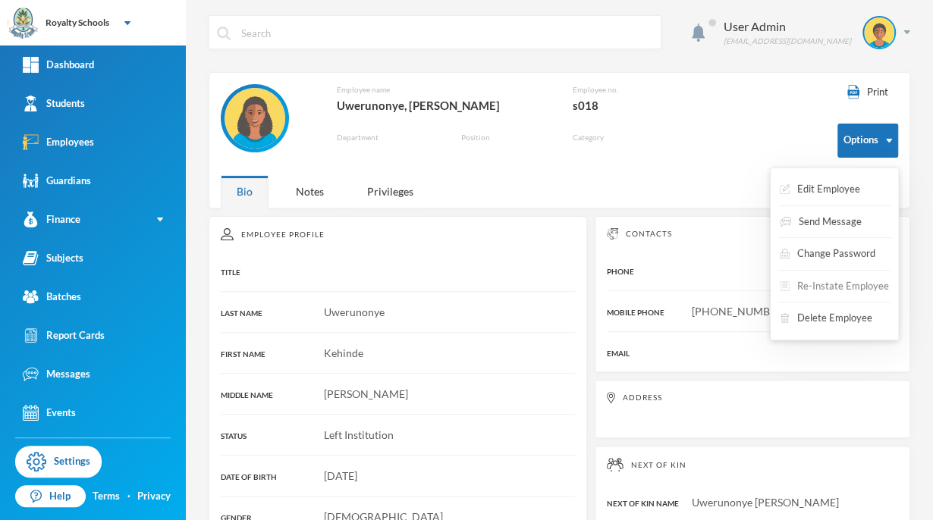
click at [829, 295] on button "Re-Instate Employee" at bounding box center [834, 286] width 112 height 27
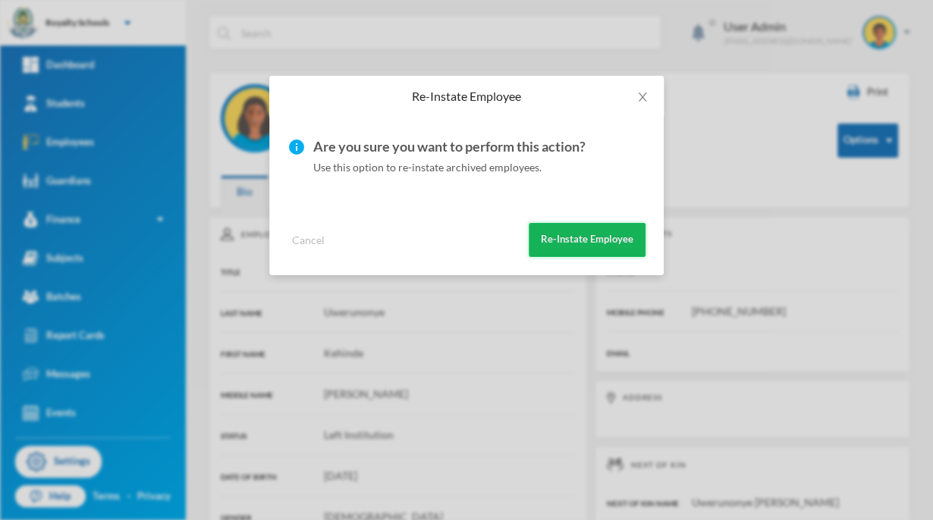
click at [549, 238] on button "Re-Instate Employee" at bounding box center [587, 240] width 117 height 34
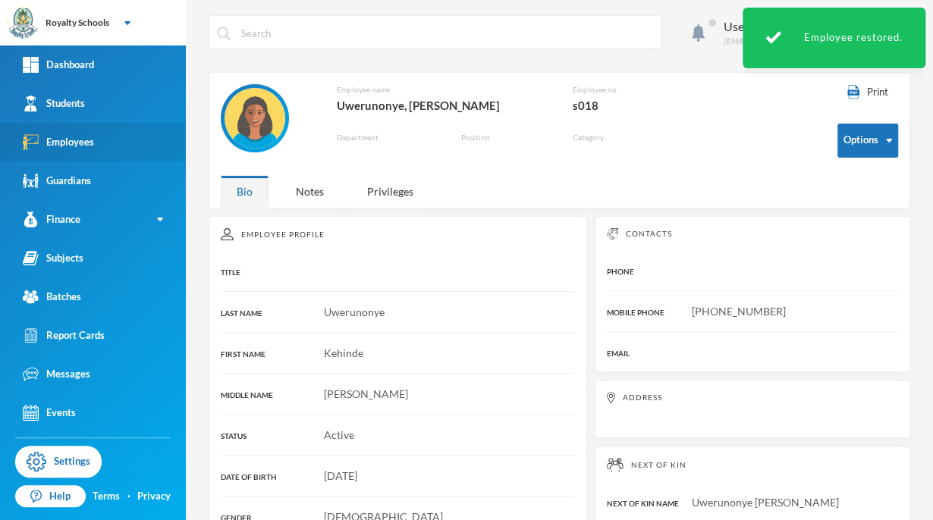
click at [58, 137] on div "Employees" at bounding box center [58, 142] width 71 height 16
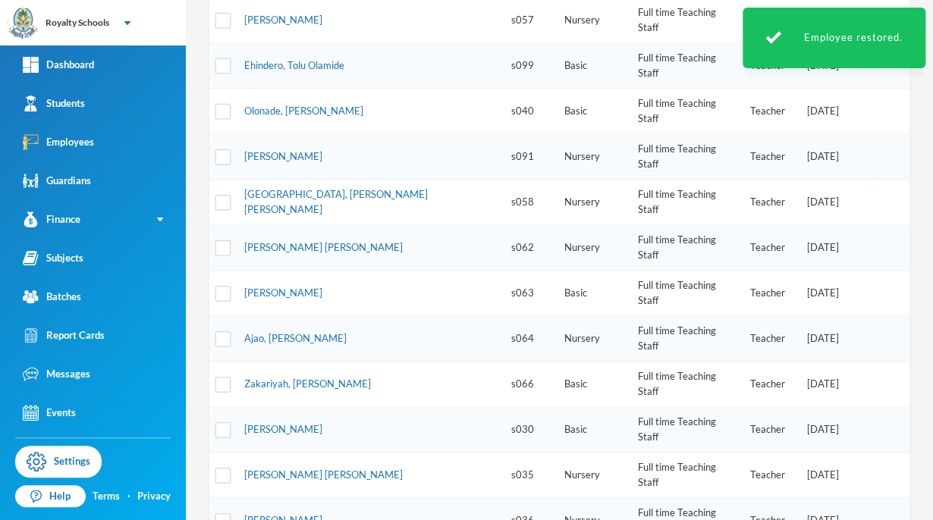
scroll to position [430, 0]
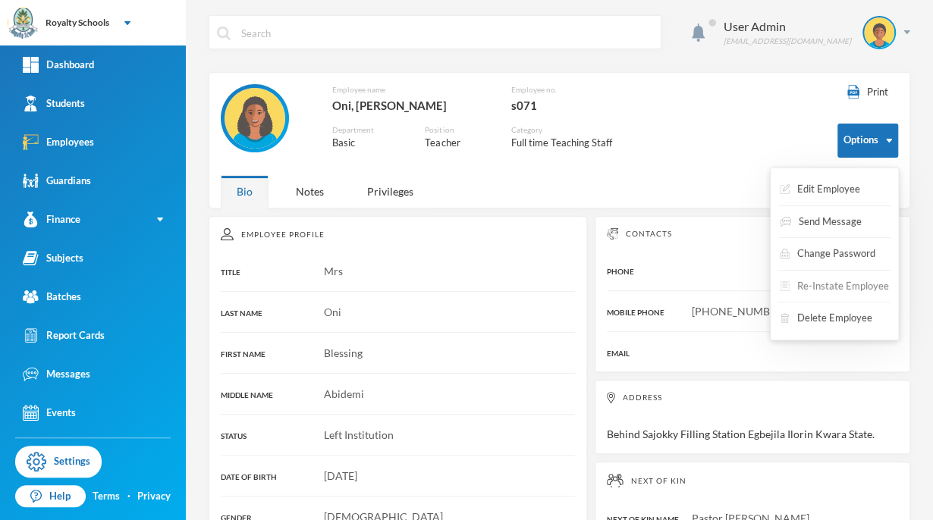
click at [825, 282] on button "Re-Instate Employee" at bounding box center [834, 286] width 112 height 27
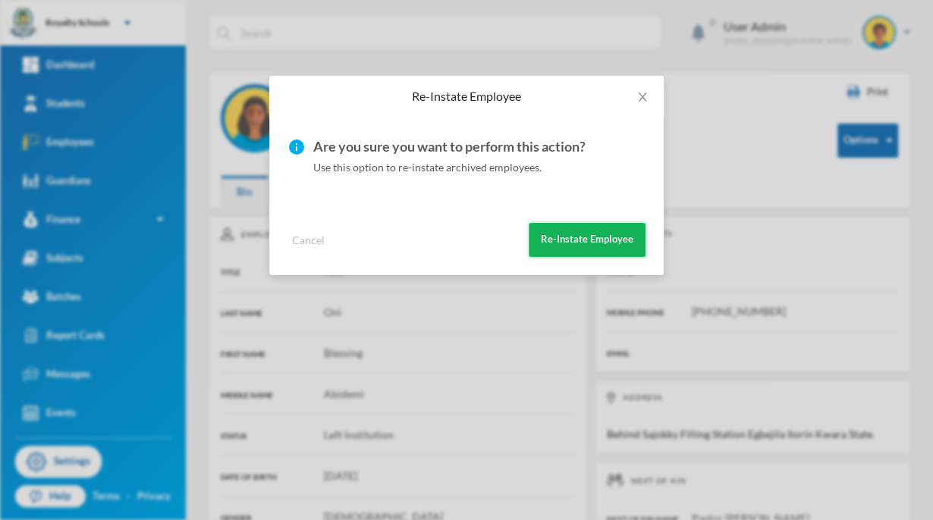
click at [613, 247] on button "Re-Instate Employee" at bounding box center [587, 240] width 117 height 34
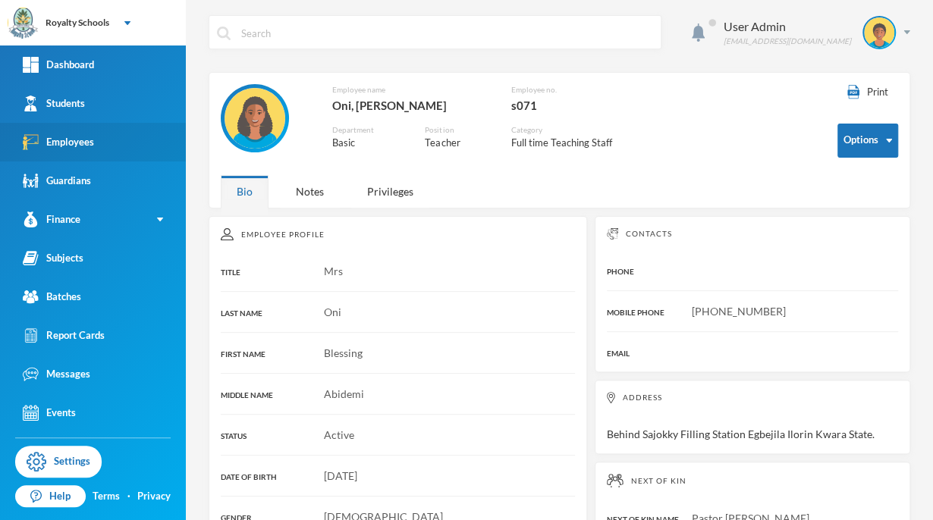
click at [99, 159] on link "Employees" at bounding box center [93, 142] width 186 height 39
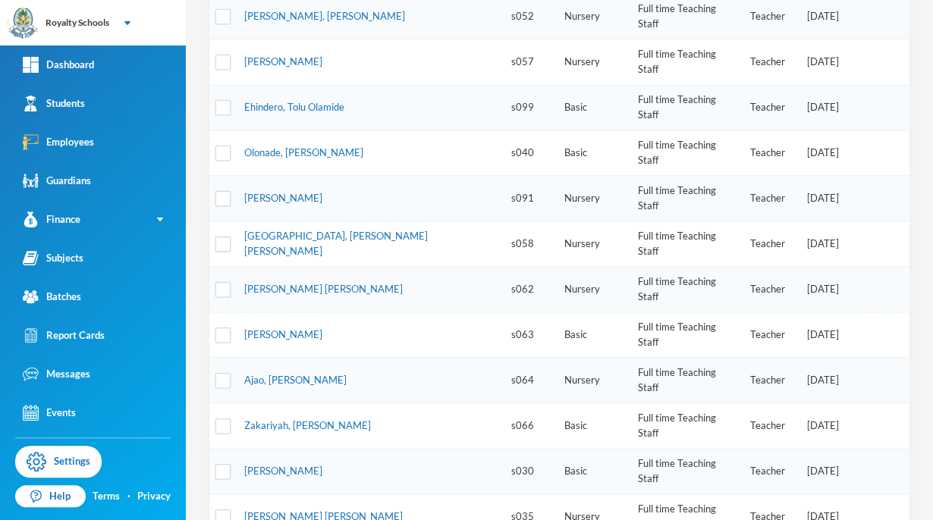
scroll to position [398, 0]
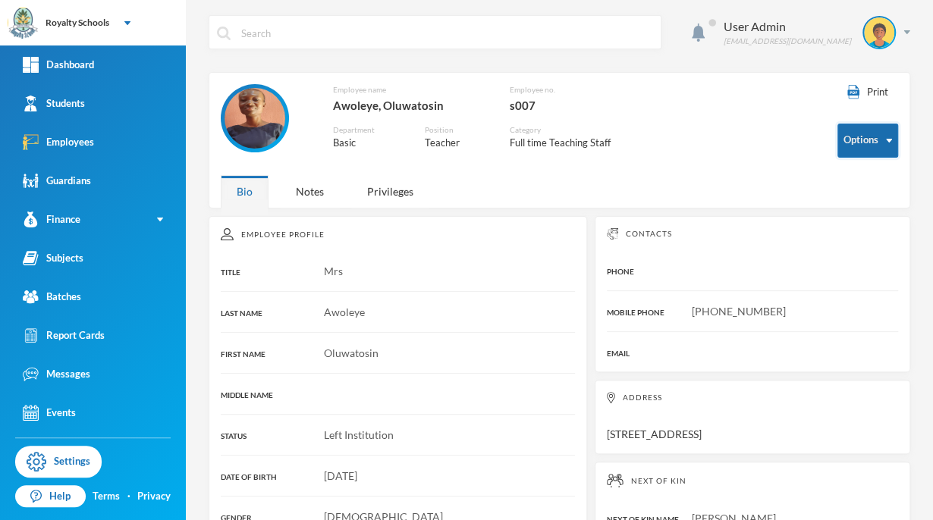
click at [851, 148] on button "Options" at bounding box center [868, 141] width 61 height 34
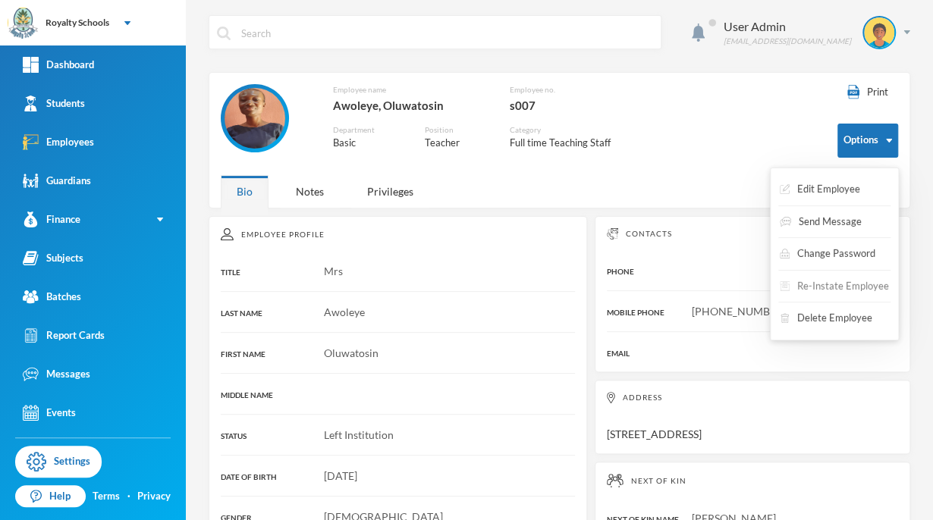
click at [829, 297] on button "Re-Instate Employee" at bounding box center [834, 286] width 112 height 27
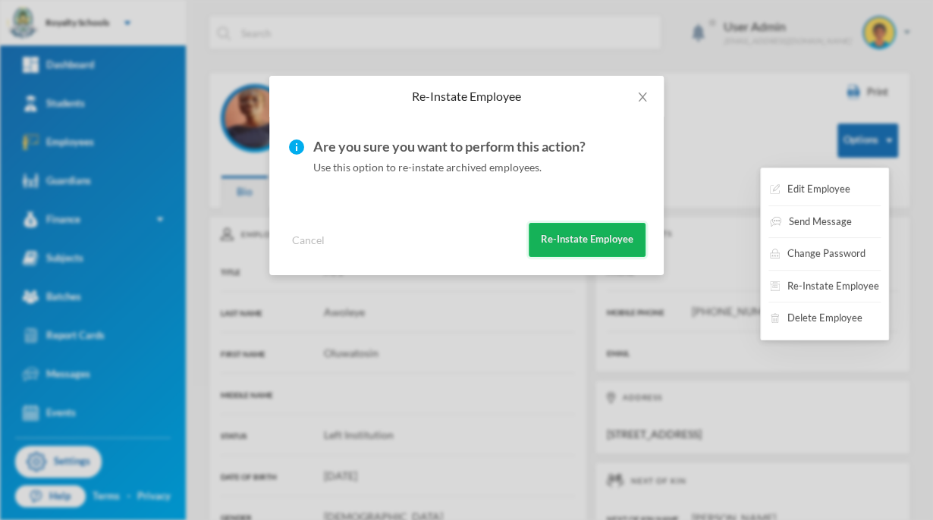
click at [601, 246] on button "Re-Instate Employee" at bounding box center [587, 240] width 117 height 34
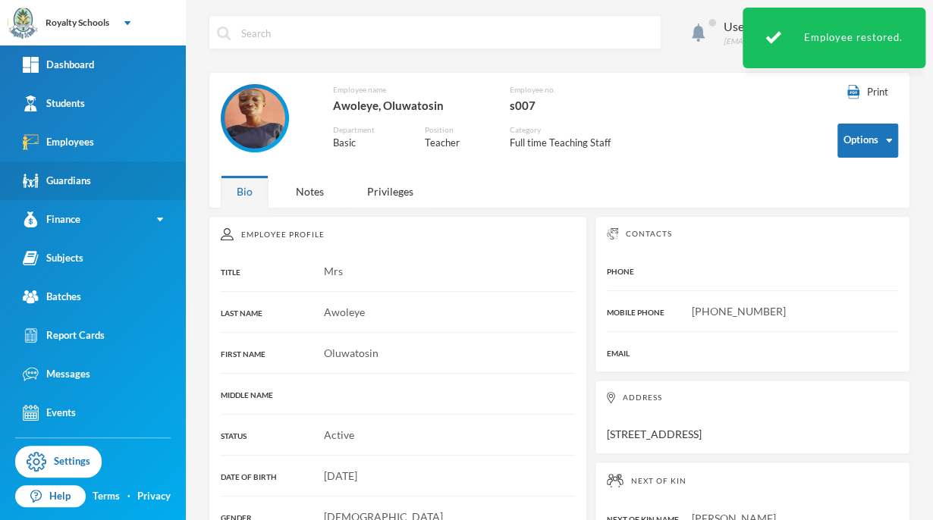
click at [79, 162] on link "Guardians" at bounding box center [93, 181] width 186 height 39
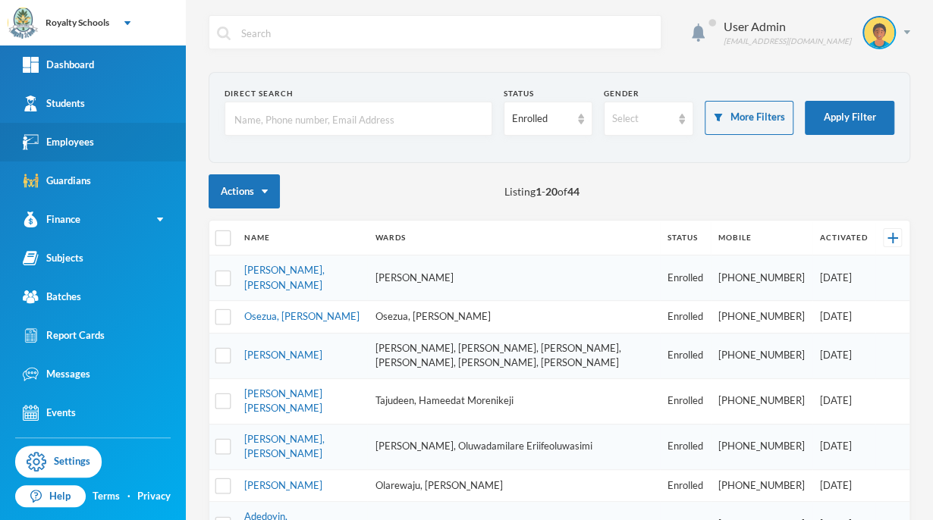
click at [46, 143] on div "Employees" at bounding box center [58, 142] width 71 height 16
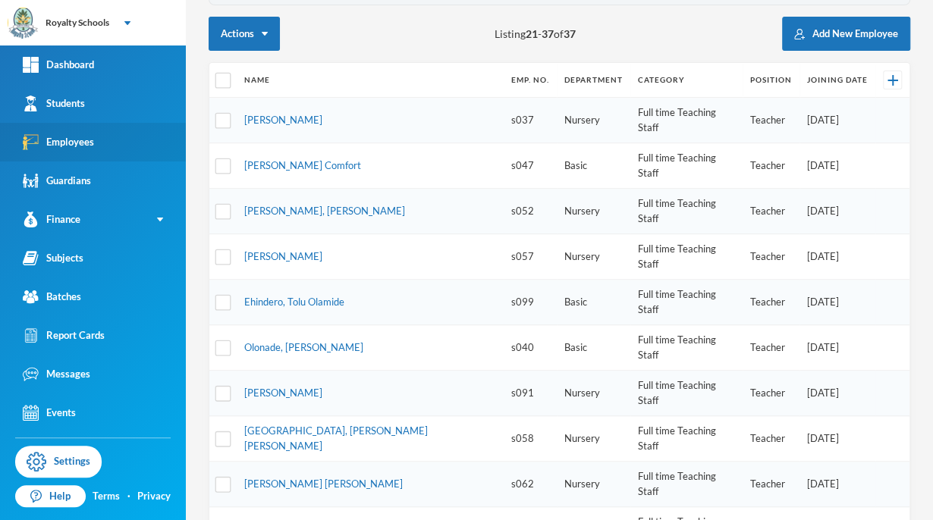
scroll to position [367, 0]
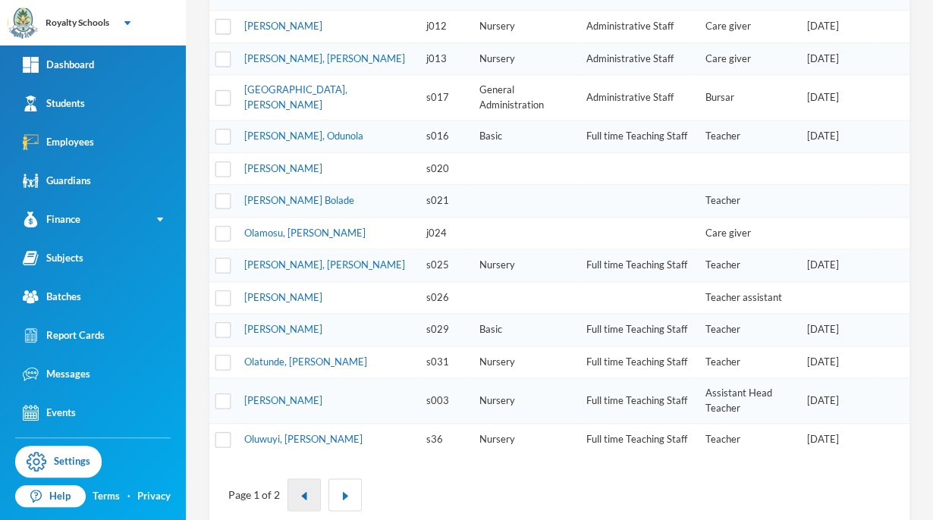
scroll to position [530, 0]
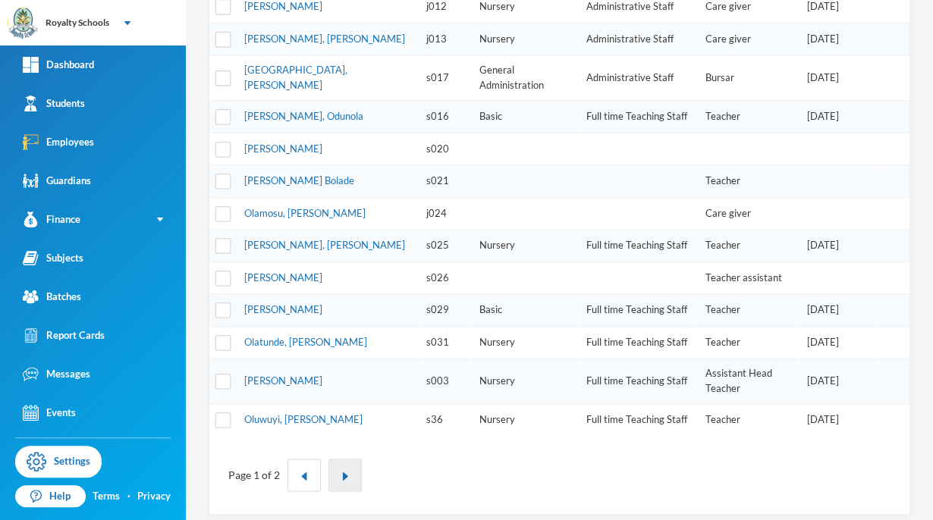
click at [347, 472] on img "button" at bounding box center [345, 476] width 9 height 9
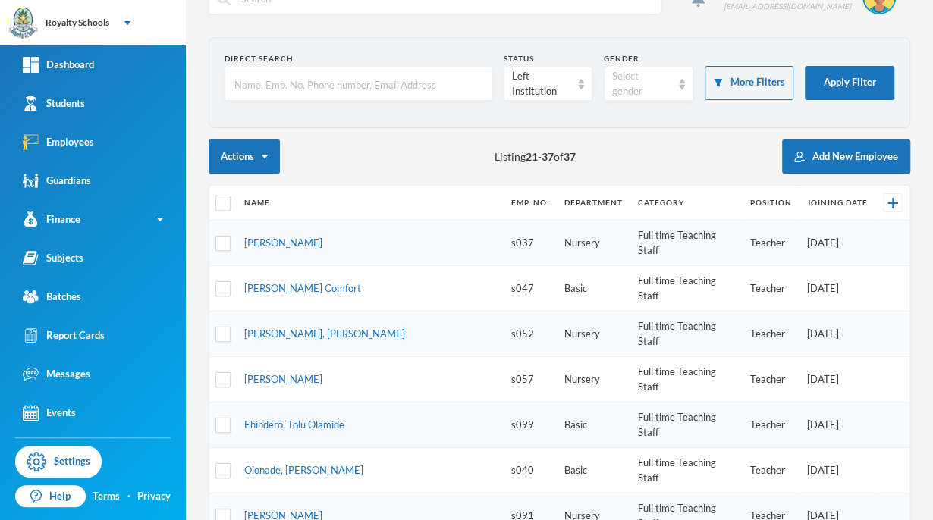
scroll to position [0, 0]
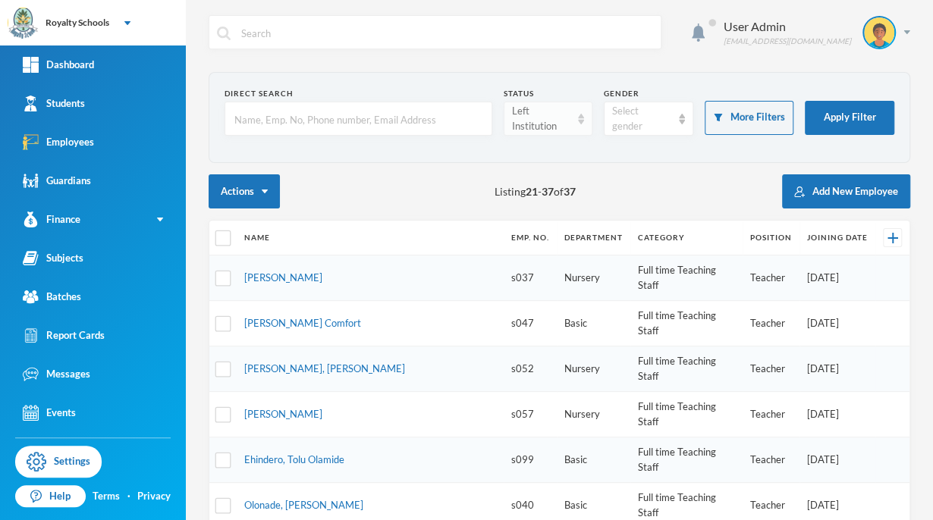
click at [543, 131] on div "Left Institution" at bounding box center [541, 119] width 59 height 30
click at [655, 182] on div "Actions Listing 21 - 37 of 37 Add New Employee" at bounding box center [560, 191] width 702 height 34
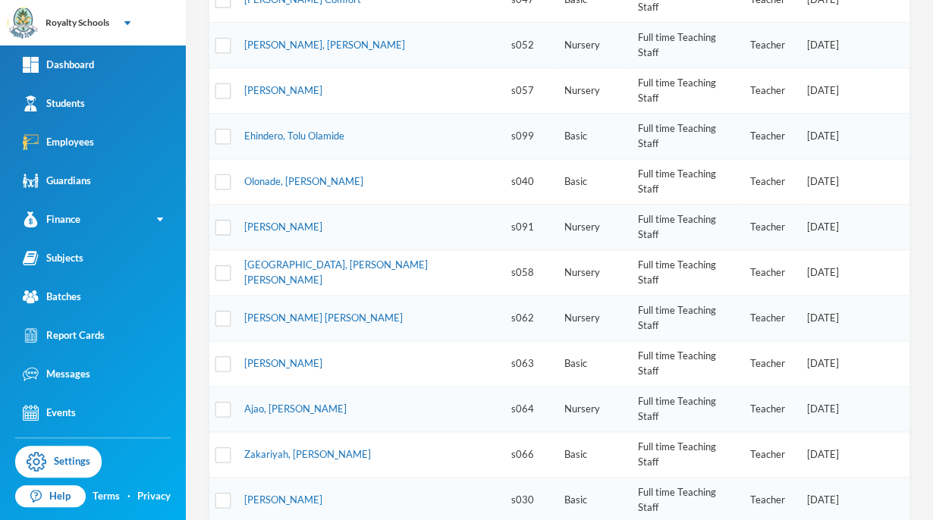
scroll to position [367, 0]
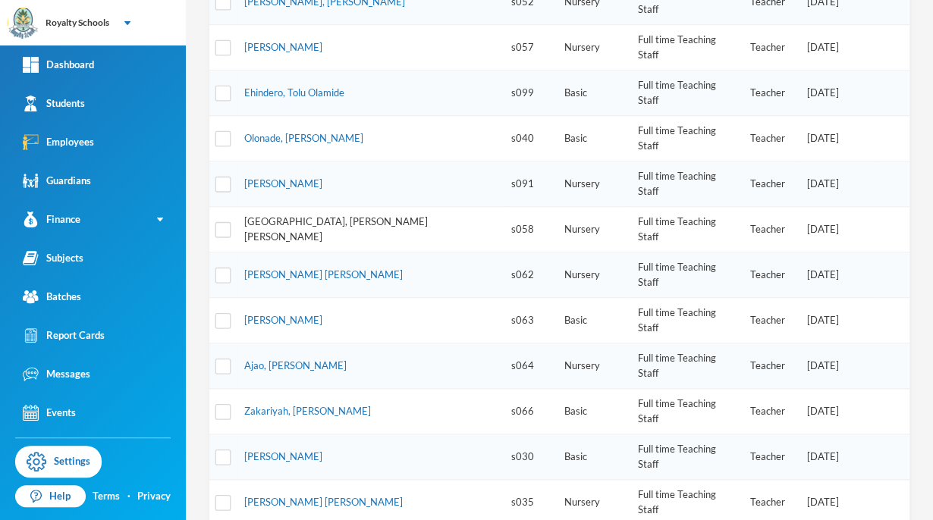
drag, startPoint x: 655, startPoint y: 182, endPoint x: 339, endPoint y: 128, distance: 320.9
click at [339, 215] on link "Adana, Aderonke Christianah" at bounding box center [336, 228] width 184 height 27
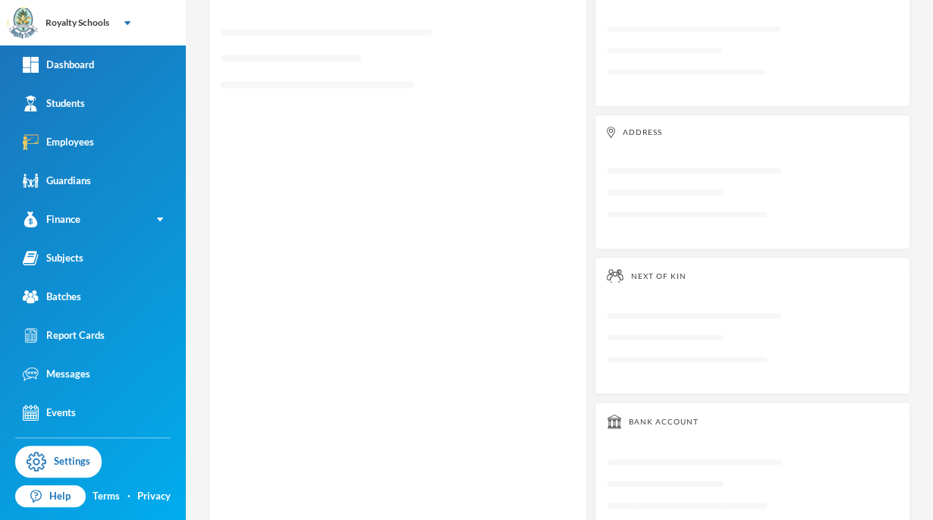
scroll to position [363, 0]
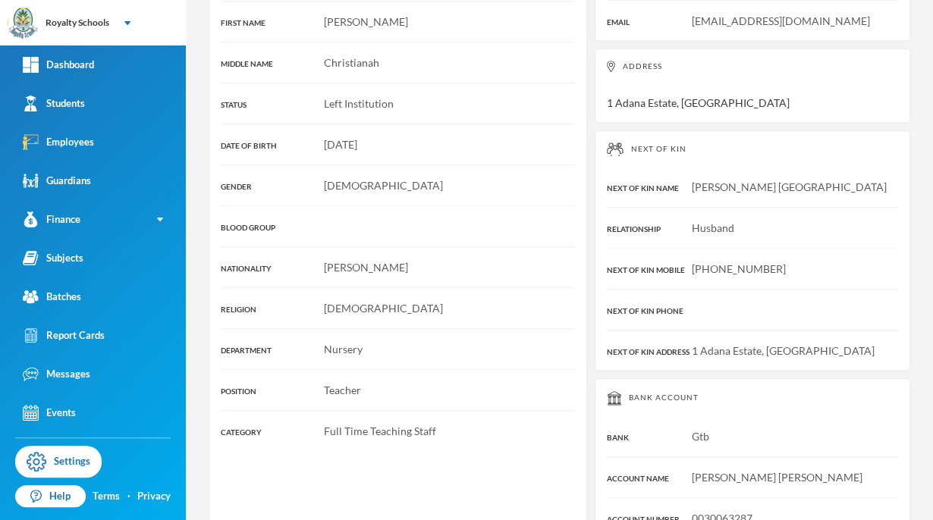
click at [339, 128] on div "Employee Profile TITLE Mrs LAST NAME Adana FIRST NAME Aderonke MIDDLE NAME Chri…" at bounding box center [398, 212] width 379 height 654
